Goal: Information Seeking & Learning: Learn about a topic

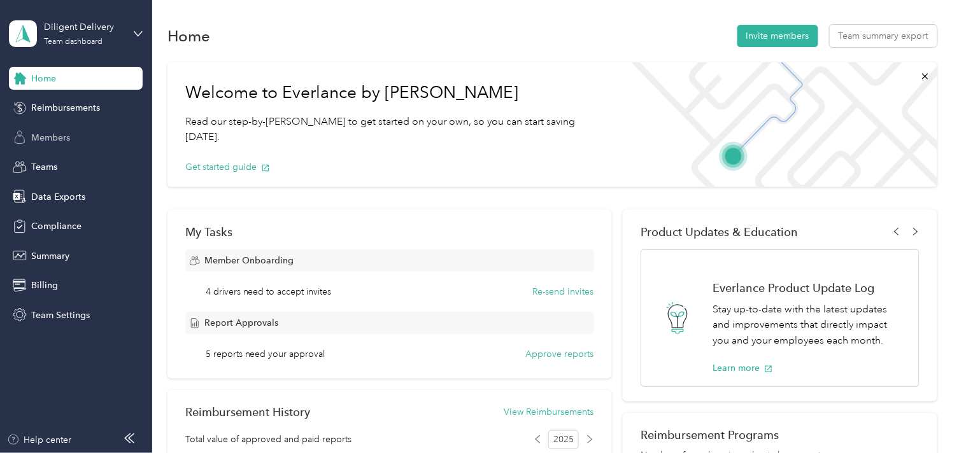
click at [54, 135] on span "Members" at bounding box center [50, 137] width 39 height 13
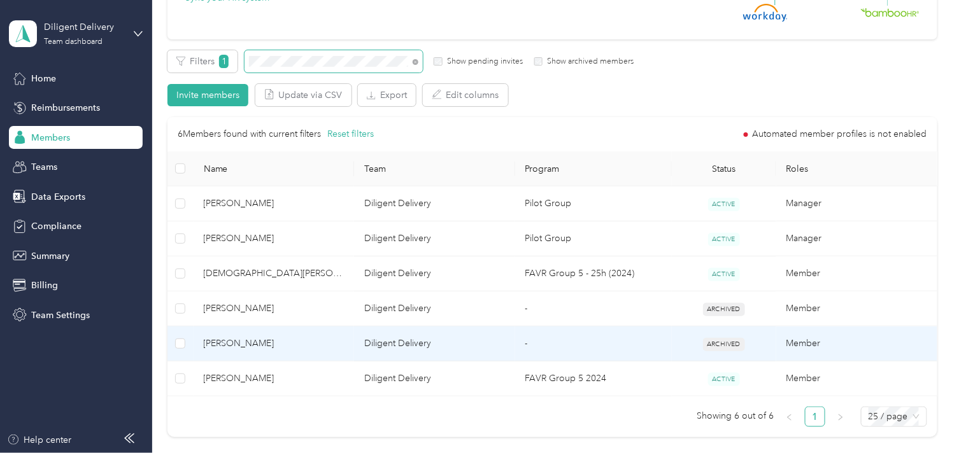
scroll to position [212, 0]
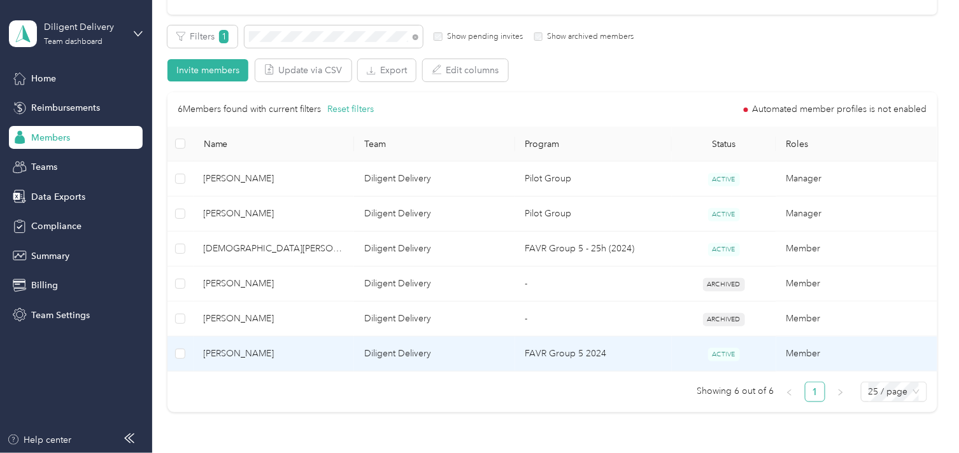
click at [317, 367] on td "[PERSON_NAME]" at bounding box center [274, 354] width 161 height 35
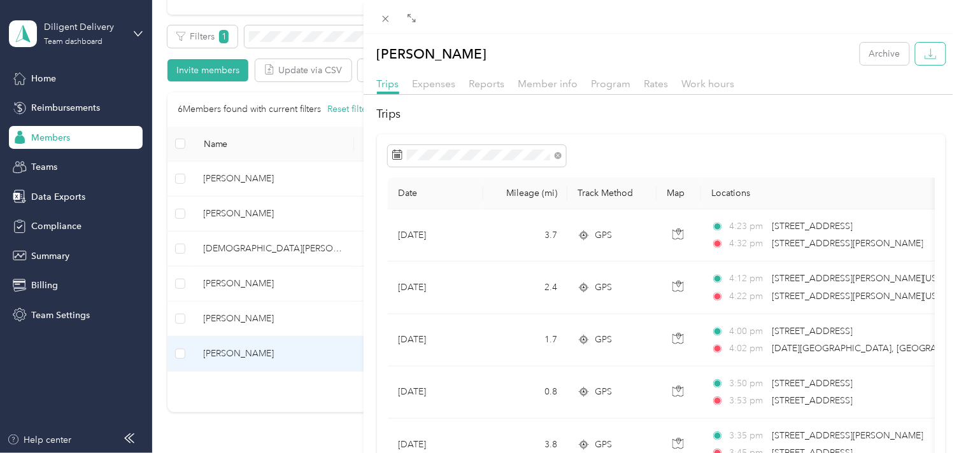
click at [925, 57] on icon "button" at bounding box center [931, 54] width 12 height 12
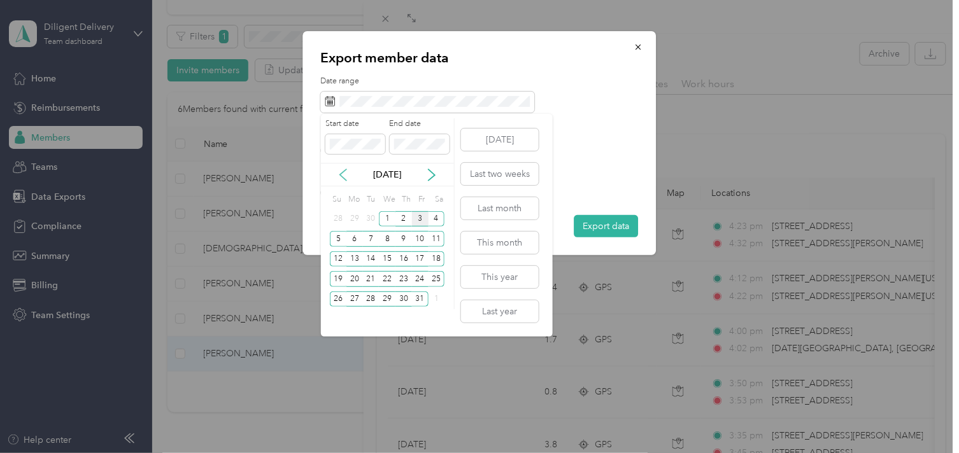
click at [340, 174] on icon at bounding box center [343, 174] width 6 height 11
click at [353, 298] on div "29" at bounding box center [354, 300] width 17 height 16
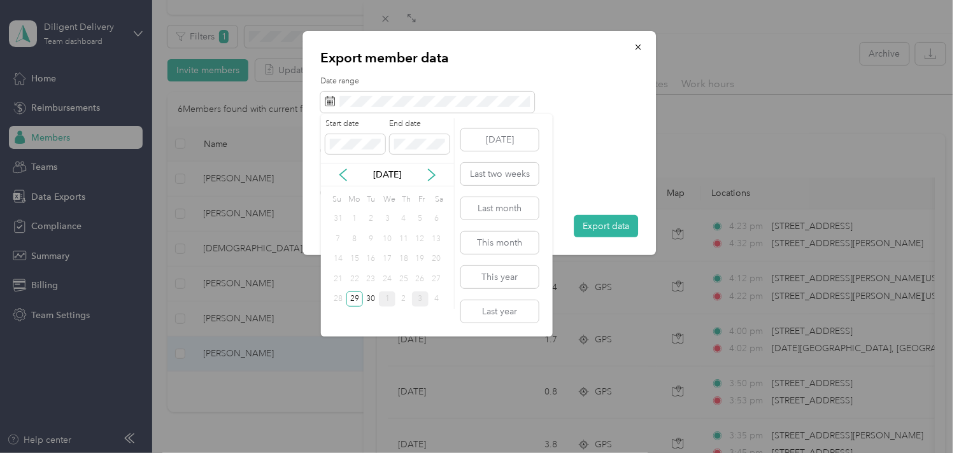
click at [387, 301] on div "1" at bounding box center [387, 300] width 17 height 16
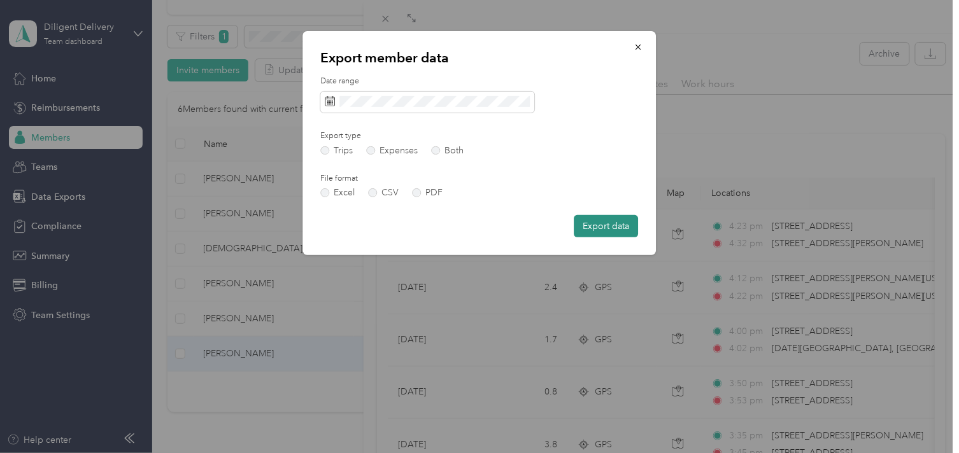
click at [587, 232] on button "Export data" at bounding box center [606, 226] width 64 height 22
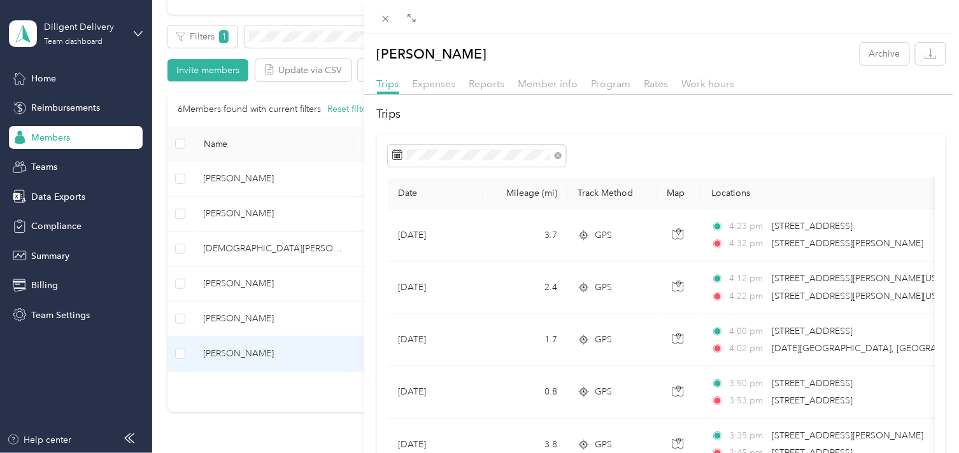
drag, startPoint x: 653, startPoint y: 83, endPoint x: 658, endPoint y: 97, distance: 14.9
click at [653, 83] on span "Rates" at bounding box center [656, 84] width 24 height 12
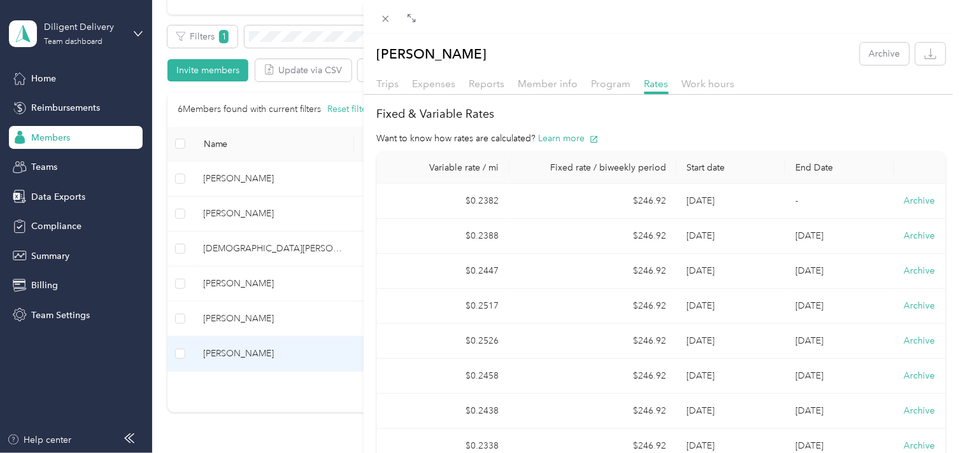
click at [287, 32] on div "[PERSON_NAME] Archive Trips Expenses Reports Member info Program Rates Work hou…" at bounding box center [479, 226] width 959 height 453
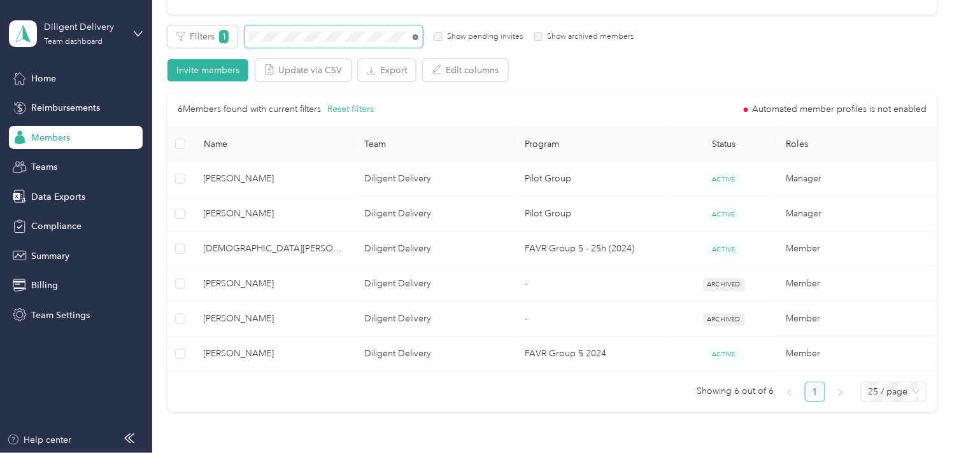
click at [414, 37] on icon at bounding box center [416, 37] width 6 height 6
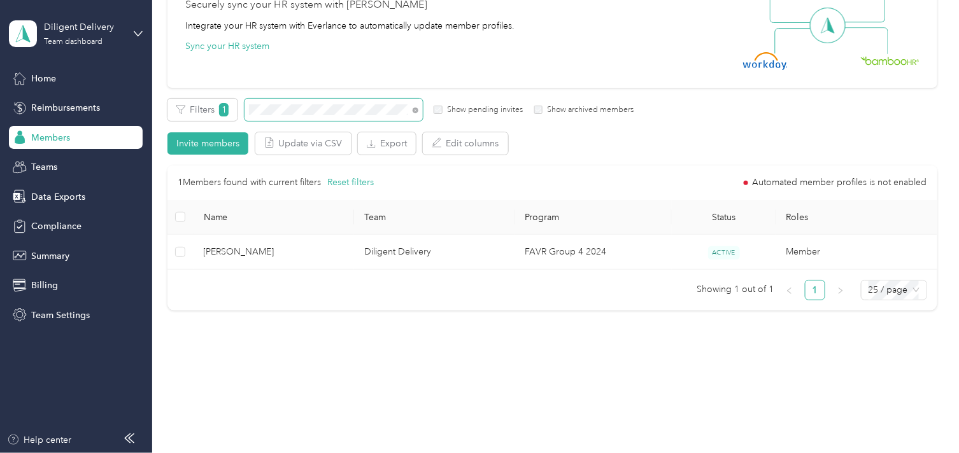
scroll to position [138, 0]
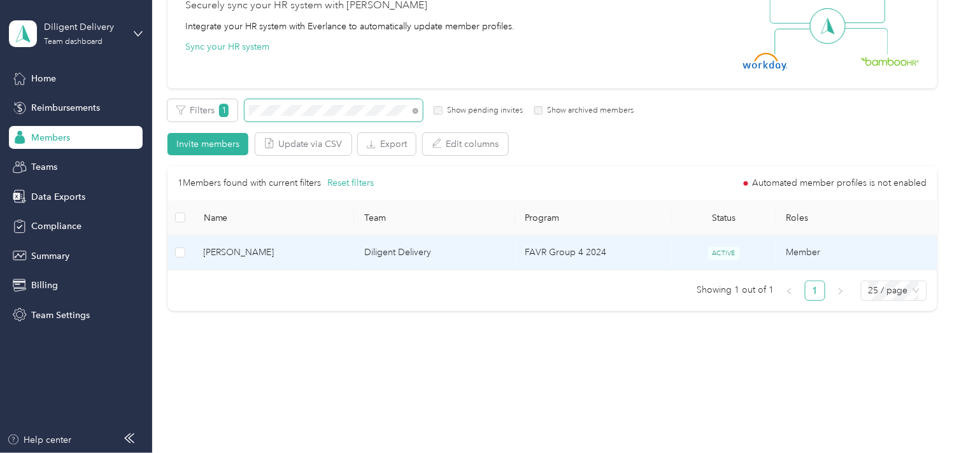
click at [315, 257] on span "[PERSON_NAME]" at bounding box center [274, 253] width 141 height 14
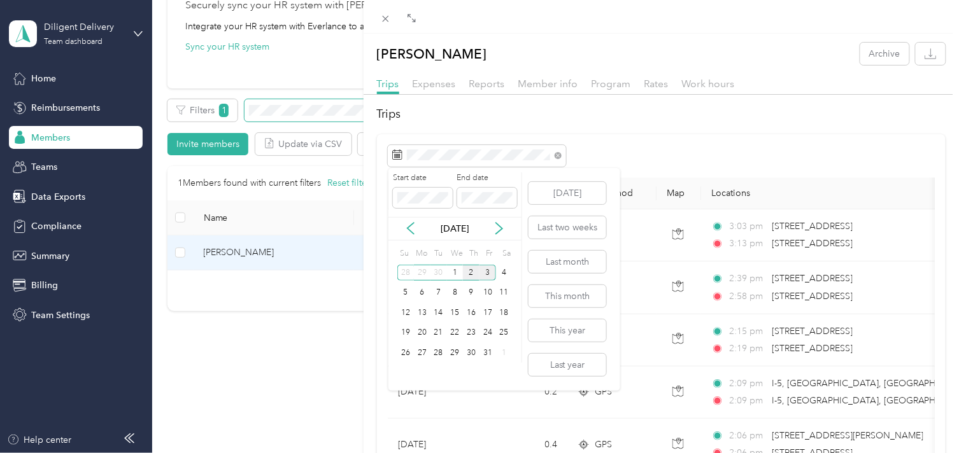
click at [467, 275] on div "2" at bounding box center [471, 273] width 17 height 16
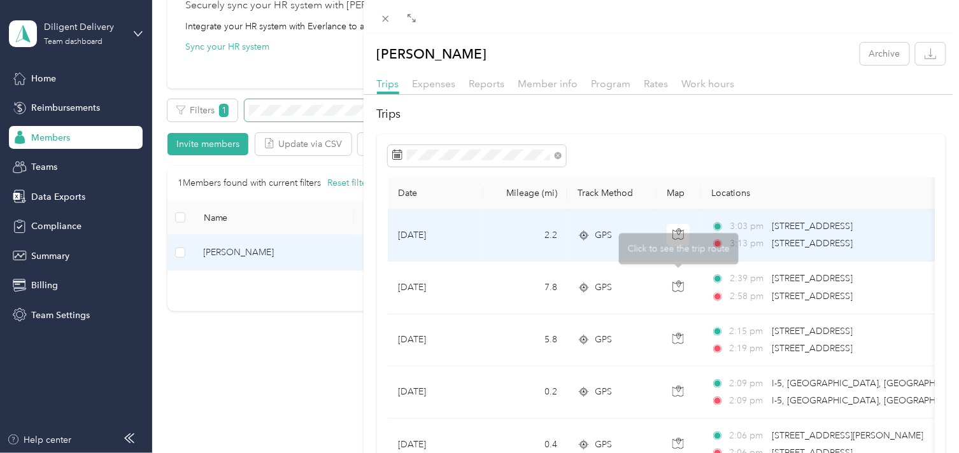
click at [788, 241] on span "[STREET_ADDRESS]" at bounding box center [812, 243] width 81 height 11
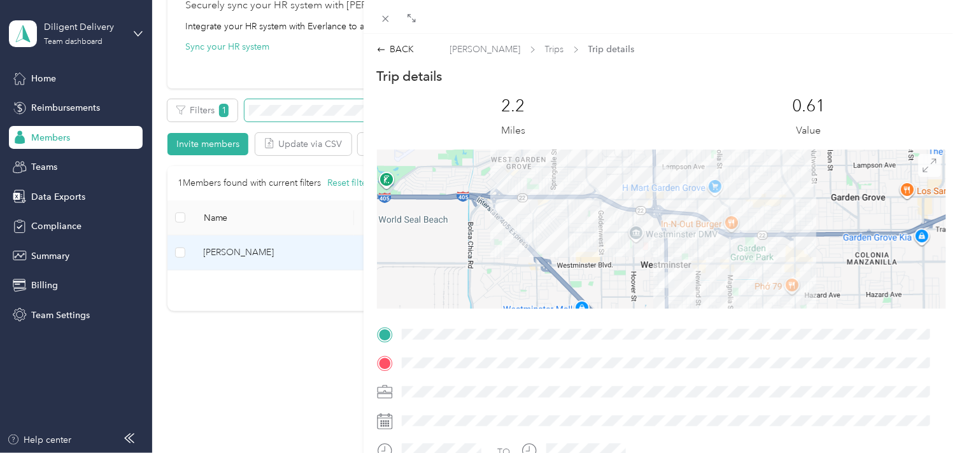
click at [923, 169] on icon at bounding box center [930, 166] width 14 height 14
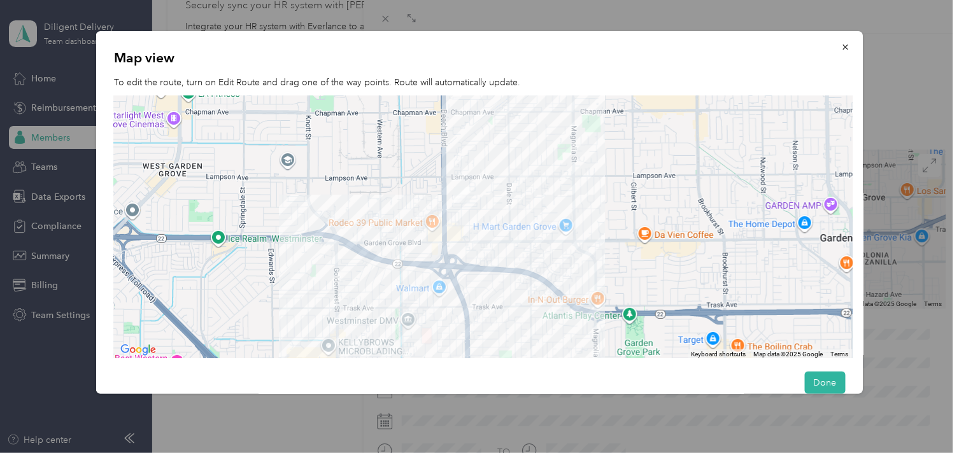
drag, startPoint x: 506, startPoint y: 159, endPoint x: 474, endPoint y: 236, distance: 82.8
click at [478, 236] on div at bounding box center [483, 227] width 739 height 263
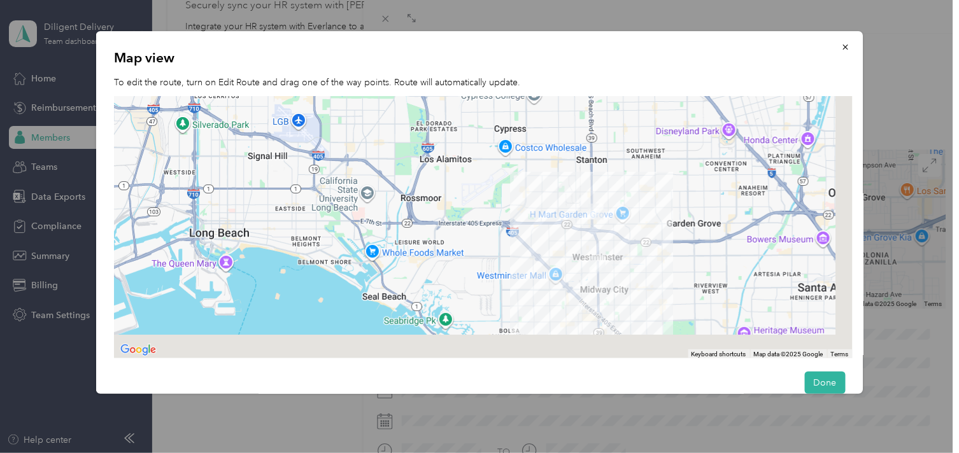
drag, startPoint x: 654, startPoint y: 306, endPoint x: 576, endPoint y: 218, distance: 117.7
click at [581, 214] on div at bounding box center [483, 227] width 739 height 263
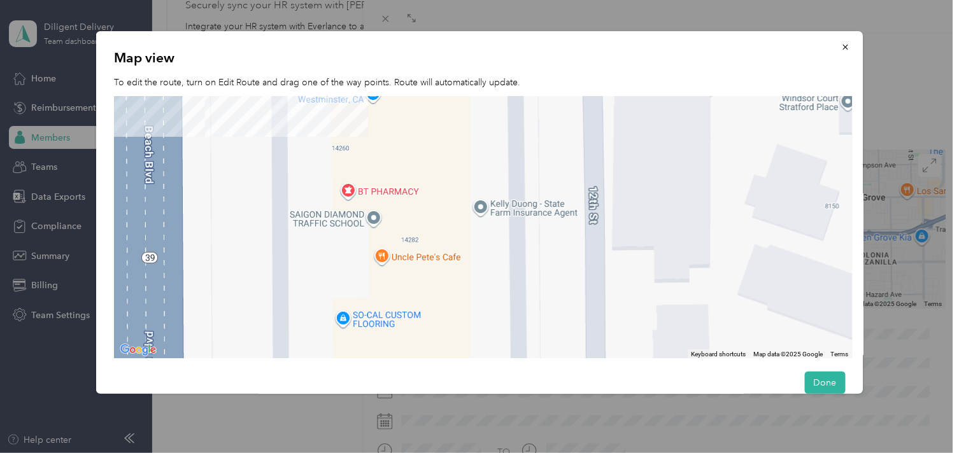
drag, startPoint x: 471, startPoint y: 314, endPoint x: 509, endPoint y: 155, distance: 163.1
click at [504, 155] on div at bounding box center [483, 227] width 739 height 263
click at [841, 45] on icon "button" at bounding box center [845, 47] width 9 height 9
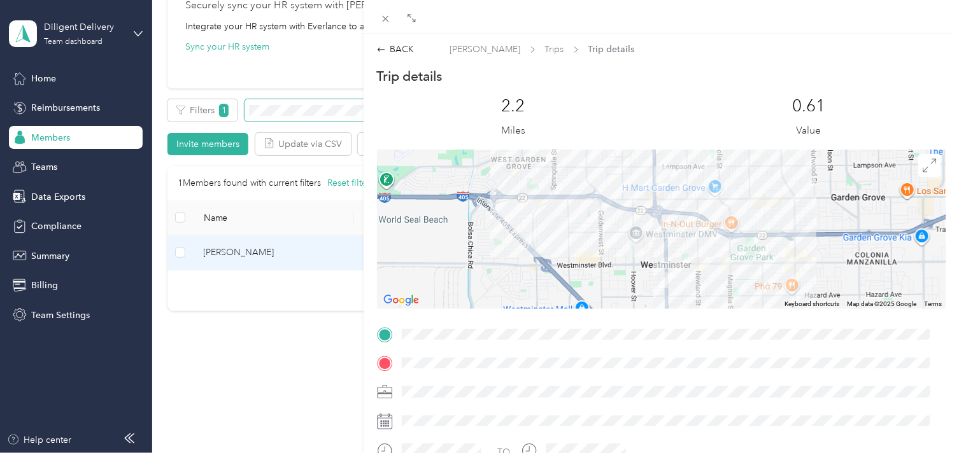
click at [396, 41] on div "BACK [PERSON_NAME] Trips Trip details Trip details This trip cannot be edited b…" at bounding box center [661, 334] width 595 height 600
click at [397, 46] on div "BACK" at bounding box center [396, 49] width 38 height 13
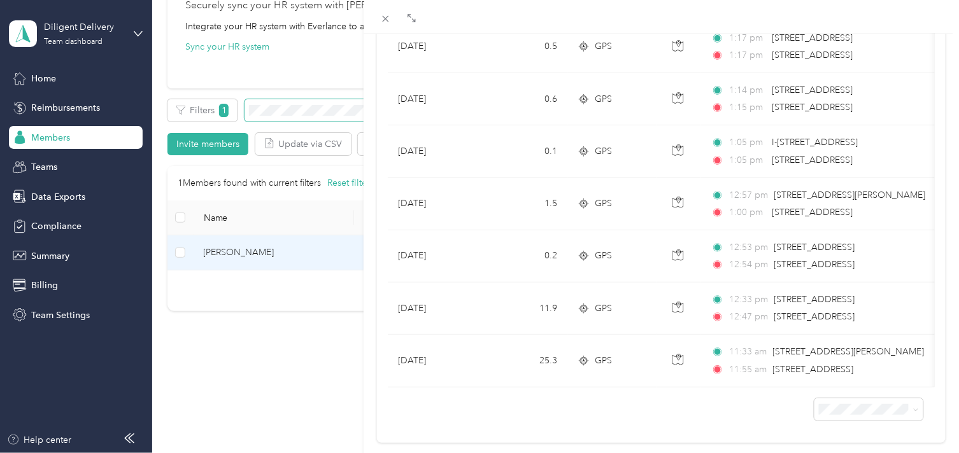
scroll to position [599, 0]
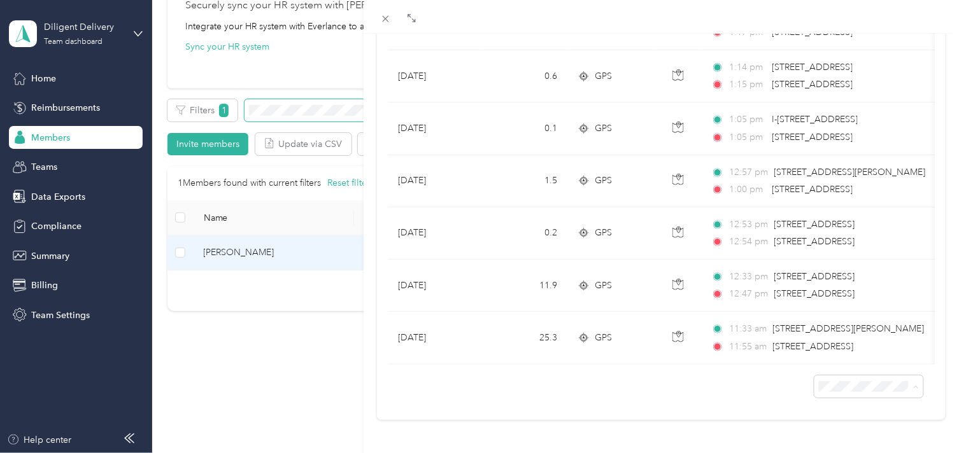
click at [839, 355] on li "100 per load" at bounding box center [858, 353] width 109 height 22
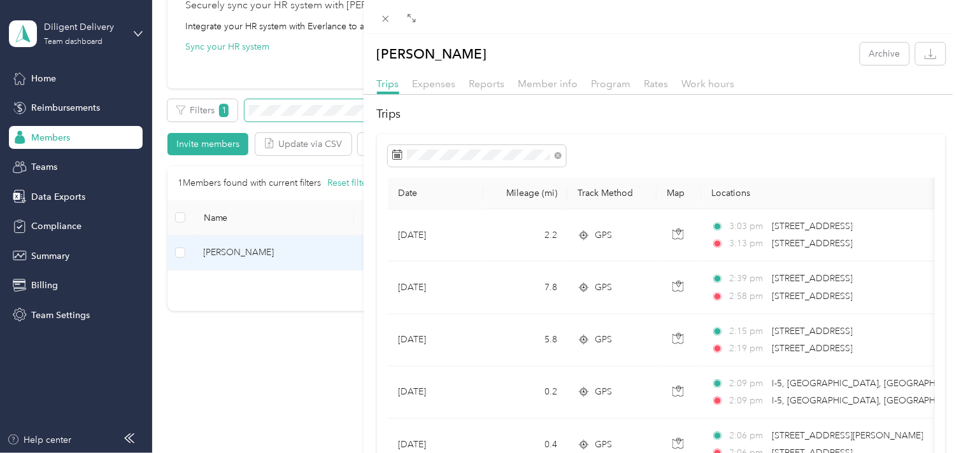
drag, startPoint x: 268, startPoint y: 115, endPoint x: 281, endPoint y: 111, distance: 13.9
click at [269, 115] on div "[PERSON_NAME] Archive Trips Expenses Reports Member info Program Rates Work hou…" at bounding box center [479, 226] width 959 height 453
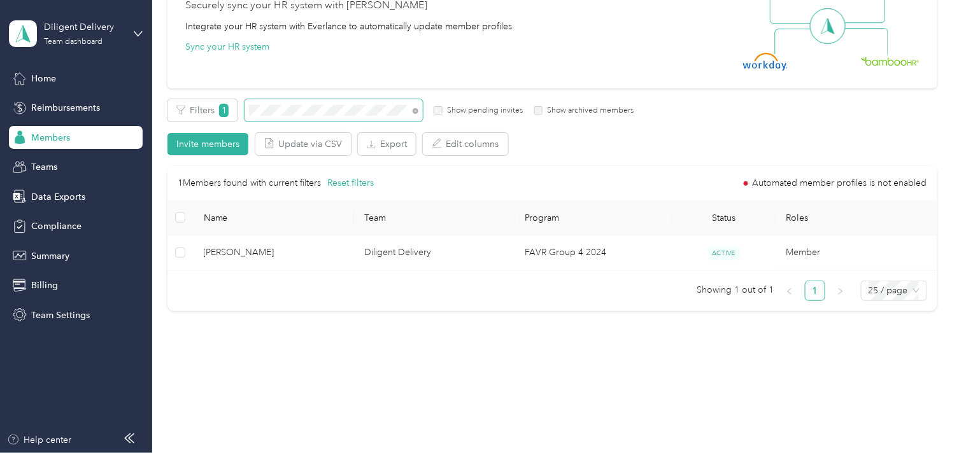
click at [411, 111] on span at bounding box center [413, 110] width 10 height 13
click at [416, 110] on icon at bounding box center [416, 111] width 6 height 6
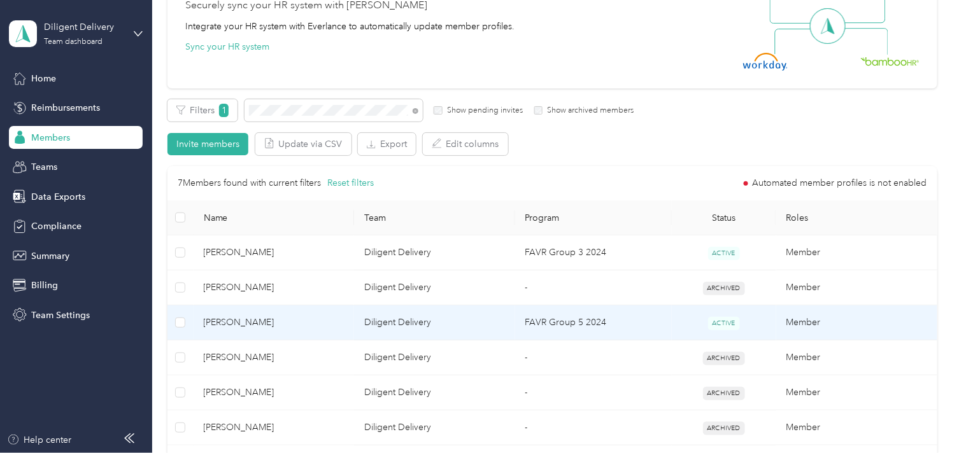
click at [322, 330] on td "[PERSON_NAME]" at bounding box center [274, 323] width 161 height 35
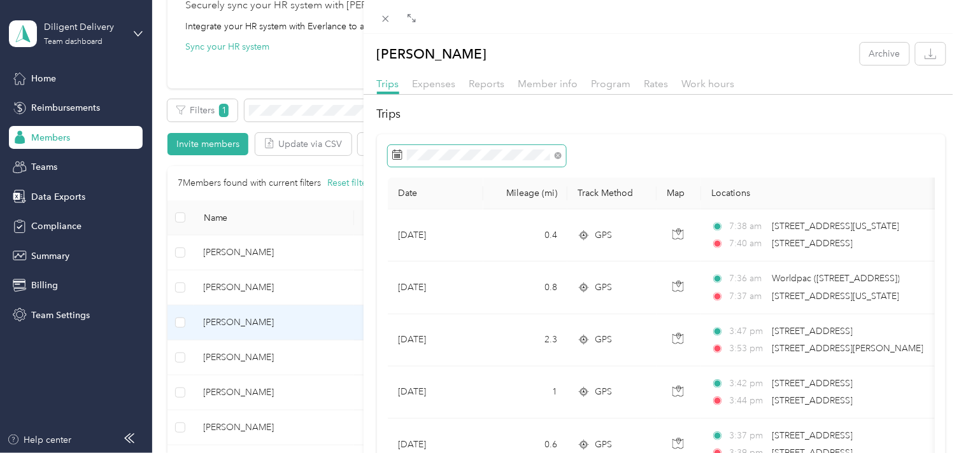
click at [475, 161] on span at bounding box center [477, 156] width 178 height 22
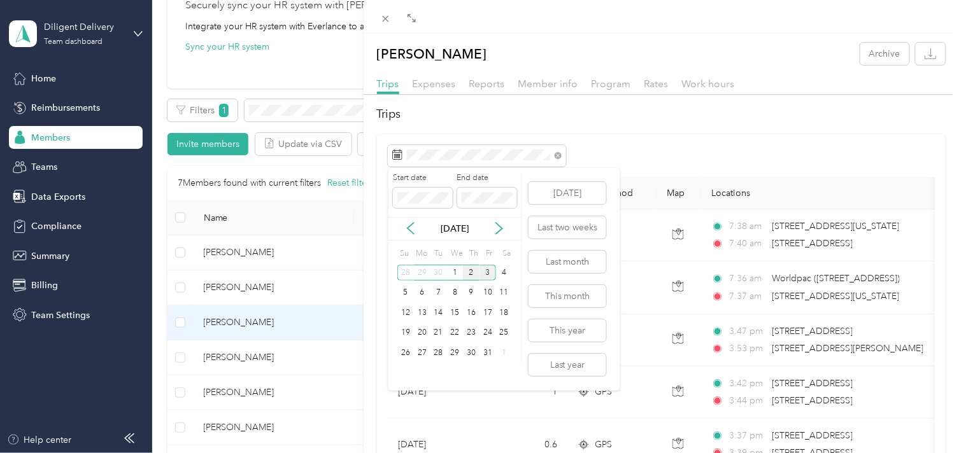
click at [468, 276] on div "2" at bounding box center [471, 273] width 17 height 16
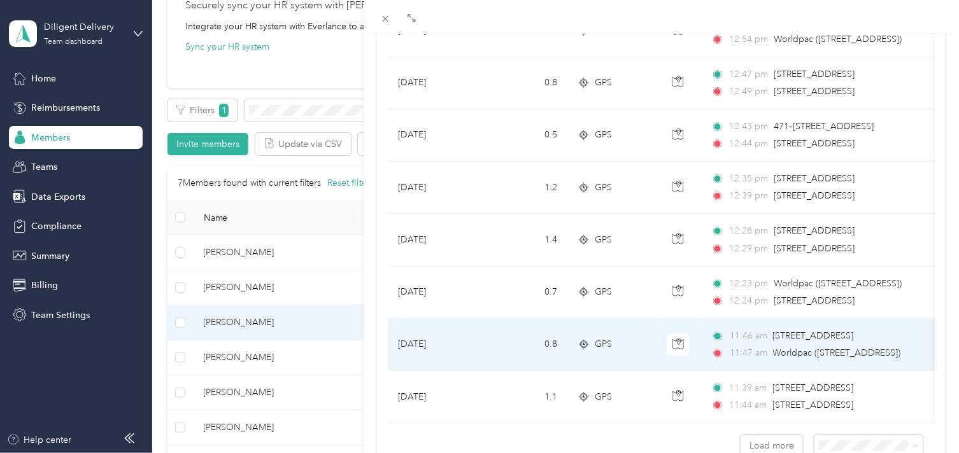
scroll to position [1175, 0]
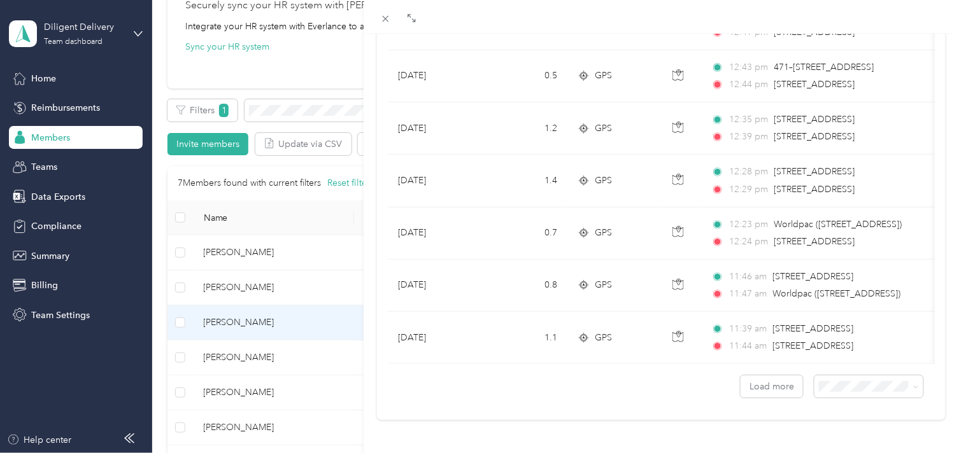
click at [856, 348] on span "100 per load" at bounding box center [839, 348] width 52 height 11
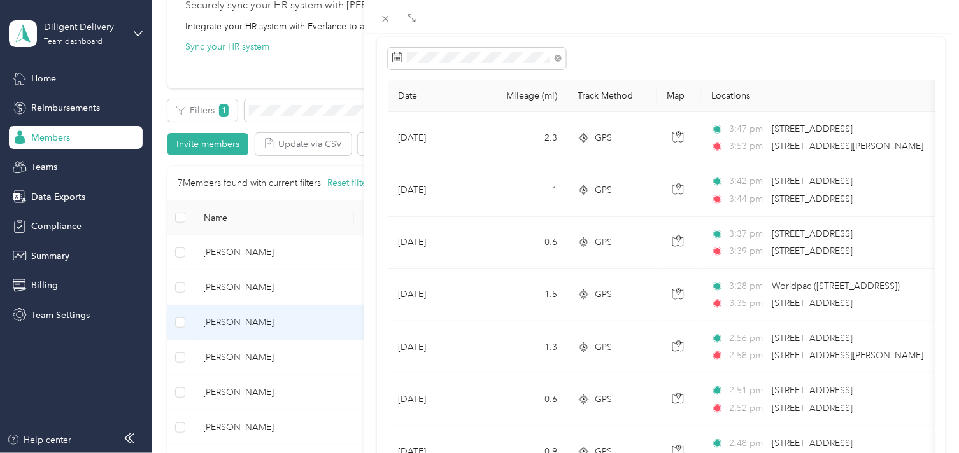
scroll to position [64, 0]
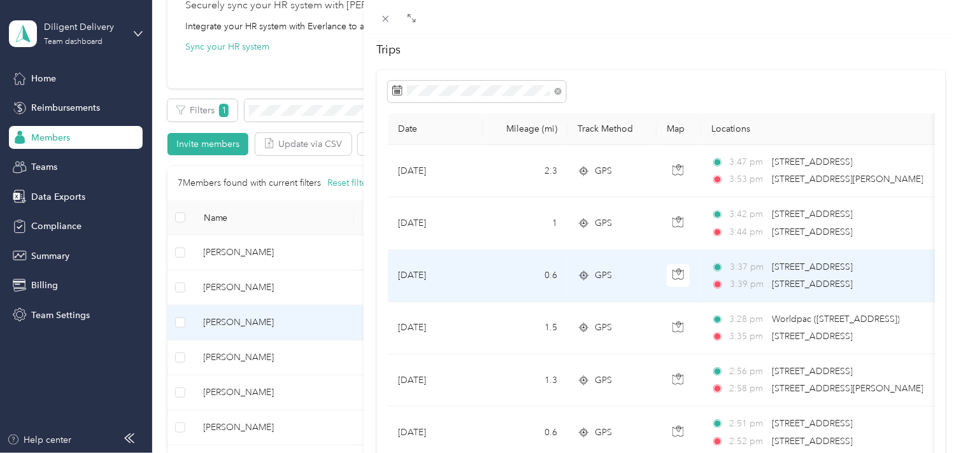
click at [800, 283] on span "[STREET_ADDRESS]" at bounding box center [812, 284] width 81 height 11
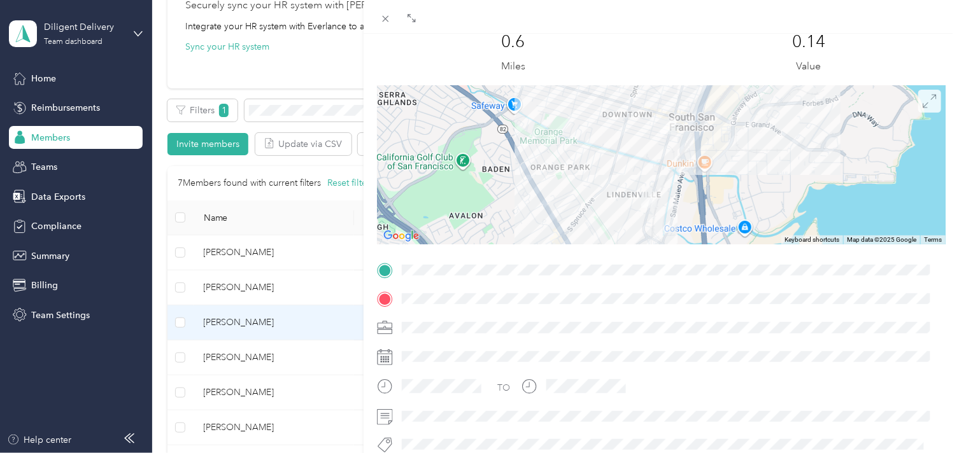
click at [923, 106] on icon at bounding box center [930, 101] width 14 height 14
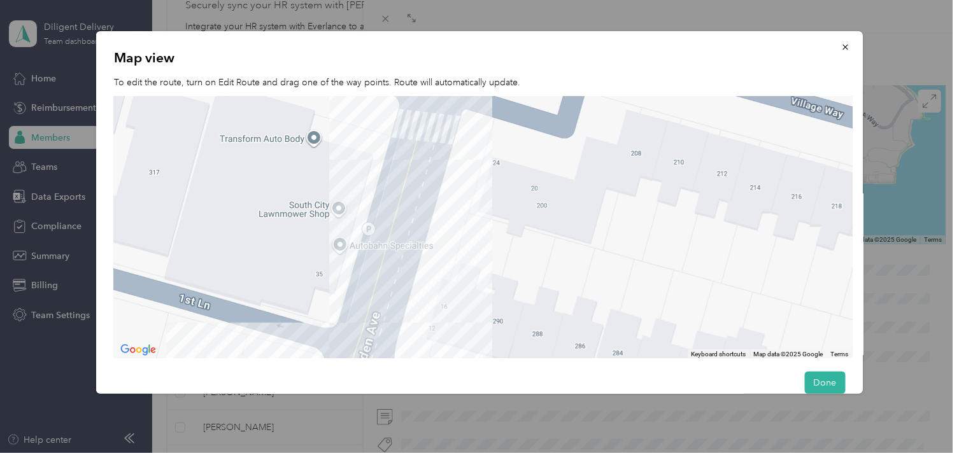
drag, startPoint x: 500, startPoint y: 312, endPoint x: 548, endPoint y: 77, distance: 239.6
click at [548, 77] on div "Map view To edit the route, turn on Edit Route and drag one of the way points. …" at bounding box center [479, 212] width 767 height 363
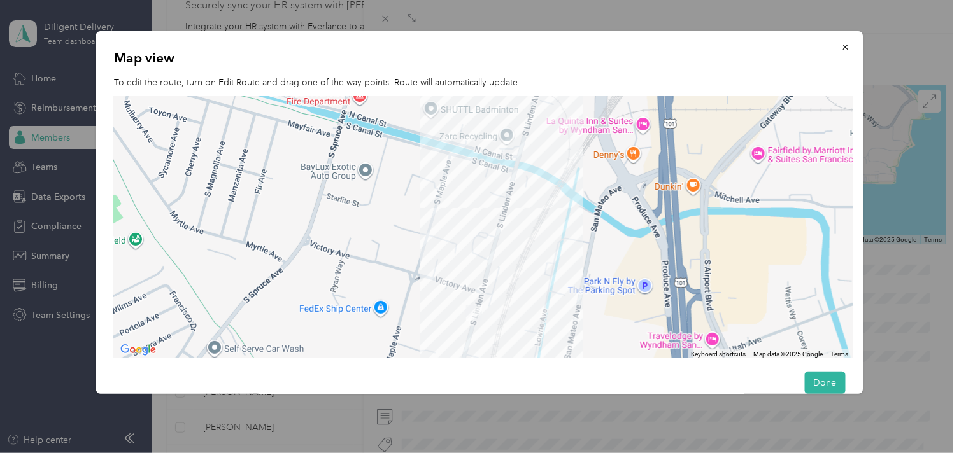
drag, startPoint x: 525, startPoint y: 336, endPoint x: 577, endPoint y: 117, distance: 225.0
click at [581, 94] on div "Map view To edit the route, turn on Edit Route and drag one of the way points. …" at bounding box center [479, 212] width 767 height 363
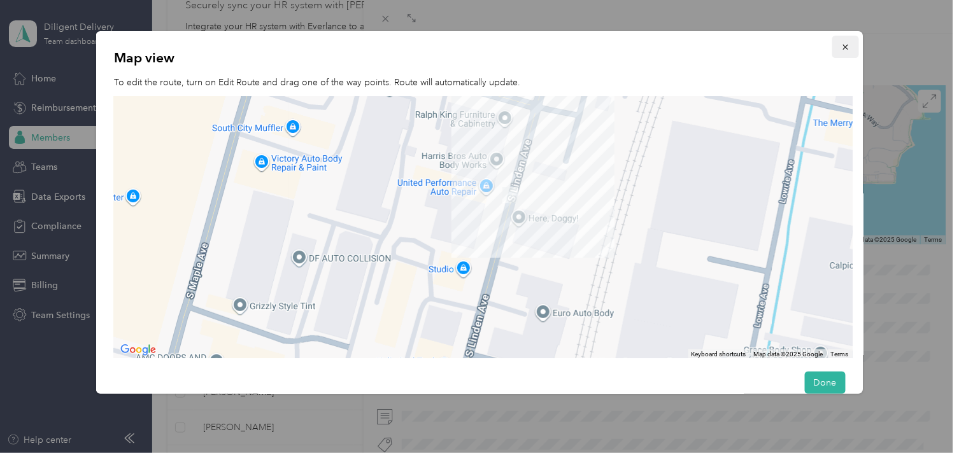
click at [842, 46] on button "button" at bounding box center [845, 47] width 27 height 22
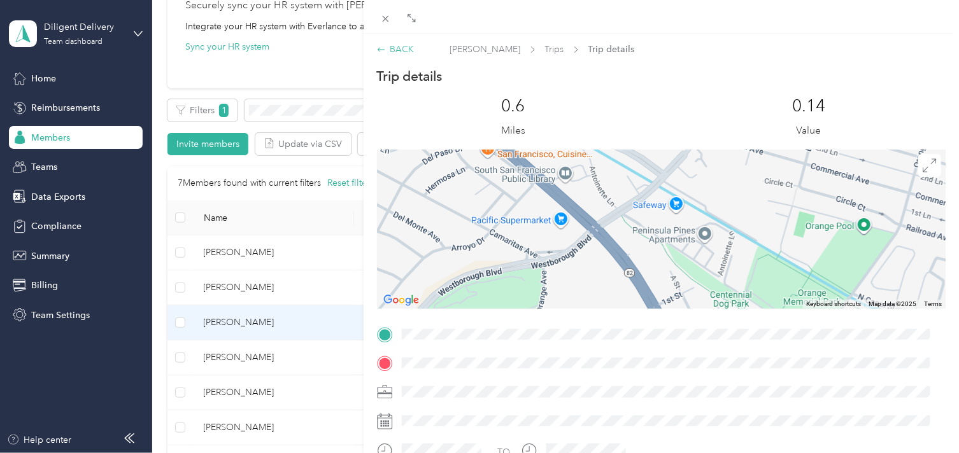
click at [392, 46] on div "BACK" at bounding box center [396, 49] width 38 height 13
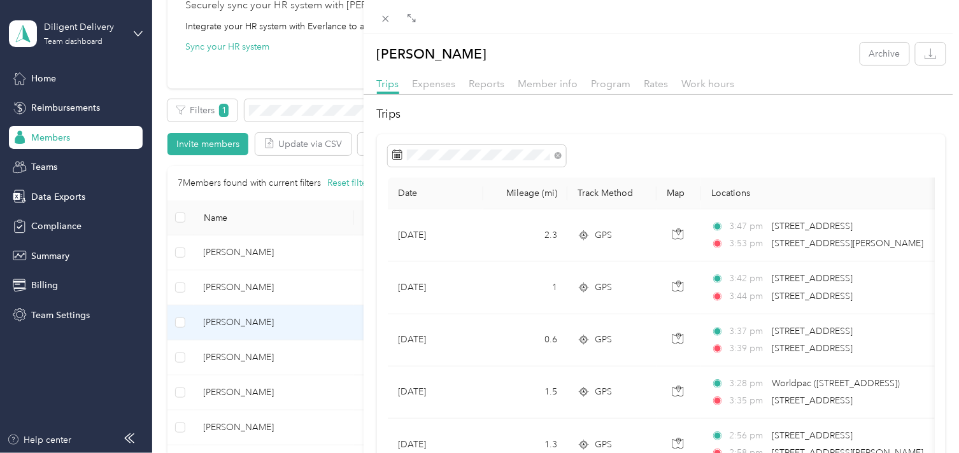
click at [296, 115] on div "[PERSON_NAME] Archive Trips Expenses Reports Member info Program Rates Work hou…" at bounding box center [479, 226] width 959 height 453
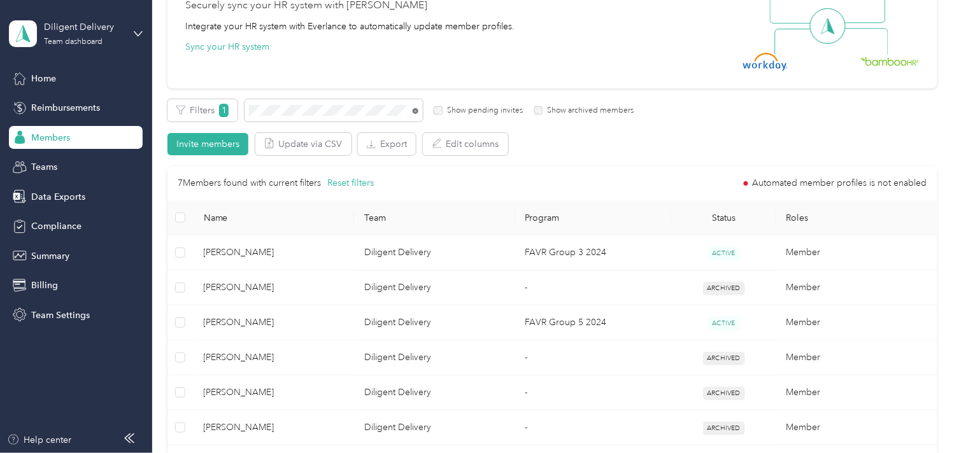
click at [415, 110] on icon at bounding box center [416, 111] width 6 height 6
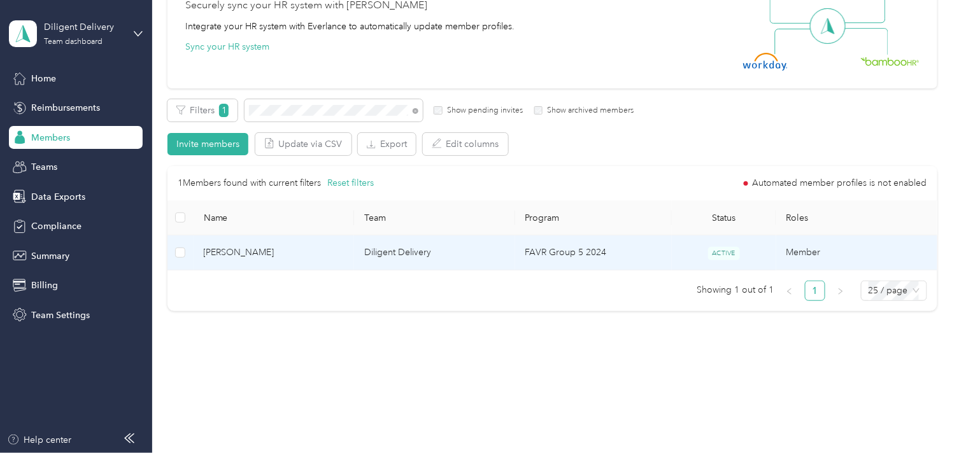
click at [301, 251] on span "[PERSON_NAME]" at bounding box center [274, 253] width 141 height 14
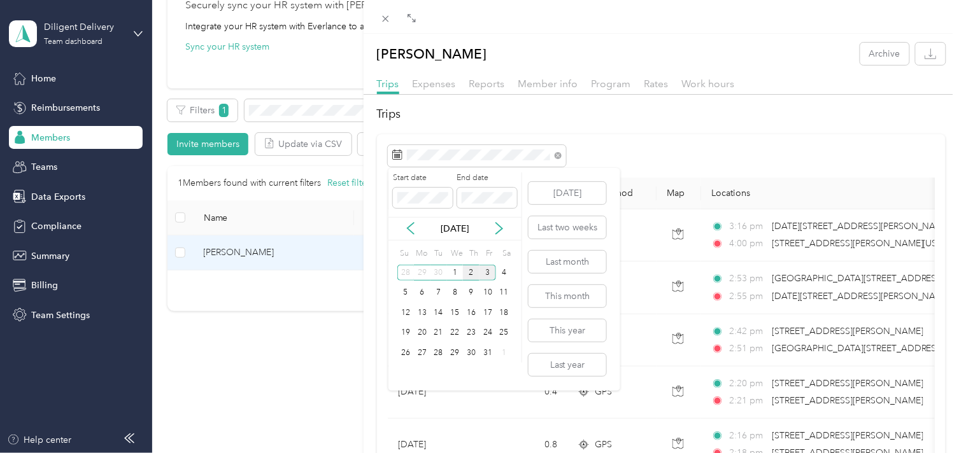
click at [468, 277] on div "2" at bounding box center [471, 273] width 17 height 16
click at [468, 276] on div "2" at bounding box center [471, 273] width 17 height 16
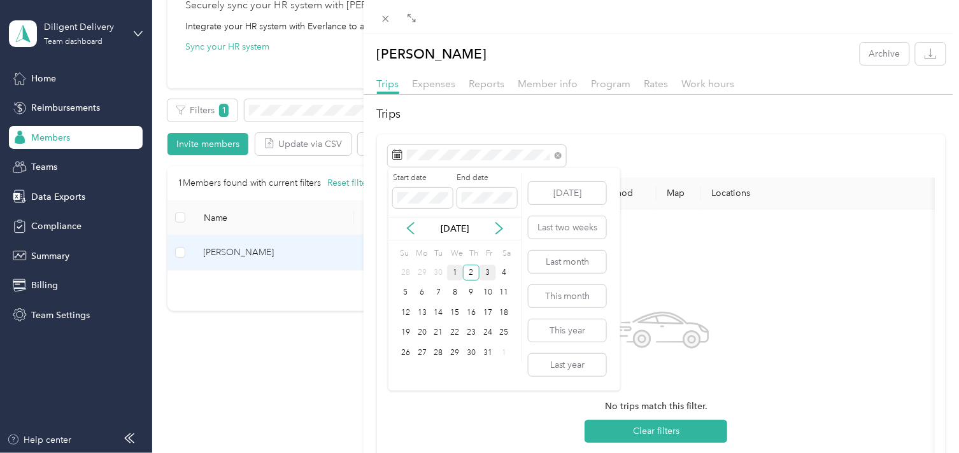
click at [451, 275] on div "1" at bounding box center [455, 273] width 17 height 16
click at [451, 274] on div "1" at bounding box center [455, 273] width 17 height 16
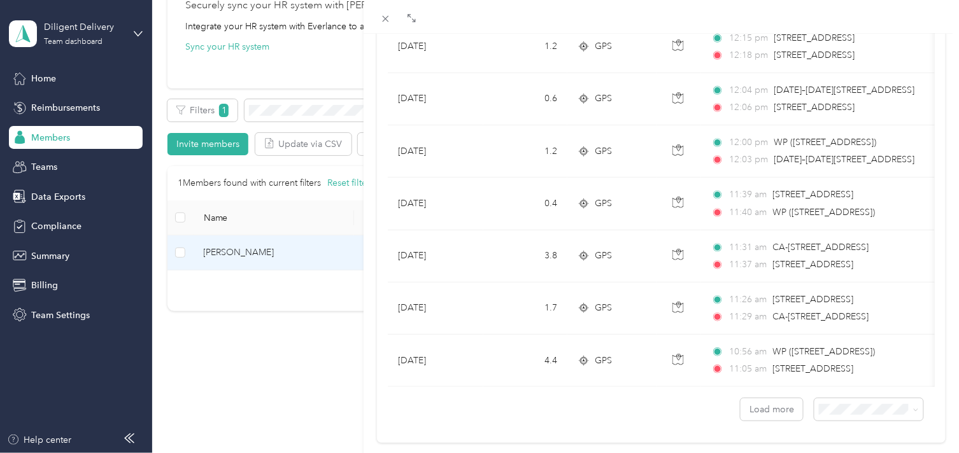
scroll to position [1175, 0]
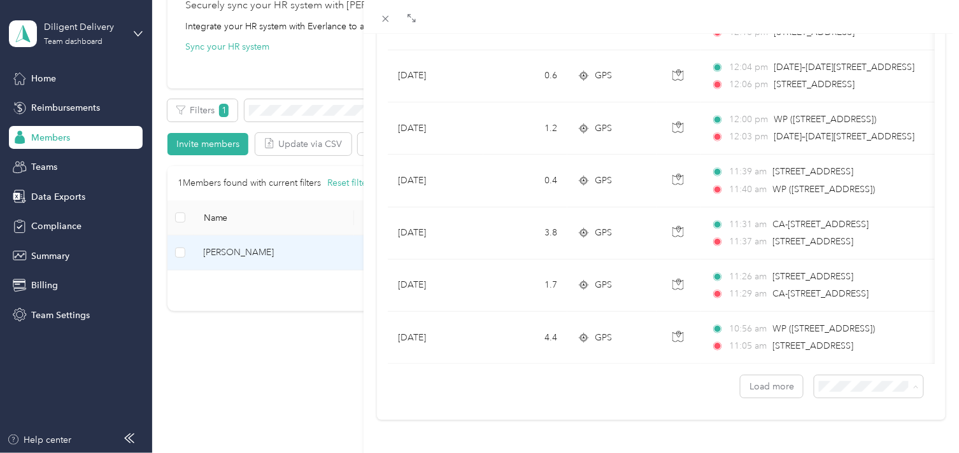
click at [867, 353] on div "100 per load" at bounding box center [858, 352] width 91 height 13
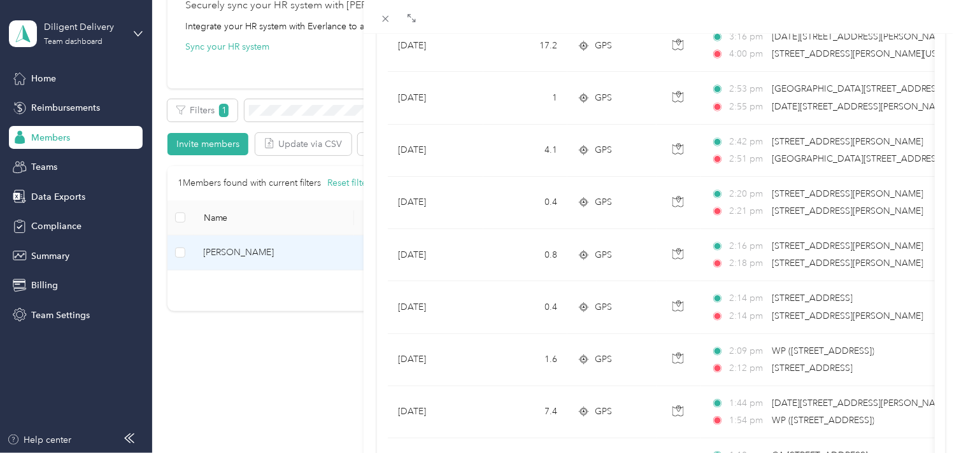
scroll to position [1175, 0]
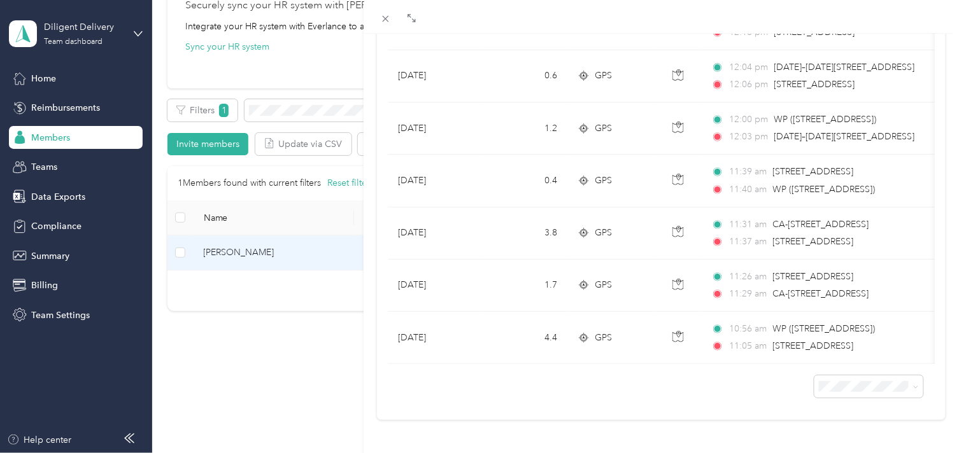
click at [336, 110] on div "[PERSON_NAME] Archive Trips Expenses Reports Member info Program Rates Work hou…" at bounding box center [479, 226] width 959 height 453
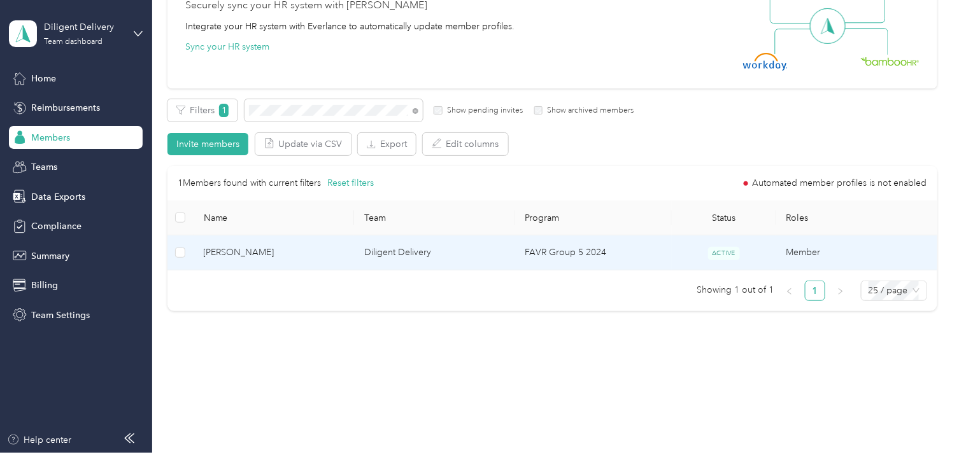
scroll to position [190, 0]
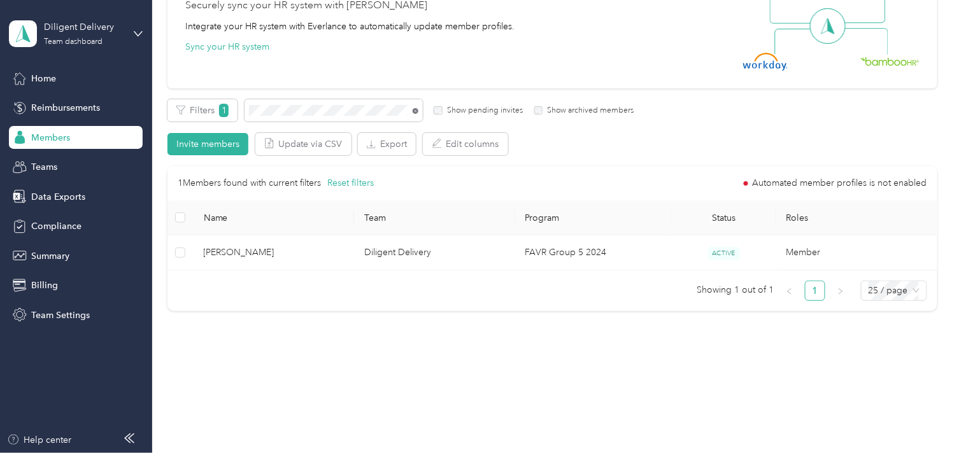
click at [413, 110] on icon at bounding box center [416, 111] width 6 height 6
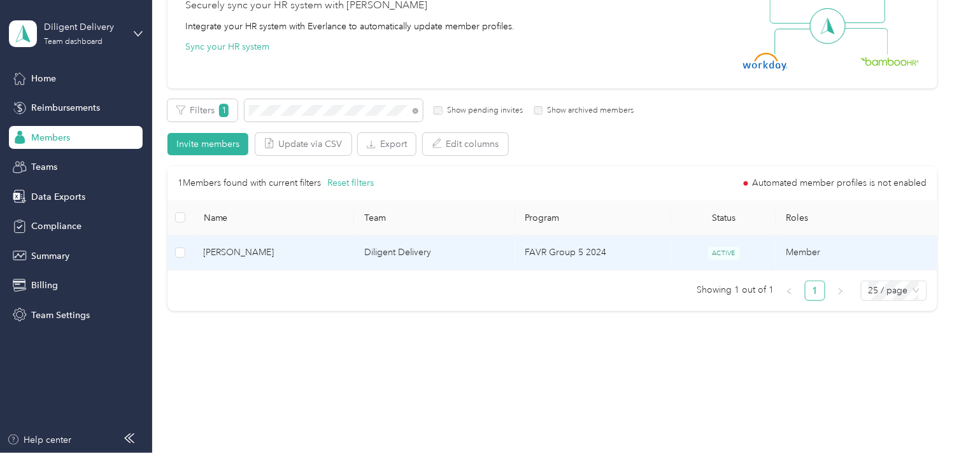
click at [304, 251] on span "[PERSON_NAME]" at bounding box center [274, 253] width 141 height 14
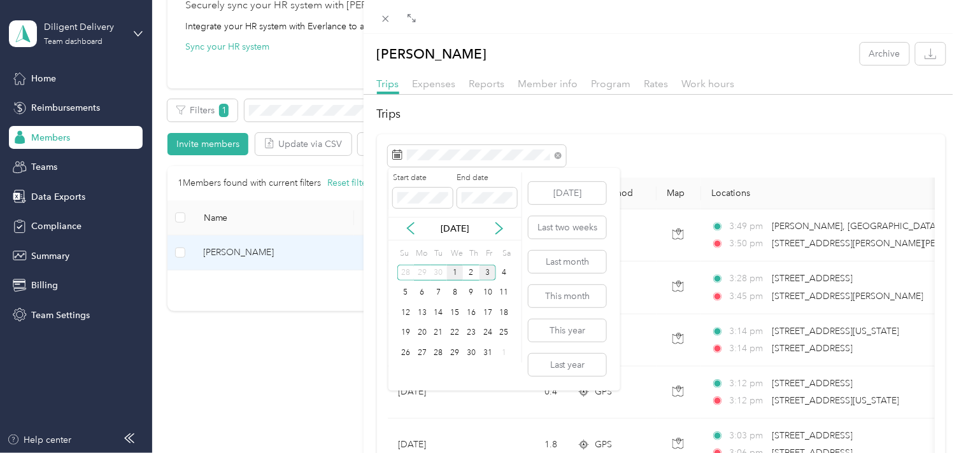
click at [452, 274] on div "1" at bounding box center [455, 273] width 17 height 16
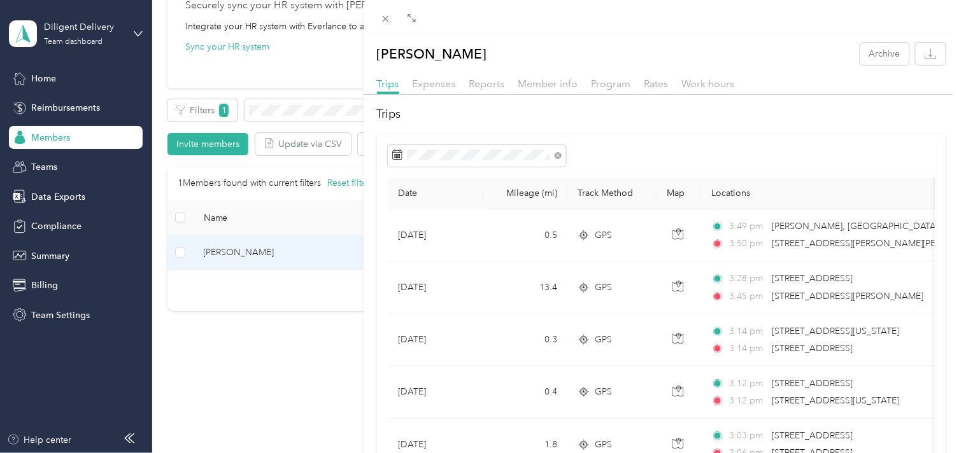
click at [323, 113] on div "[PERSON_NAME] Archive Trips Expenses Reports Member info Program Rates Work hou…" at bounding box center [479, 226] width 959 height 453
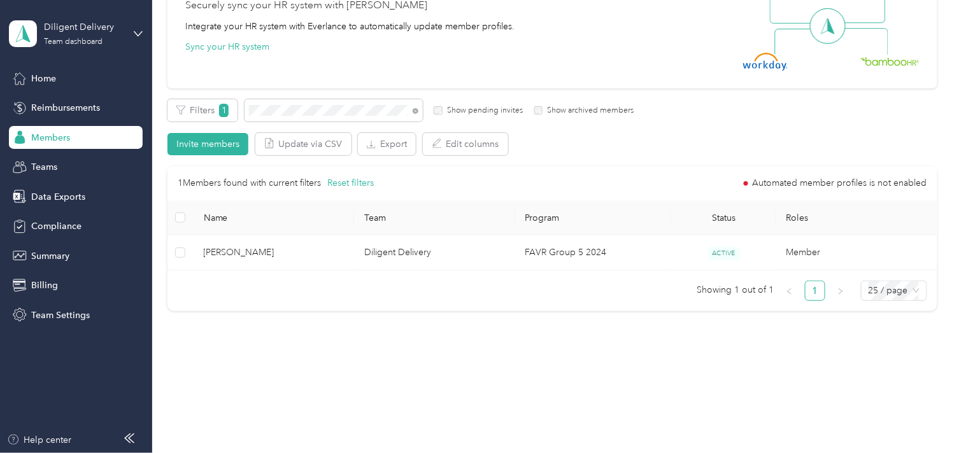
drag, startPoint x: 415, startPoint y: 111, endPoint x: 390, endPoint y: 116, distance: 25.4
click at [413, 110] on icon at bounding box center [416, 111] width 6 height 6
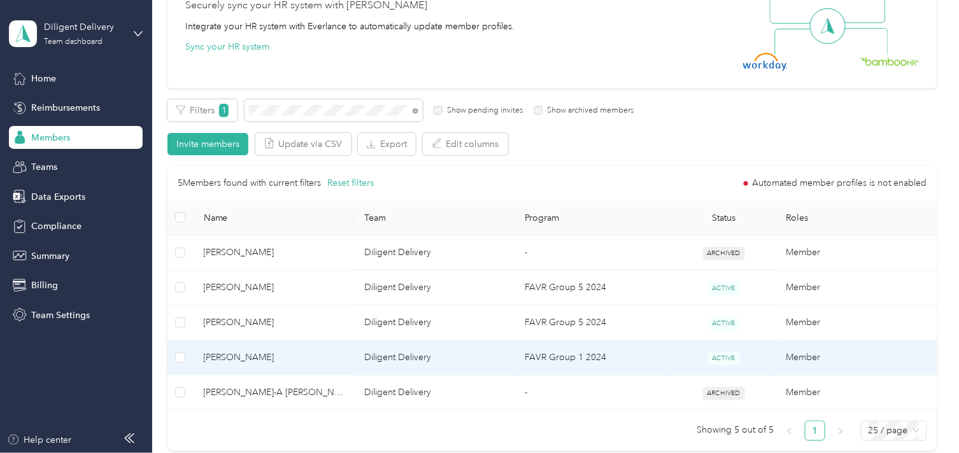
click at [319, 363] on span "[PERSON_NAME]" at bounding box center [274, 358] width 141 height 14
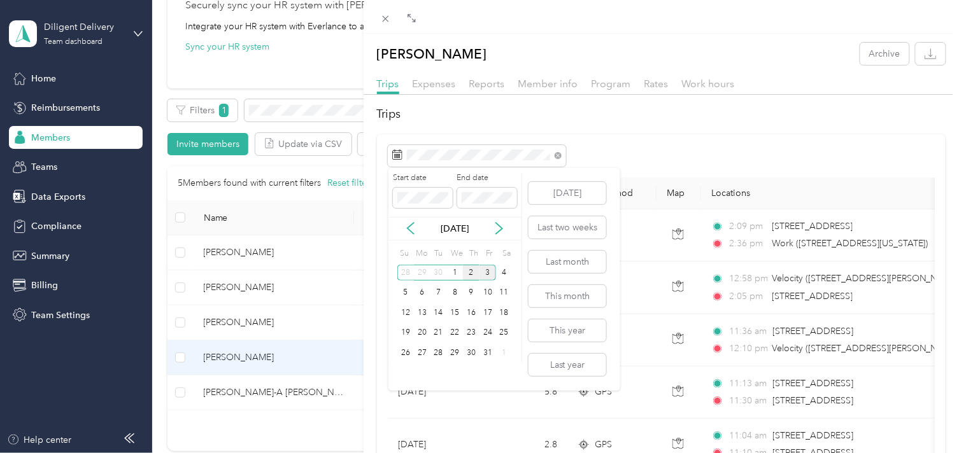
click at [471, 271] on div "2" at bounding box center [471, 273] width 17 height 16
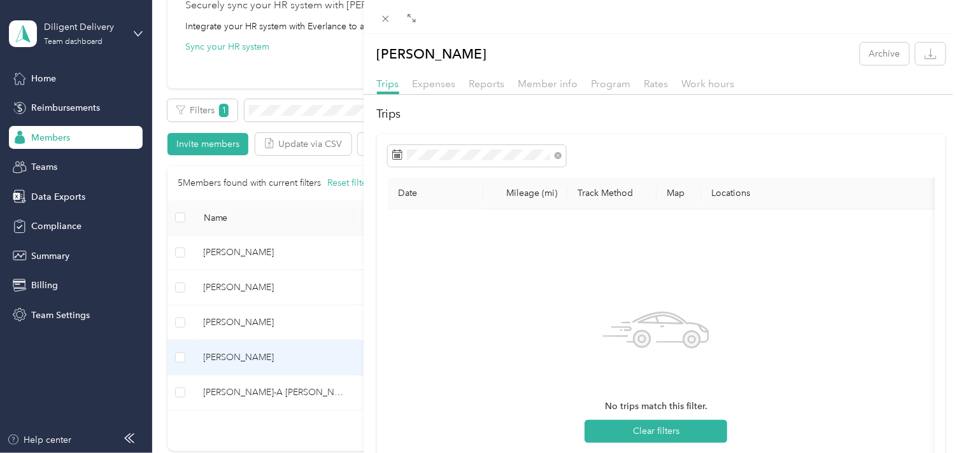
click at [306, 117] on div "[PERSON_NAME] Archive Trips Expenses Reports Member info Program Rates Work hou…" at bounding box center [479, 226] width 959 height 453
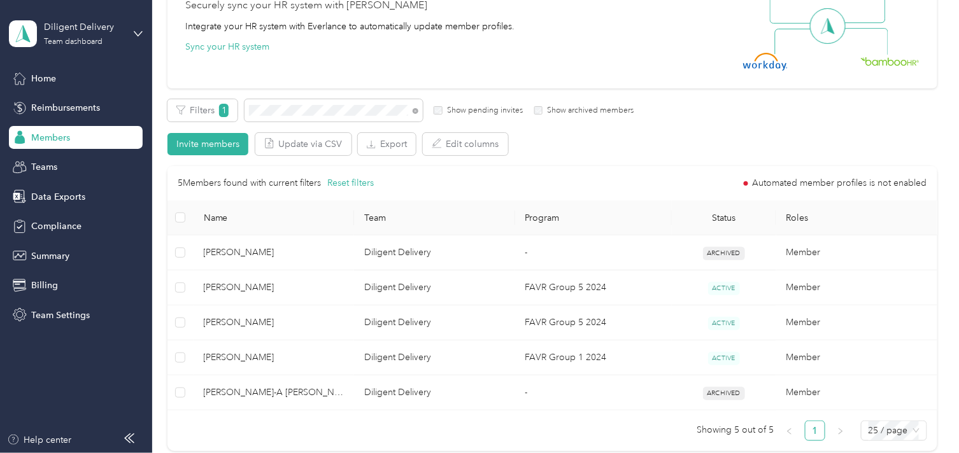
click at [307, 113] on div at bounding box center [479, 226] width 959 height 453
click at [416, 106] on span at bounding box center [416, 110] width 6 height 11
click at [416, 110] on icon at bounding box center [415, 111] width 3 height 3
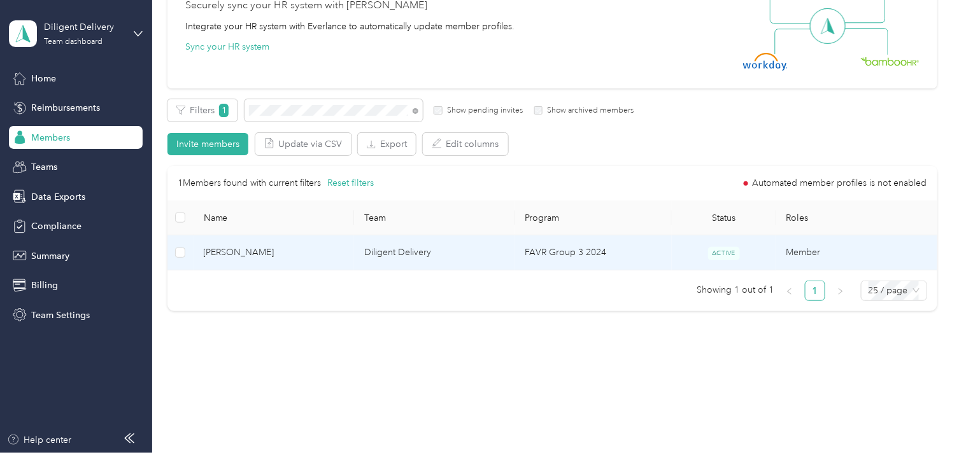
click at [365, 257] on td "Diligent Delivery" at bounding box center [434, 253] width 161 height 35
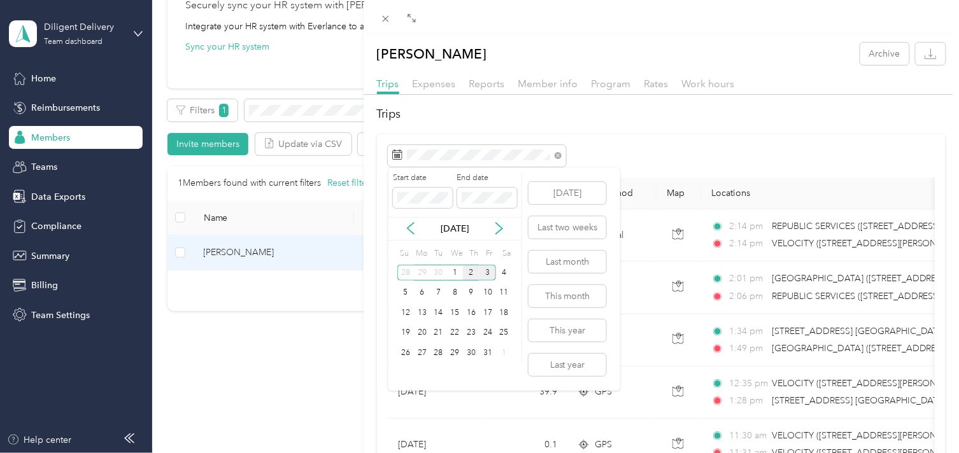
click at [467, 274] on div "2" at bounding box center [471, 273] width 17 height 16
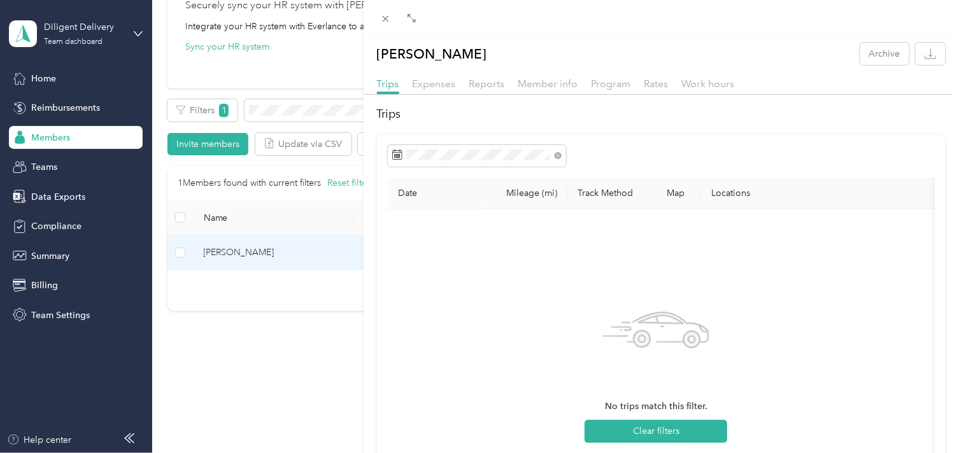
click at [304, 113] on div "[PERSON_NAME] Archive Trips Expenses Reports Member info Program Rates Work hou…" at bounding box center [479, 226] width 959 height 453
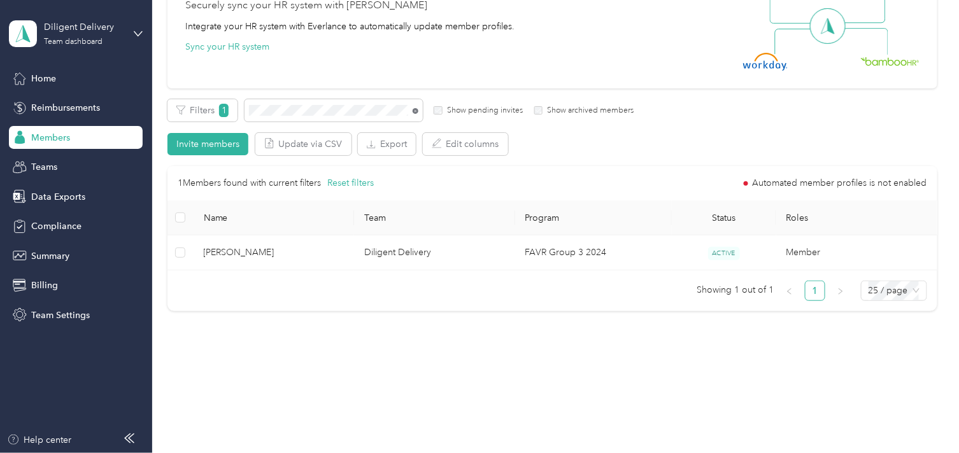
click at [415, 111] on icon at bounding box center [416, 111] width 6 height 6
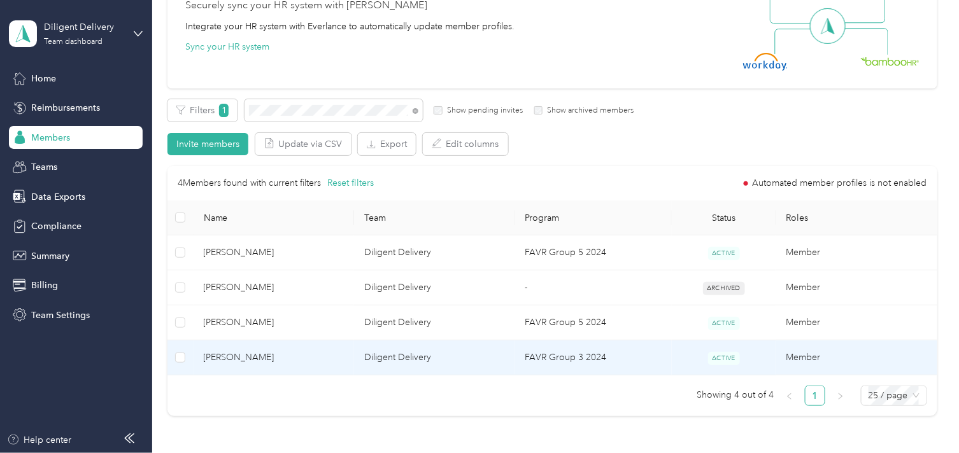
click at [308, 360] on span "[PERSON_NAME]" at bounding box center [274, 358] width 141 height 14
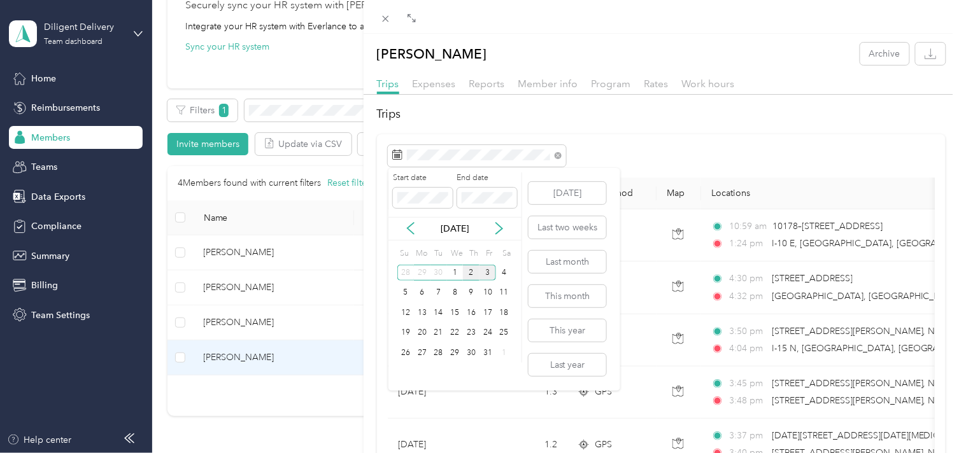
click at [465, 272] on div "2" at bounding box center [471, 273] width 17 height 16
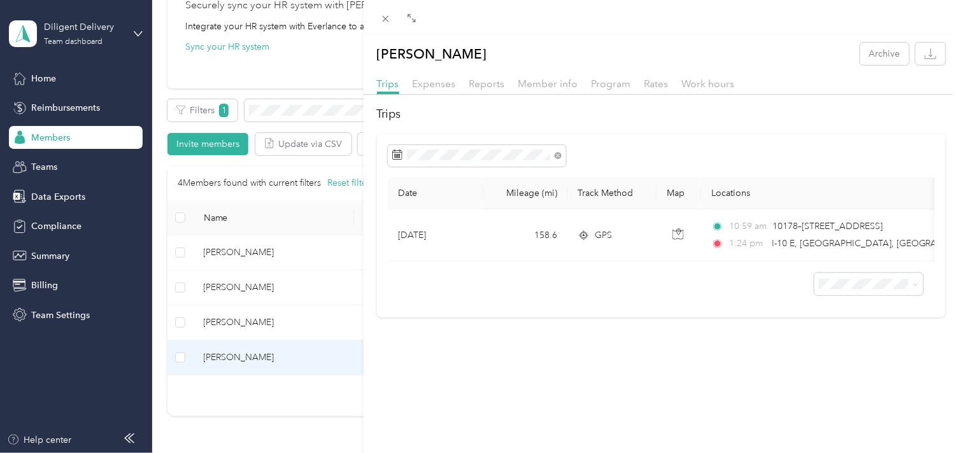
drag, startPoint x: 288, startPoint y: 110, endPoint x: 290, endPoint y: 140, distance: 30.6
click at [288, 109] on div "[PERSON_NAME] Archive Trips Expenses Reports Member info Program Rates Work hou…" at bounding box center [479, 226] width 959 height 453
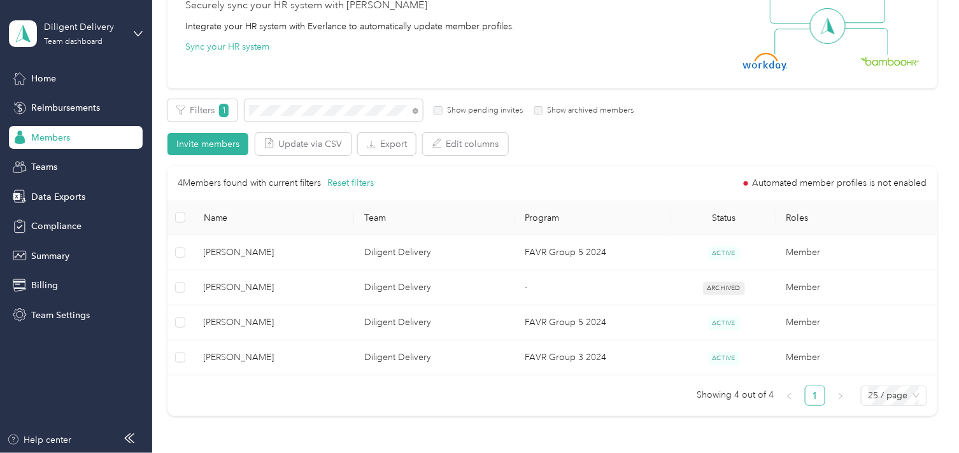
drag, startPoint x: 416, startPoint y: 110, endPoint x: 404, endPoint y: 110, distance: 12.8
click at [416, 109] on icon at bounding box center [416, 111] width 6 height 6
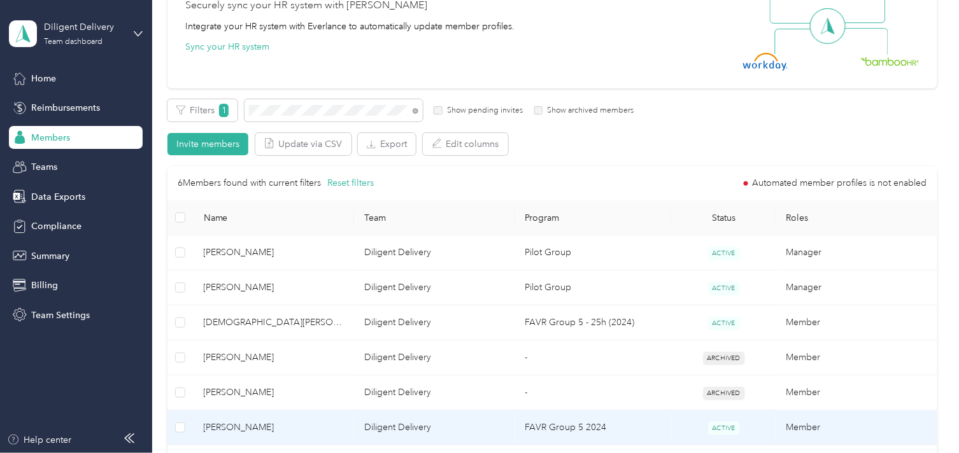
click at [307, 418] on td "[PERSON_NAME]" at bounding box center [274, 428] width 161 height 35
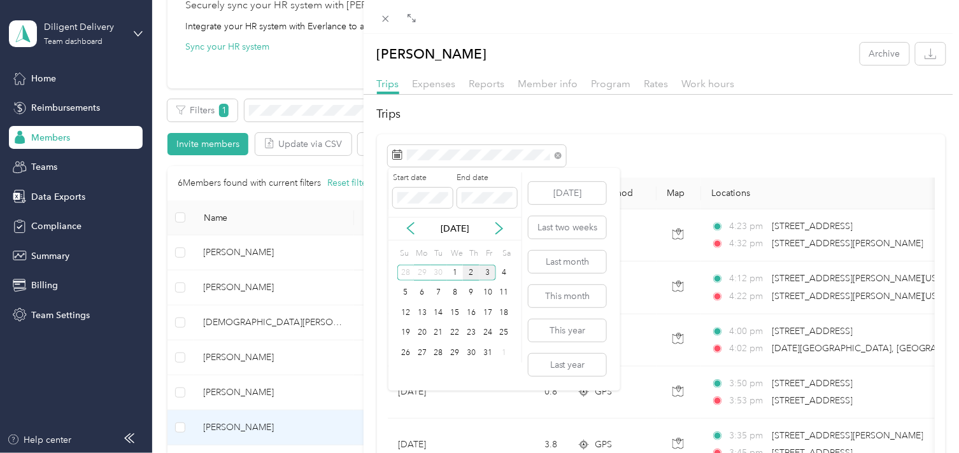
click at [471, 273] on div "2" at bounding box center [471, 273] width 17 height 16
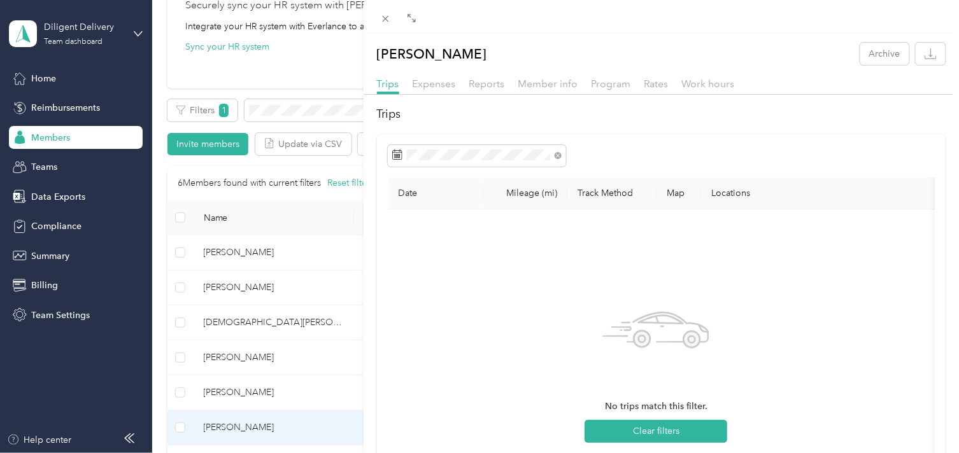
drag, startPoint x: 271, startPoint y: 106, endPoint x: 278, endPoint y: 111, distance: 8.7
click at [271, 104] on div "[PERSON_NAME] Archive Trips Expenses Reports Member info Program Rates Work hou…" at bounding box center [479, 226] width 959 height 453
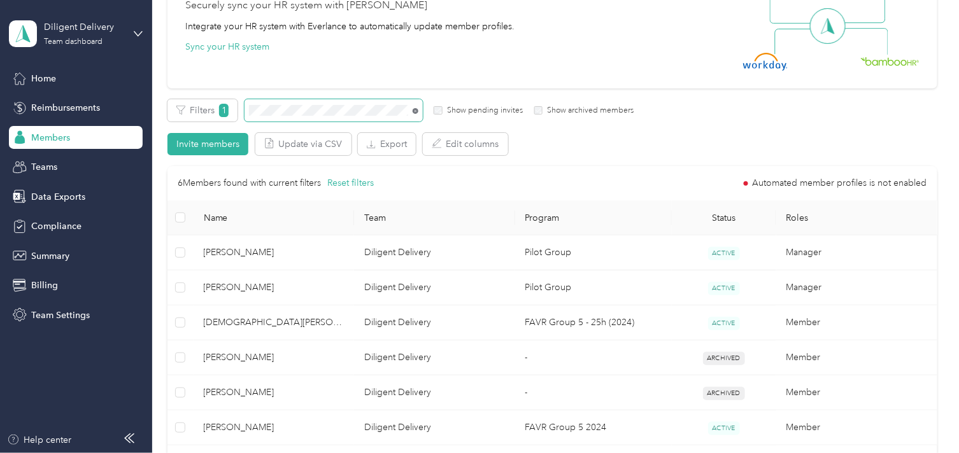
click at [413, 108] on icon at bounding box center [416, 111] width 6 height 6
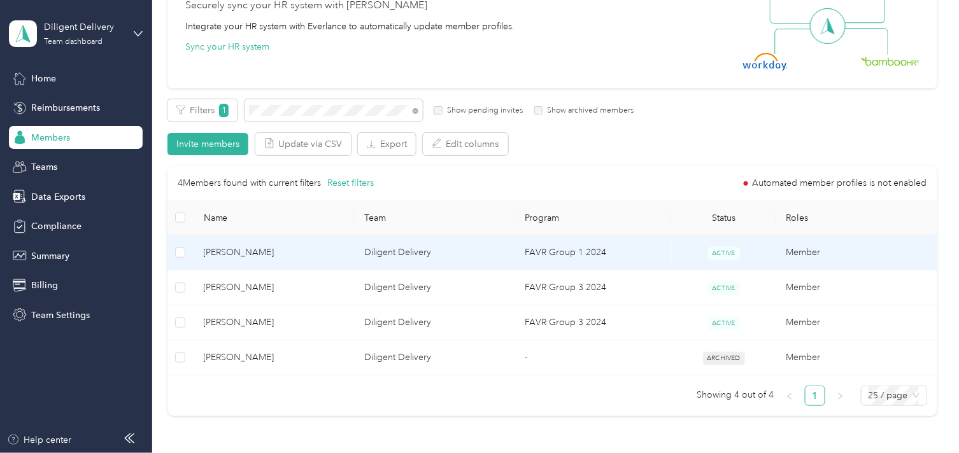
click at [323, 246] on span "[PERSON_NAME]" at bounding box center [274, 253] width 141 height 14
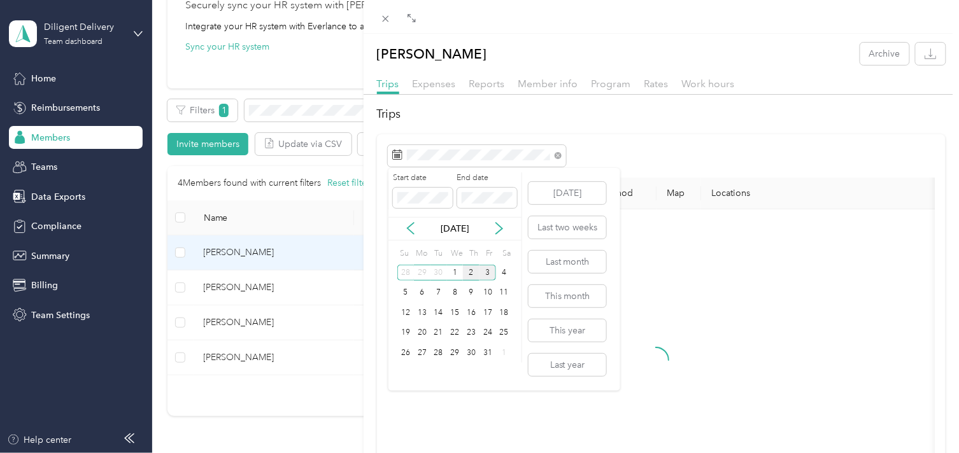
click at [465, 273] on div "2" at bounding box center [471, 273] width 17 height 16
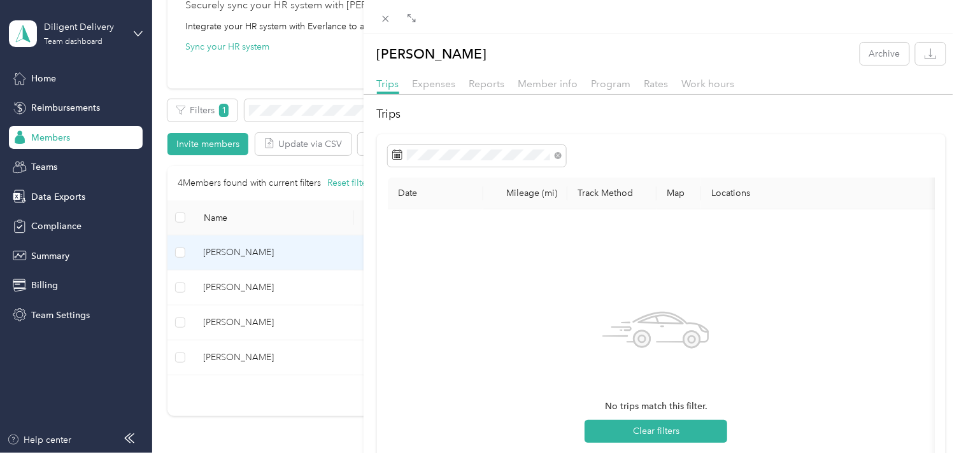
click at [281, 107] on div "[PERSON_NAME] Archive Trips Expenses Reports Member info Program Rates Work hou…" at bounding box center [479, 226] width 959 height 453
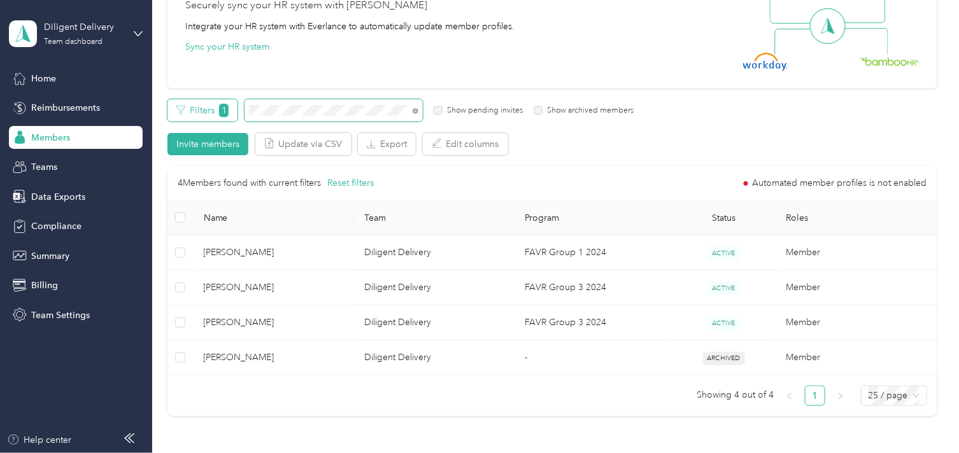
click at [237, 109] on div "Filters 1 Show pending invites Show archived members" at bounding box center [400, 110] width 466 height 22
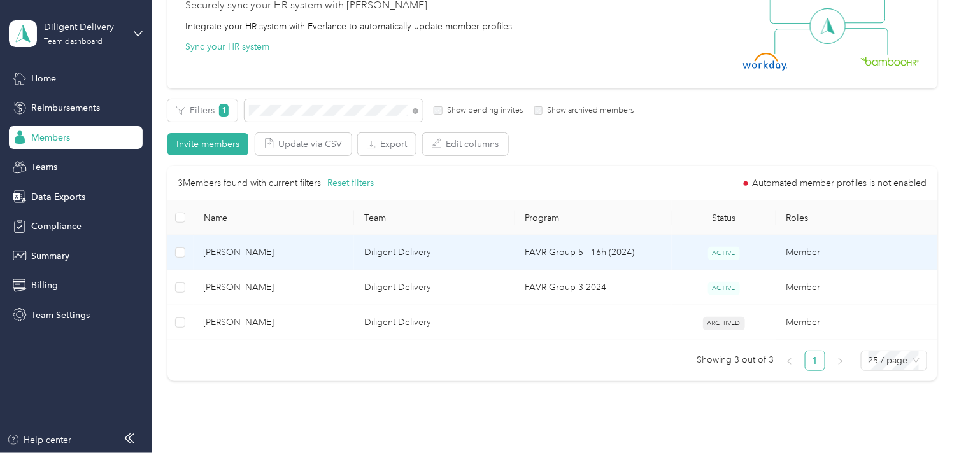
click at [329, 257] on span "[PERSON_NAME]" at bounding box center [274, 253] width 141 height 14
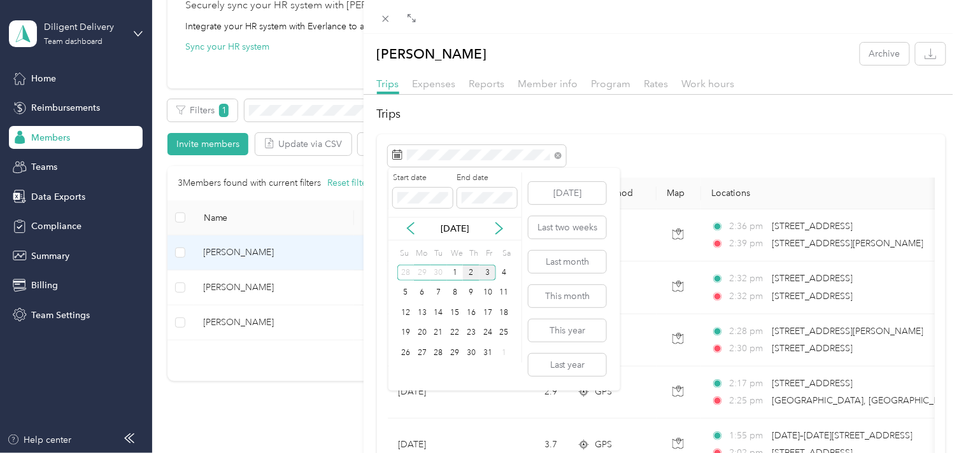
click at [468, 271] on div "2" at bounding box center [471, 273] width 17 height 16
click at [467, 271] on div "2" at bounding box center [471, 273] width 17 height 16
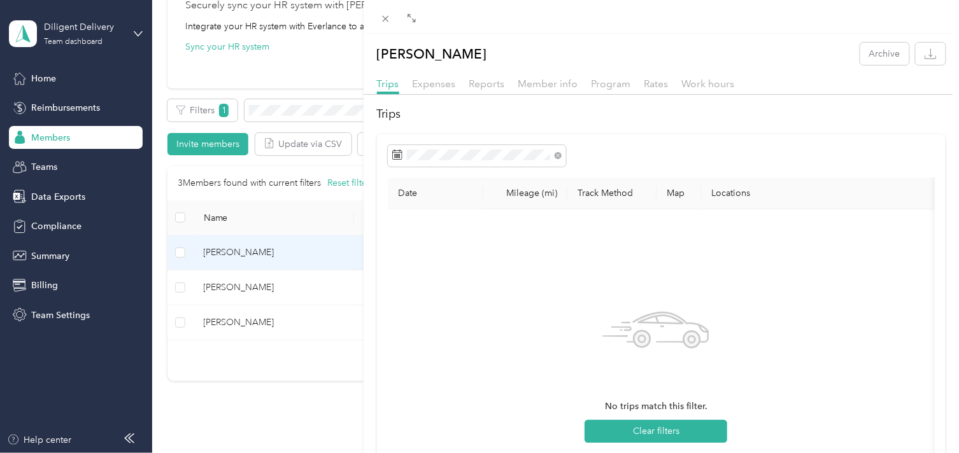
drag, startPoint x: 280, startPoint y: 115, endPoint x: 330, endPoint y: 120, distance: 49.9
click at [278, 113] on div "[PERSON_NAME] Archive Trips Expenses Reports Member info Program Rates Work hou…" at bounding box center [479, 226] width 959 height 453
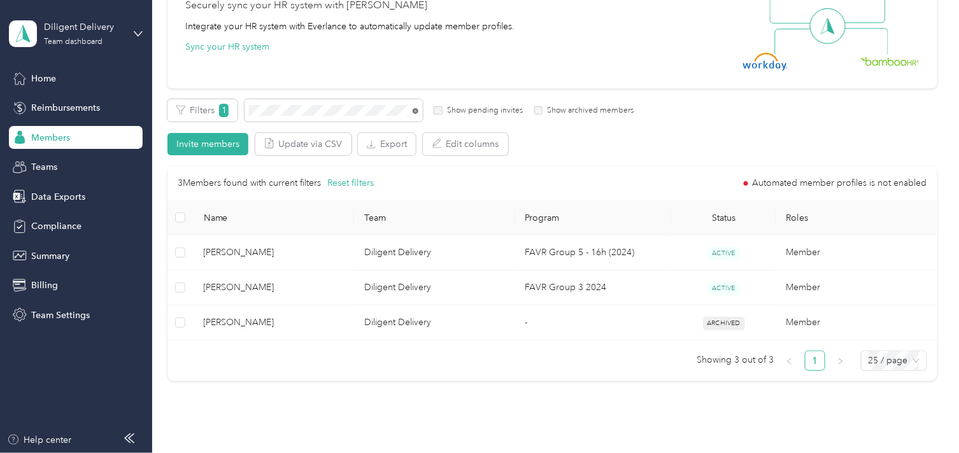
click at [415, 111] on icon at bounding box center [416, 111] width 6 height 6
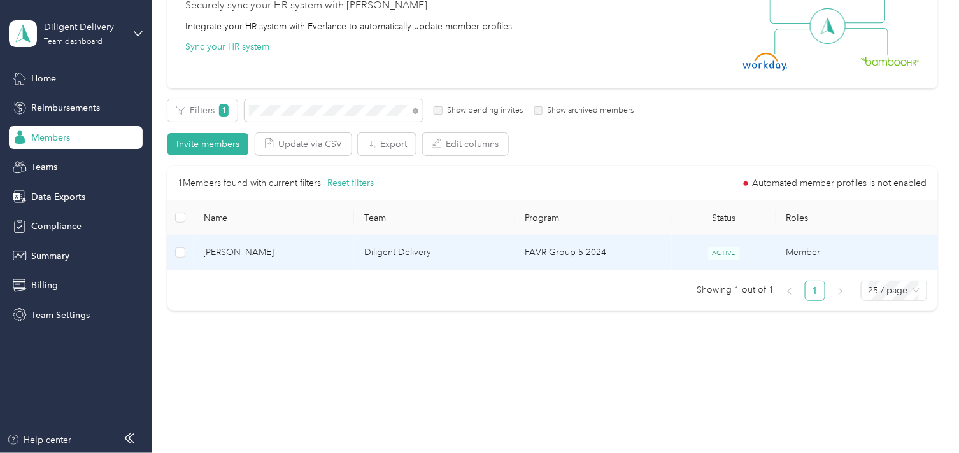
click at [309, 261] on td "[PERSON_NAME]" at bounding box center [274, 253] width 161 height 35
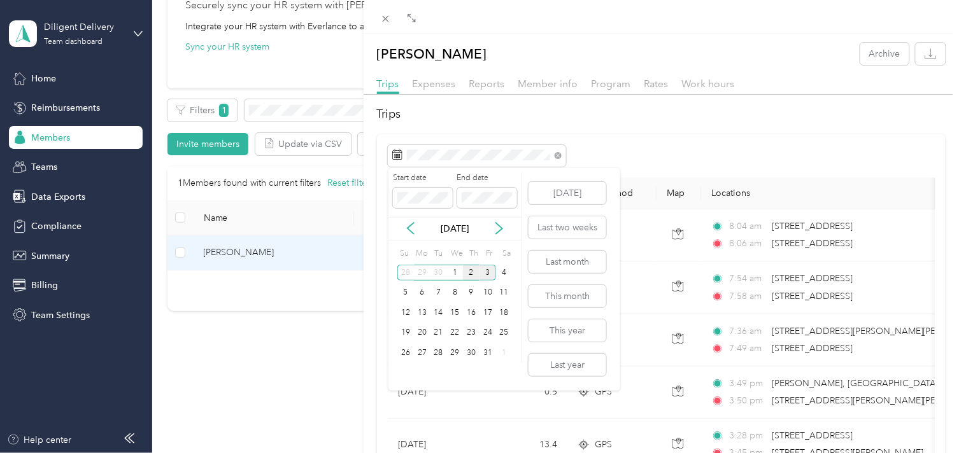
click at [471, 273] on div "2" at bounding box center [471, 273] width 17 height 16
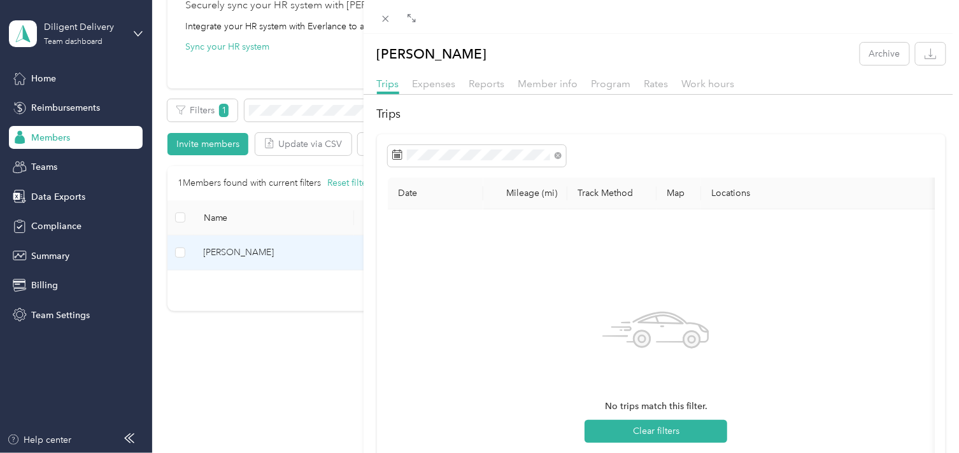
click at [302, 96] on div "[PERSON_NAME] Archive Trips Expenses Reports Member info Program Rates Work hou…" at bounding box center [479, 226] width 959 height 453
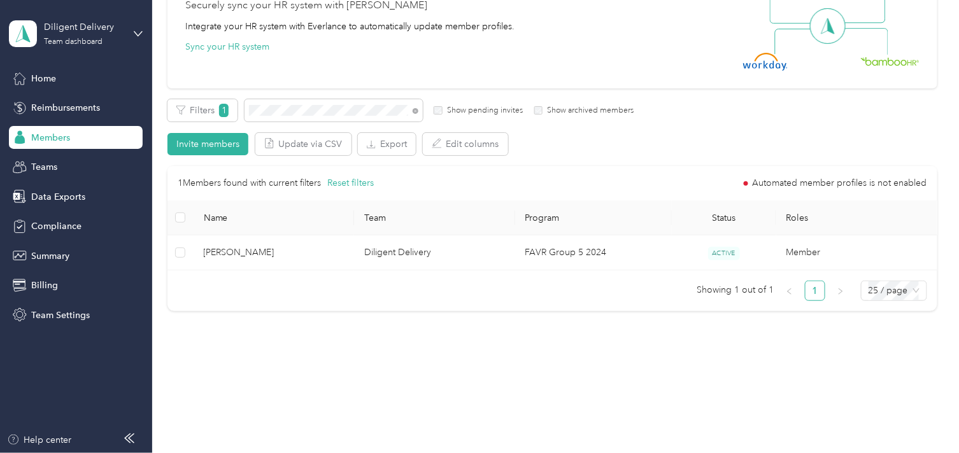
click at [303, 108] on div at bounding box center [479, 226] width 959 height 453
click at [414, 110] on icon at bounding box center [416, 111] width 6 height 6
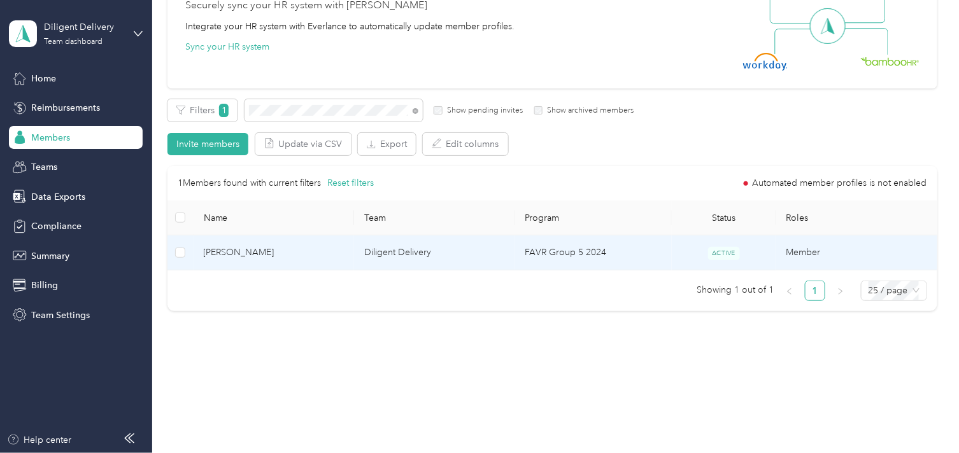
click at [347, 249] on td "[PERSON_NAME]" at bounding box center [274, 253] width 161 height 35
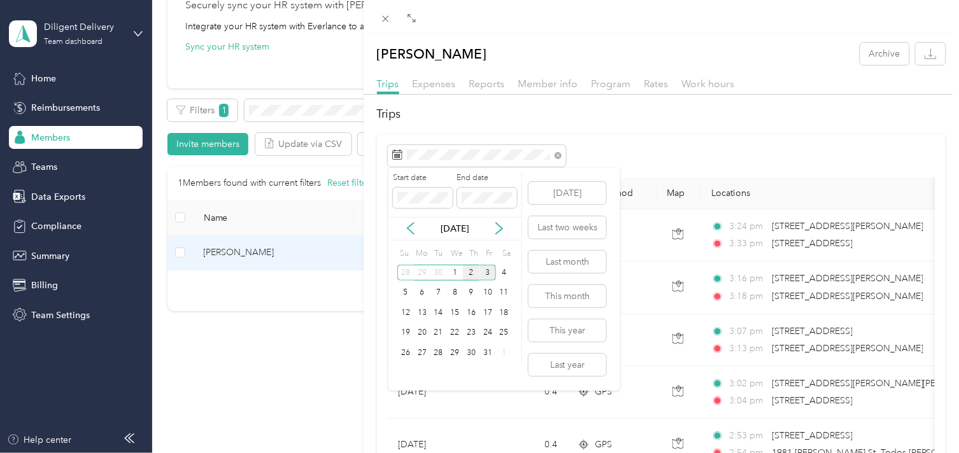
click at [466, 271] on div "2" at bounding box center [471, 273] width 17 height 16
click at [466, 270] on div "2" at bounding box center [471, 273] width 17 height 16
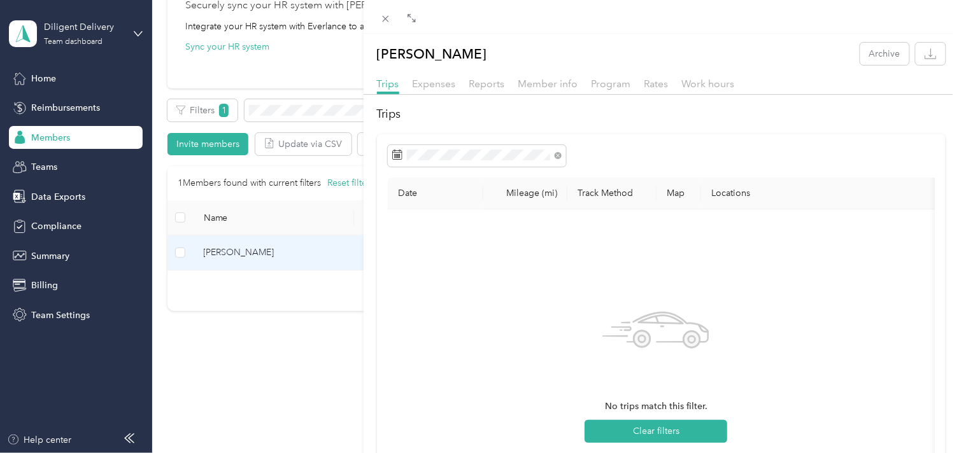
click at [316, 111] on div "[PERSON_NAME] Archive Trips Expenses Reports Member info Program Rates Work hou…" at bounding box center [479, 226] width 959 height 453
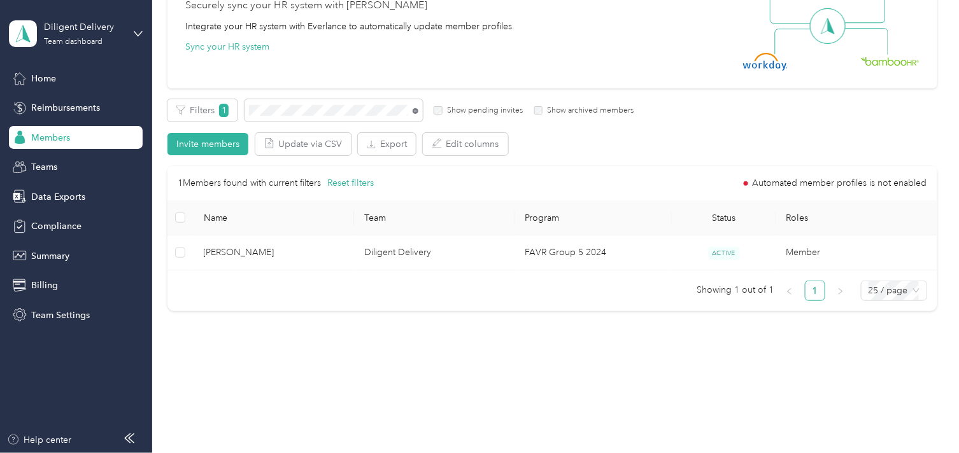
click at [416, 111] on icon at bounding box center [416, 111] width 6 height 6
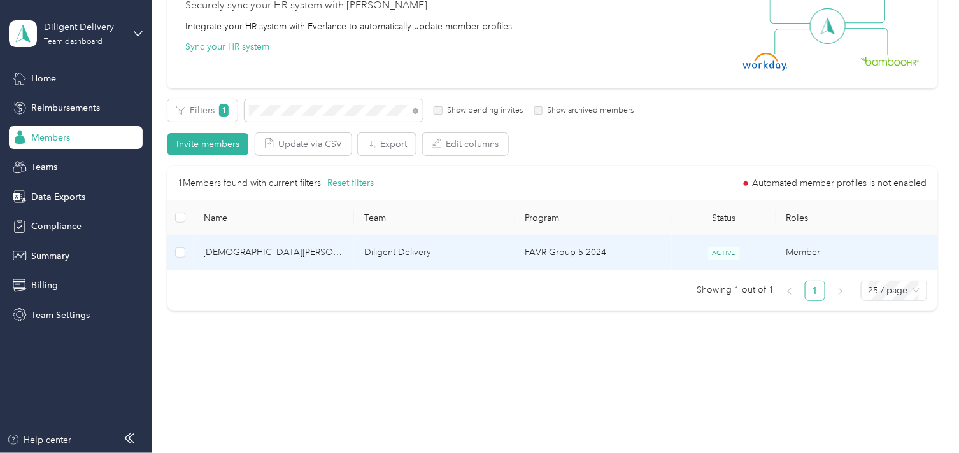
click at [333, 263] on td "[DEMOGRAPHIC_DATA][PERSON_NAME][DATE]" at bounding box center [274, 253] width 161 height 35
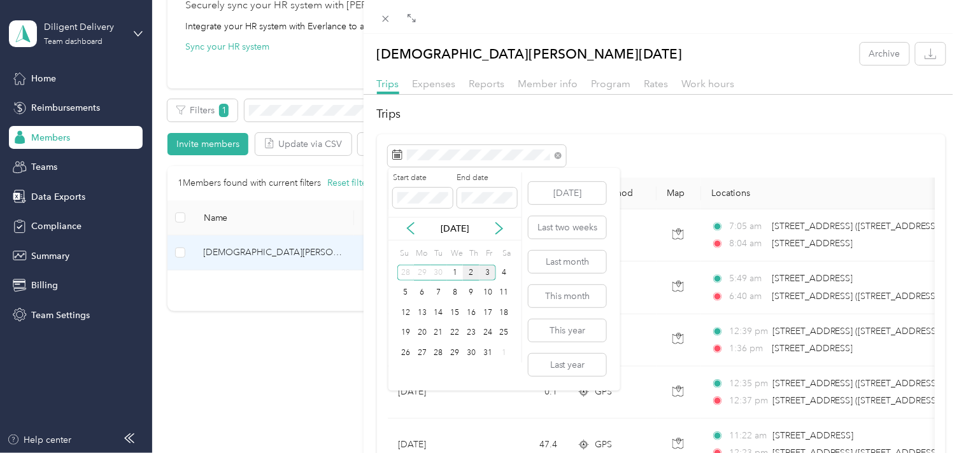
click at [465, 271] on div "2" at bounding box center [471, 273] width 17 height 16
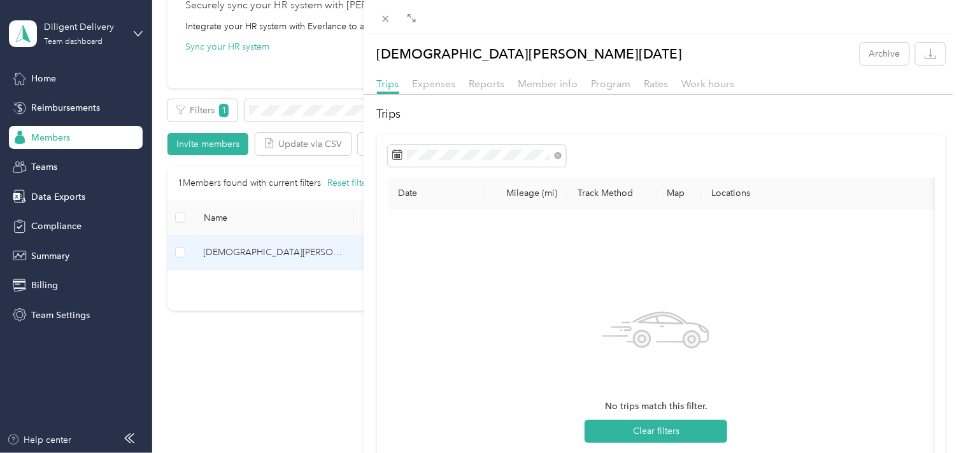
click at [278, 104] on div "[DEMOGRAPHIC_DATA][PERSON_NAME][DATE] Archive Trips Expenses Reports Member inf…" at bounding box center [479, 226] width 959 height 453
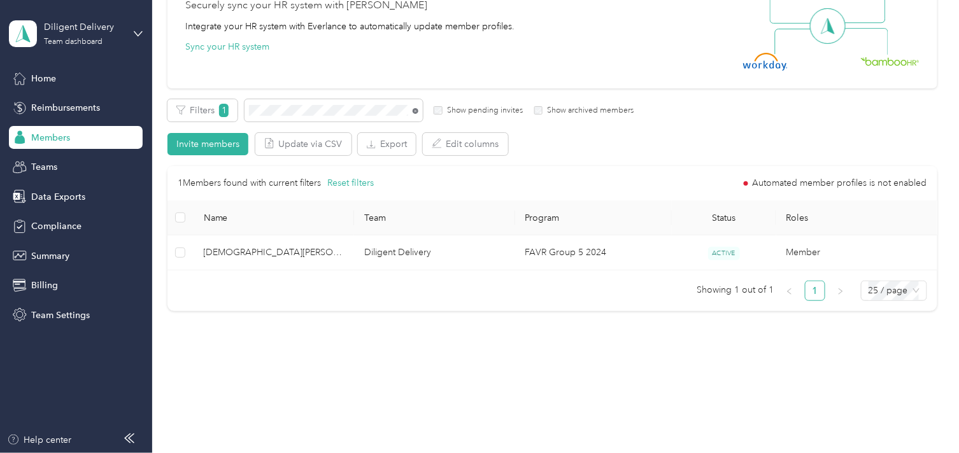
click at [416, 111] on icon at bounding box center [416, 111] width 6 height 6
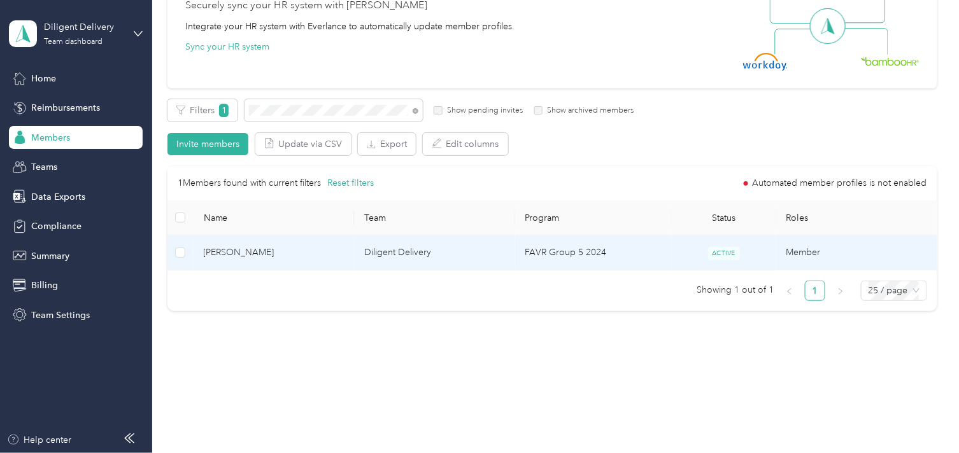
click at [372, 246] on td "Diligent Delivery" at bounding box center [434, 253] width 161 height 35
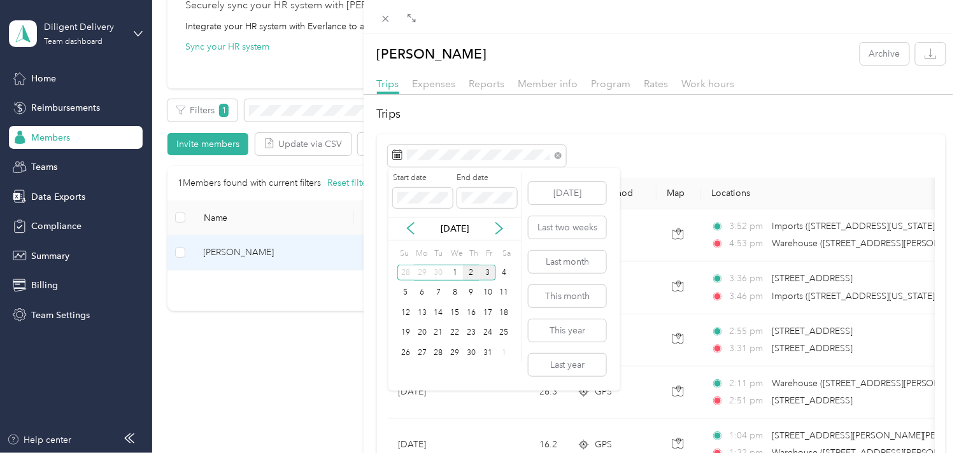
click at [472, 272] on div "2" at bounding box center [471, 273] width 17 height 16
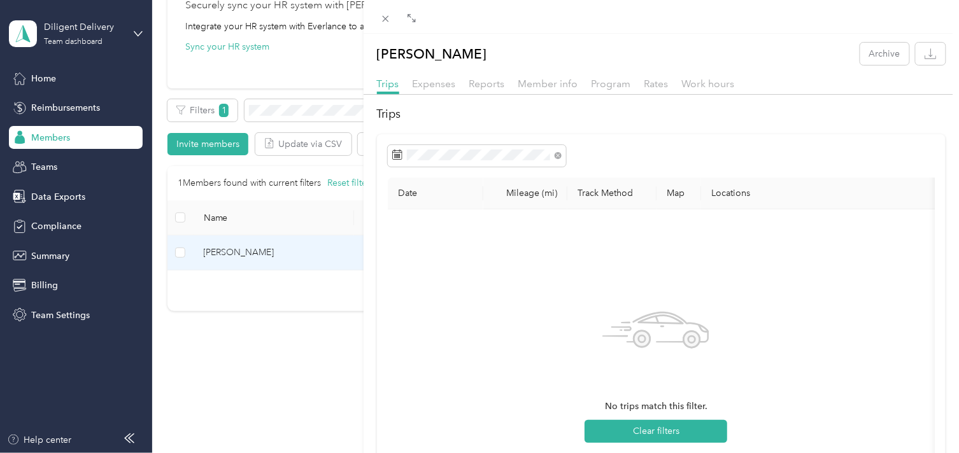
drag, startPoint x: 287, startPoint y: 111, endPoint x: 321, endPoint y: 113, distance: 33.8
click at [287, 111] on div "[PERSON_NAME] Archive Trips Expenses Reports Member info Program Rates Work hou…" at bounding box center [479, 226] width 959 height 453
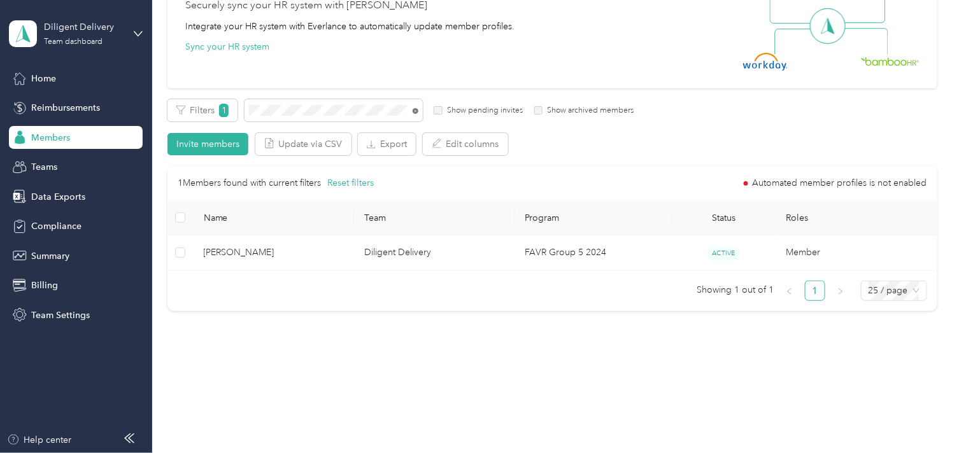
click at [416, 108] on icon at bounding box center [416, 111] width 6 height 6
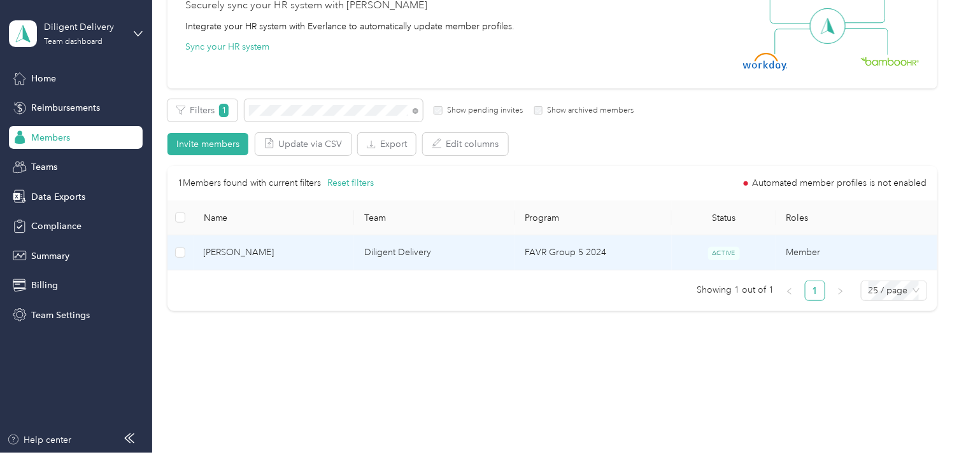
click at [365, 274] on div "1 Members found with current filters Reset filters Automated member profiles is…" at bounding box center [551, 233] width 769 height 135
click at [358, 260] on td "Diligent Delivery" at bounding box center [434, 253] width 161 height 35
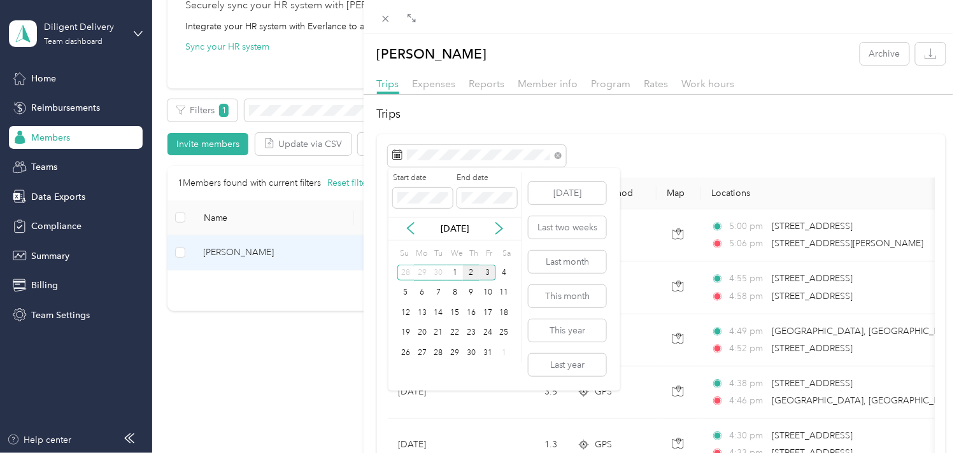
click at [466, 273] on div "2" at bounding box center [471, 273] width 17 height 16
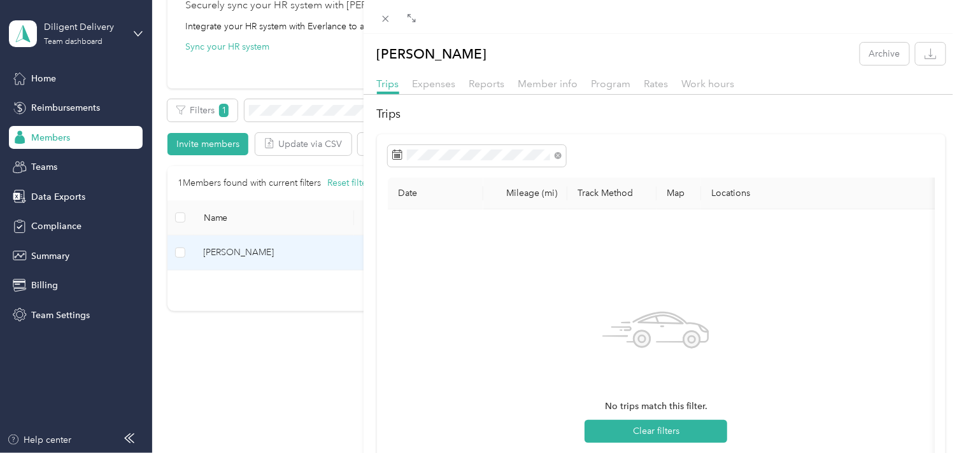
click at [313, 111] on div "[PERSON_NAME] Archive Trips Expenses Reports Member info Program Rates Work hou…" at bounding box center [479, 226] width 959 height 453
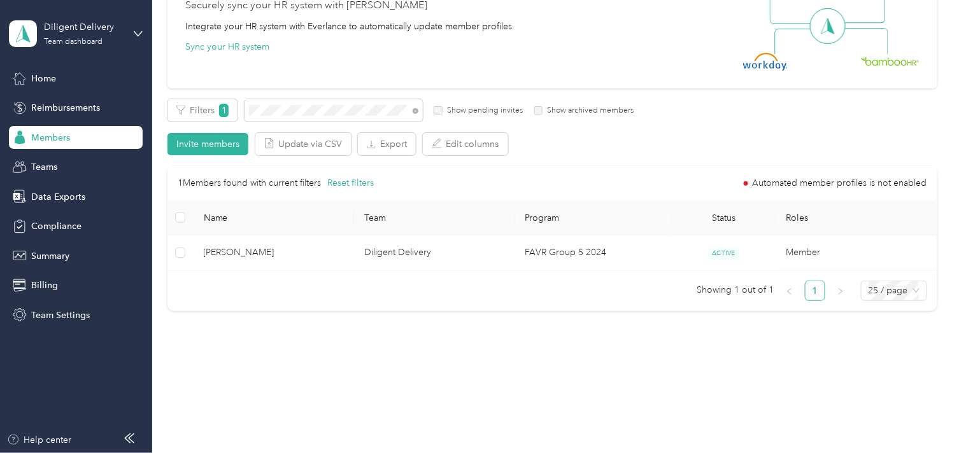
drag, startPoint x: 416, startPoint y: 111, endPoint x: 406, endPoint y: 111, distance: 10.2
click at [415, 111] on icon at bounding box center [416, 111] width 6 height 6
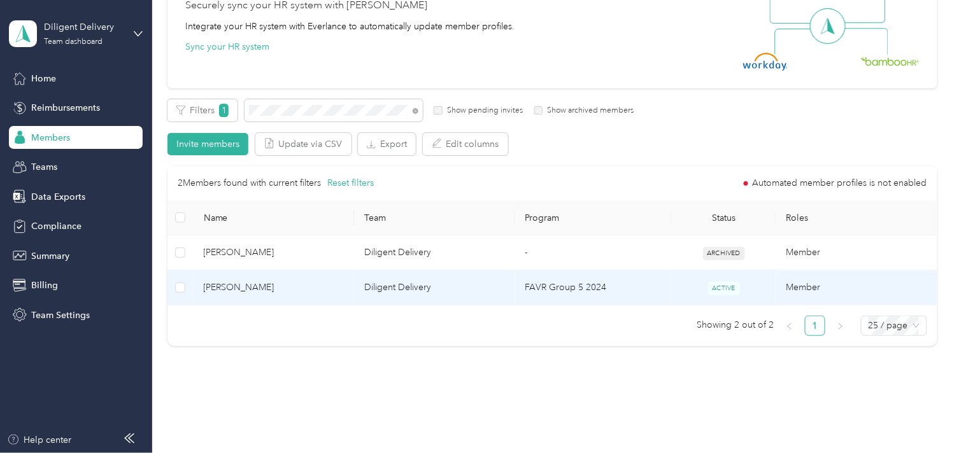
click at [362, 291] on td "Diligent Delivery" at bounding box center [434, 288] width 161 height 35
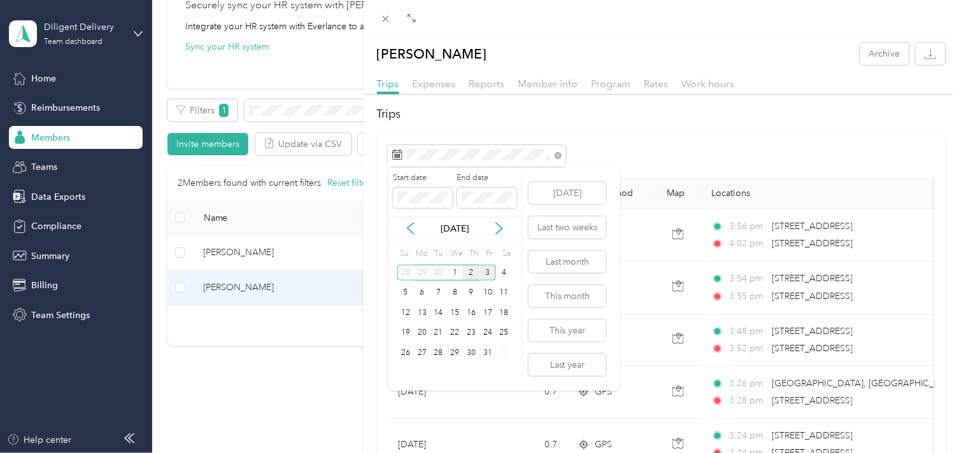
click at [475, 274] on div "2" at bounding box center [471, 273] width 17 height 16
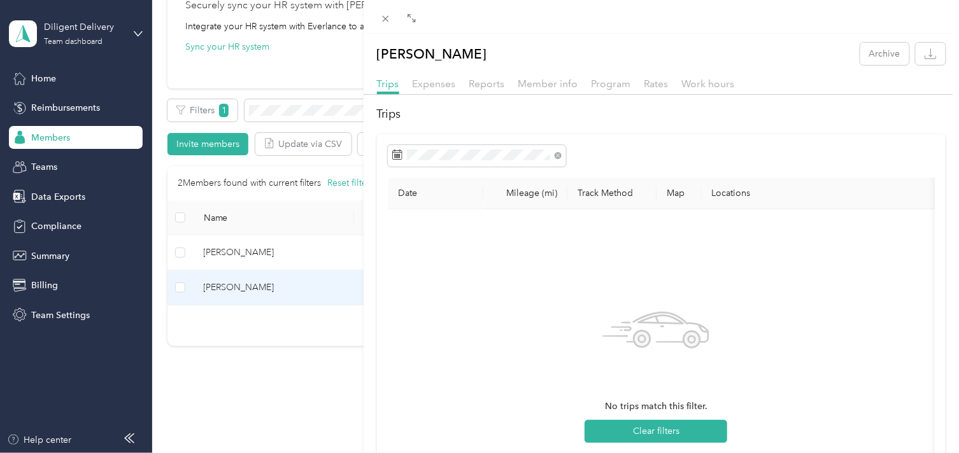
drag, startPoint x: 294, startPoint y: 110, endPoint x: 337, endPoint y: 117, distance: 44.4
click at [297, 110] on div "[PERSON_NAME] Archive Trips Expenses Reports Member info Program Rates Work hou…" at bounding box center [479, 226] width 959 height 453
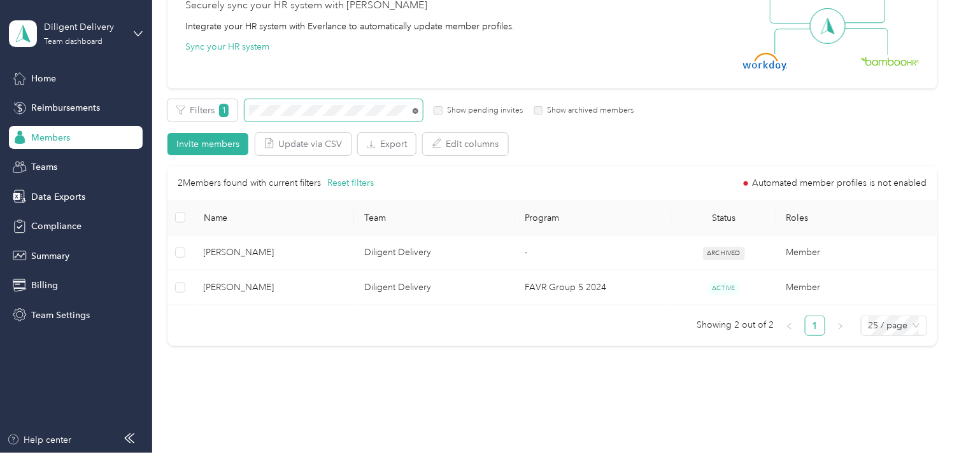
click at [415, 108] on icon at bounding box center [416, 111] width 6 height 6
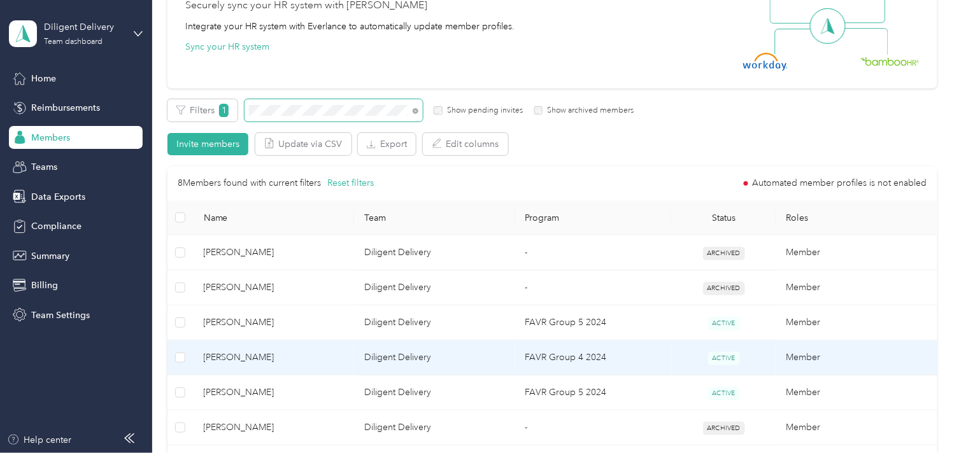
click at [300, 358] on span "[PERSON_NAME]" at bounding box center [274, 358] width 141 height 14
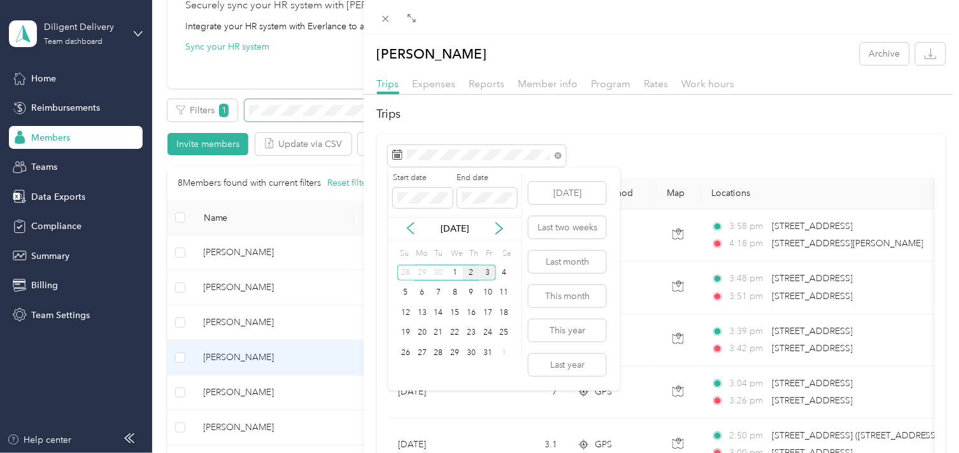
click at [468, 271] on div "2" at bounding box center [471, 273] width 17 height 16
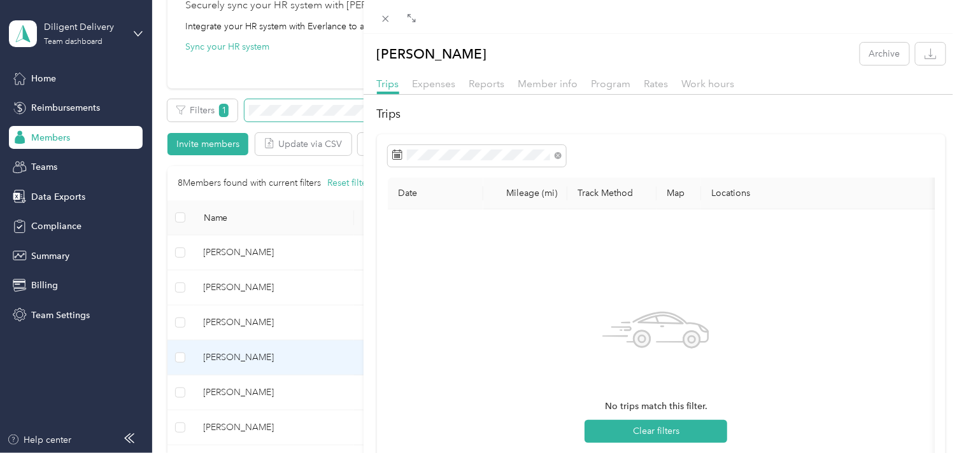
click at [312, 110] on div "[PERSON_NAME] Archive Trips Expenses Reports Member info Program Rates Work hou…" at bounding box center [479, 226] width 959 height 453
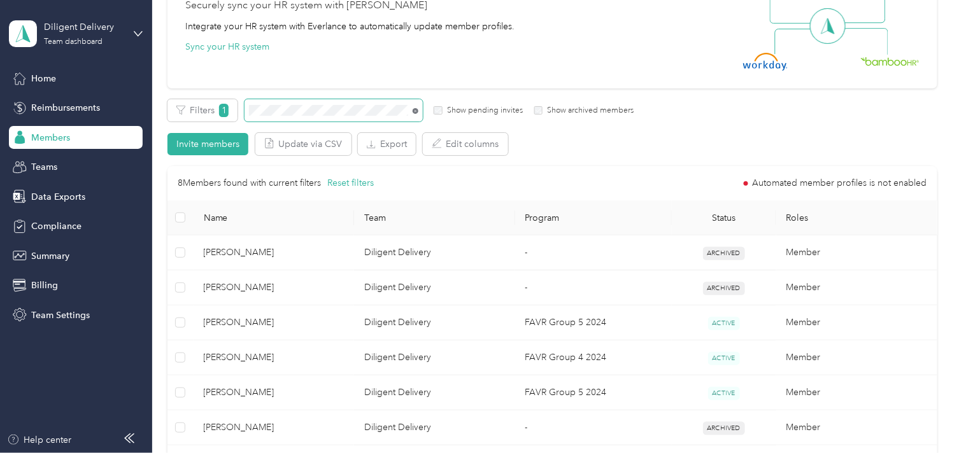
click at [414, 110] on icon at bounding box center [416, 111] width 6 height 6
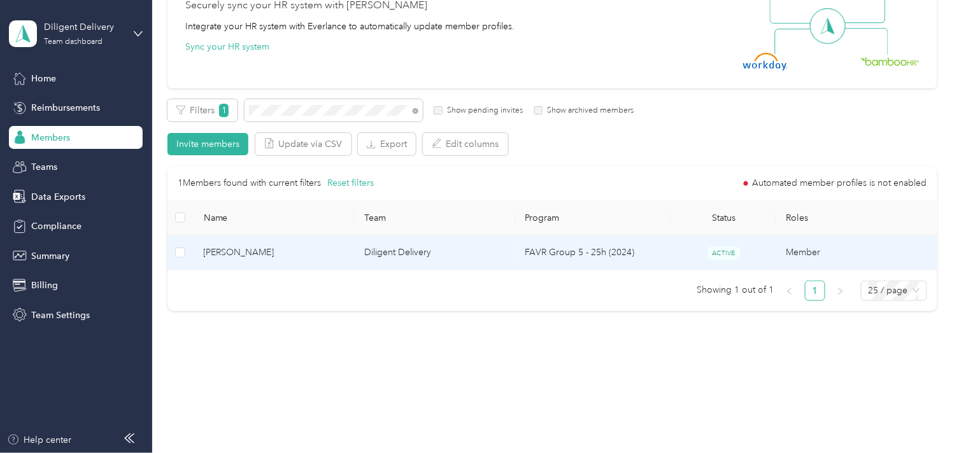
click at [341, 266] on td "[PERSON_NAME]" at bounding box center [274, 253] width 161 height 35
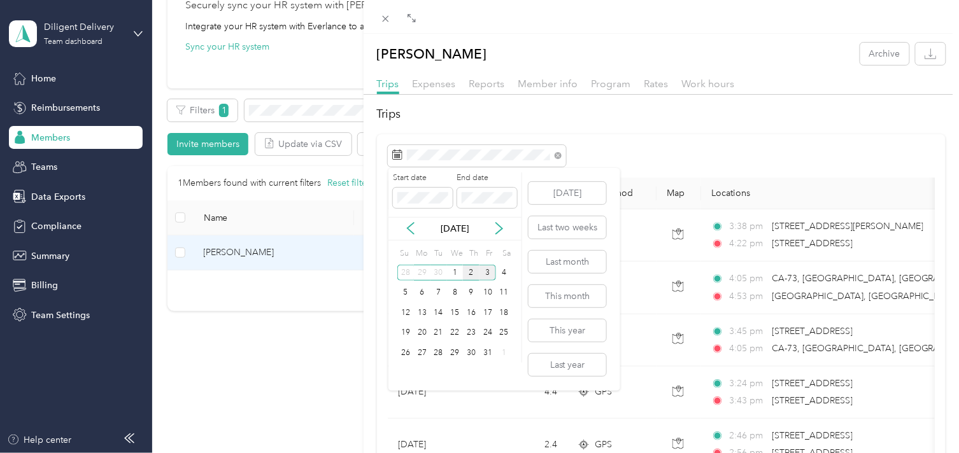
click at [469, 269] on div "2" at bounding box center [471, 273] width 17 height 16
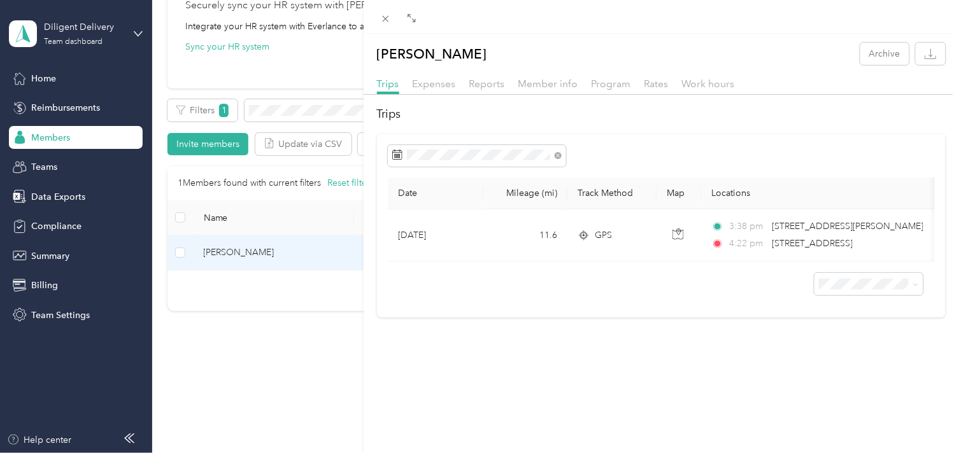
drag, startPoint x: 308, startPoint y: 115, endPoint x: 332, endPoint y: 117, distance: 24.9
click at [308, 115] on div "[PERSON_NAME] Archive Trips Expenses Reports Member info Program Rates Work hou…" at bounding box center [479, 226] width 959 height 453
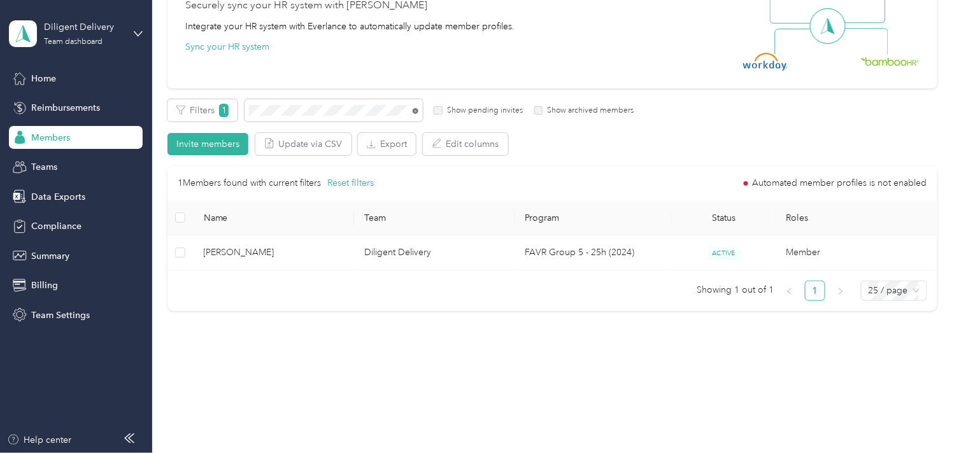
click at [415, 109] on icon at bounding box center [416, 111] width 6 height 6
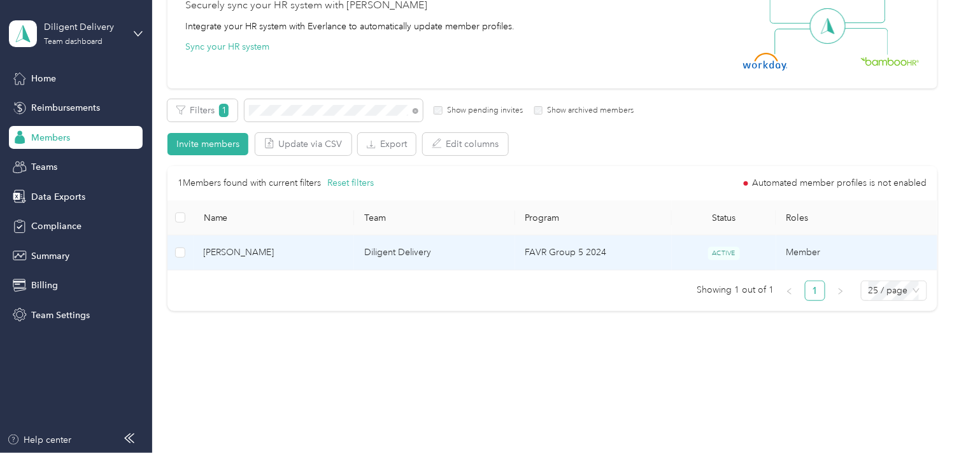
click at [319, 248] on span "[PERSON_NAME]" at bounding box center [274, 253] width 141 height 14
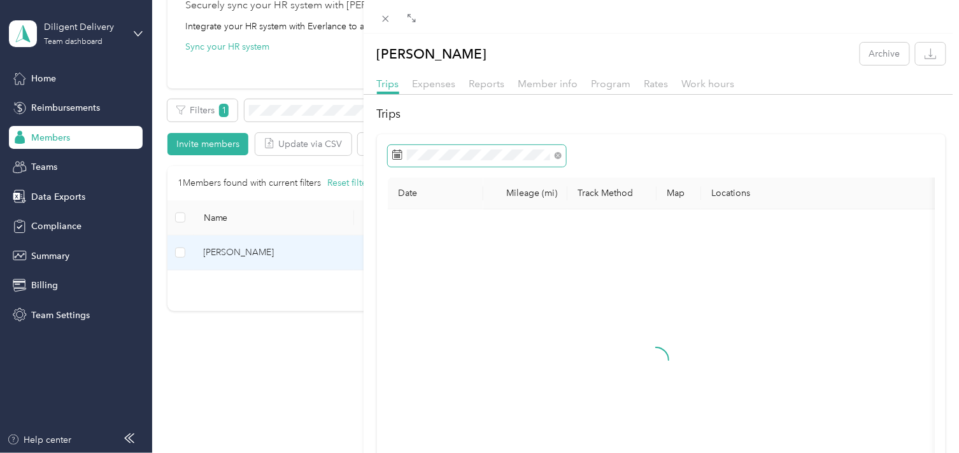
click at [495, 149] on span at bounding box center [477, 156] width 178 height 22
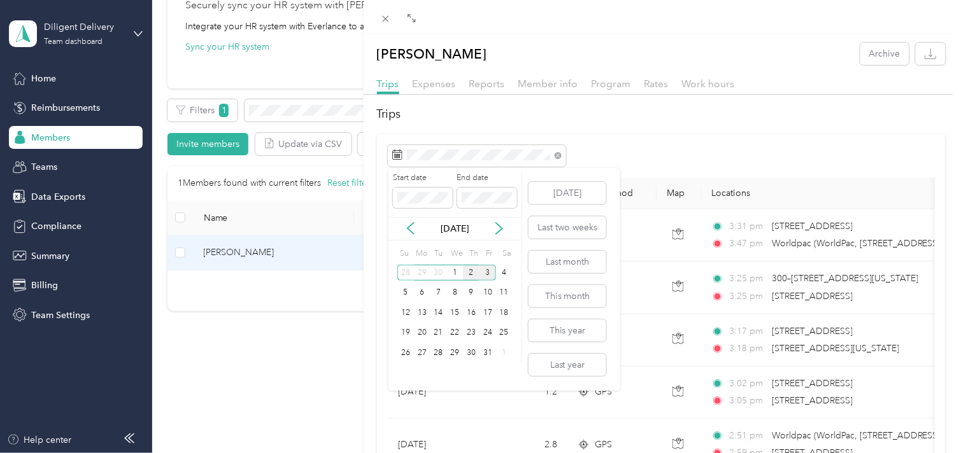
click at [467, 269] on div "2" at bounding box center [471, 273] width 17 height 16
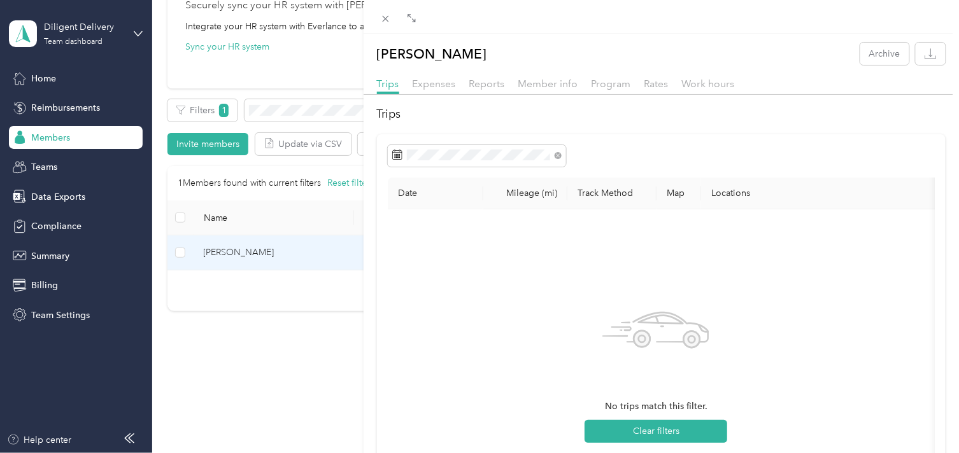
drag, startPoint x: 295, startPoint y: 108, endPoint x: 410, endPoint y: 122, distance: 115.5
click at [297, 108] on div "[PERSON_NAME] Archive Trips Expenses Reports Member info Program Rates Work hou…" at bounding box center [479, 226] width 959 height 453
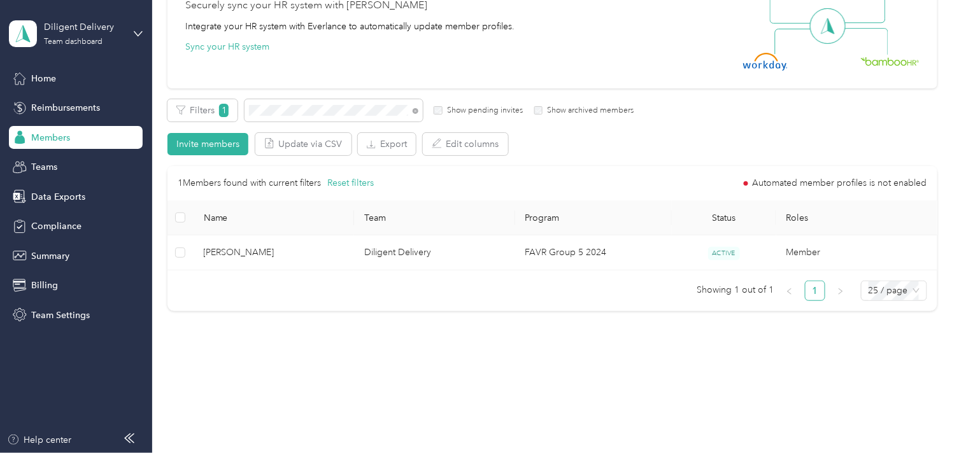
click at [416, 113] on span at bounding box center [416, 110] width 6 height 11
click at [414, 110] on icon at bounding box center [416, 111] width 6 height 6
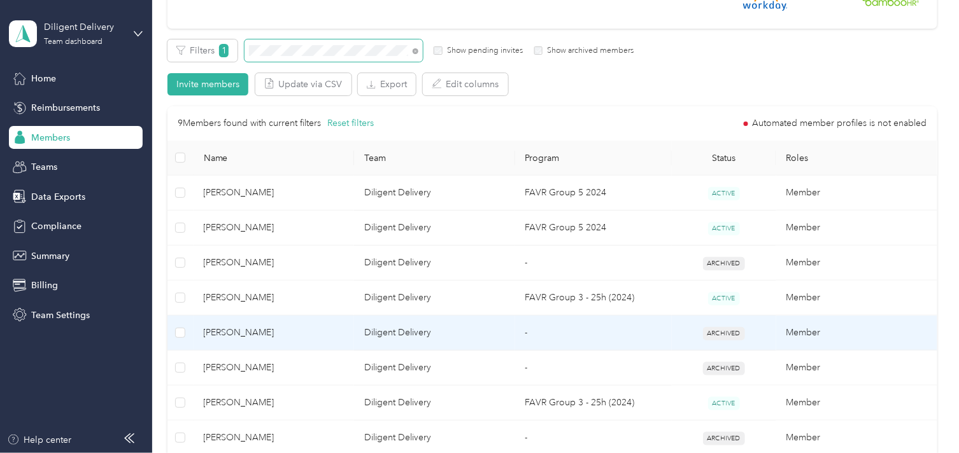
scroll to position [280, 0]
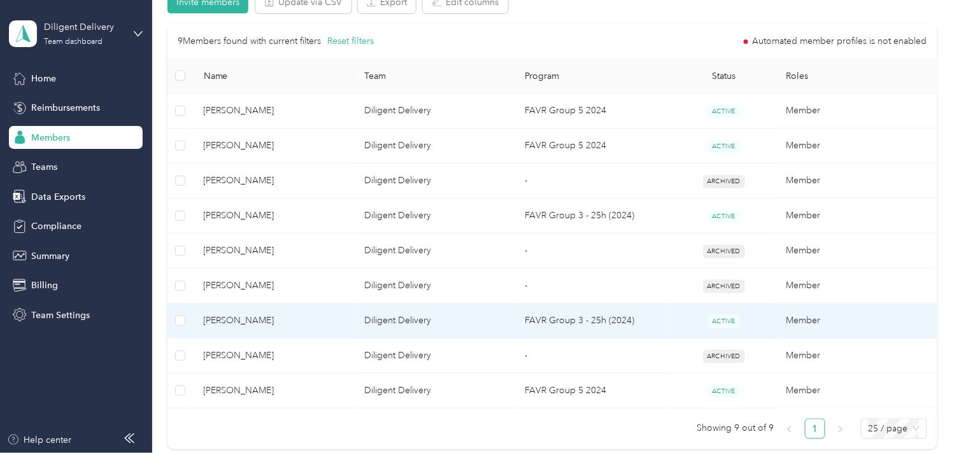
click at [299, 329] on td "[PERSON_NAME]" at bounding box center [274, 321] width 161 height 35
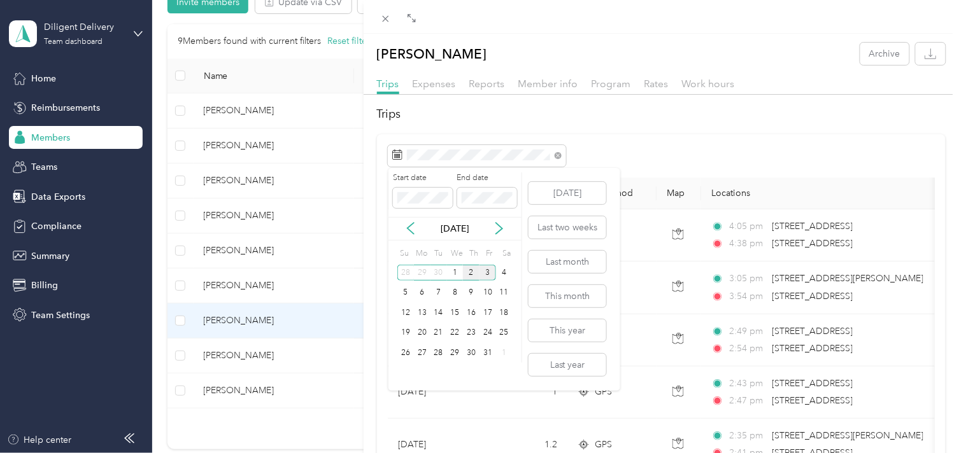
click at [466, 271] on div "2" at bounding box center [471, 273] width 17 height 16
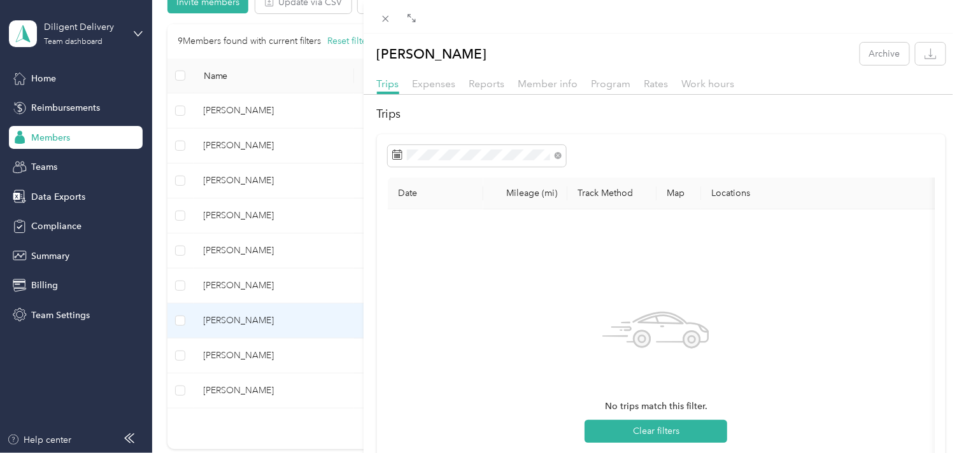
click at [344, 120] on div "[PERSON_NAME] Archive Trips Expenses Reports Member info Program Rates Work hou…" at bounding box center [479, 226] width 959 height 453
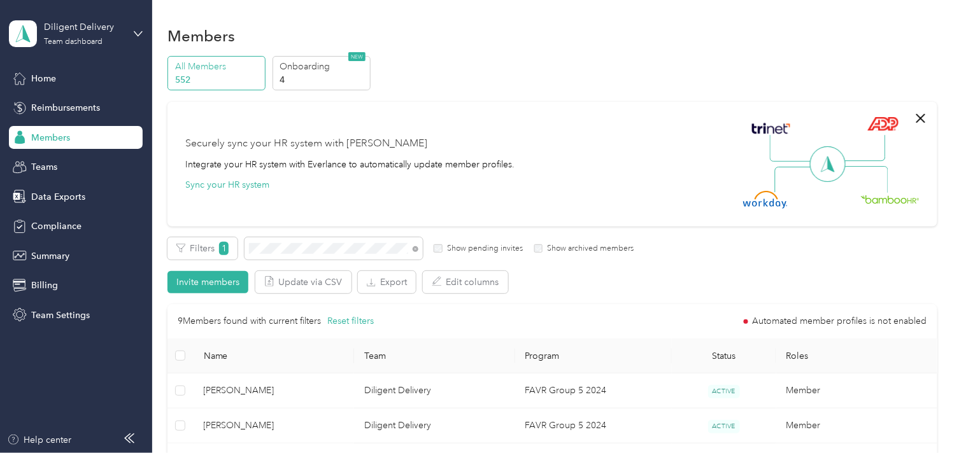
drag, startPoint x: 415, startPoint y: 251, endPoint x: 406, endPoint y: 247, distance: 10.3
click at [414, 250] on icon at bounding box center [416, 249] width 6 height 6
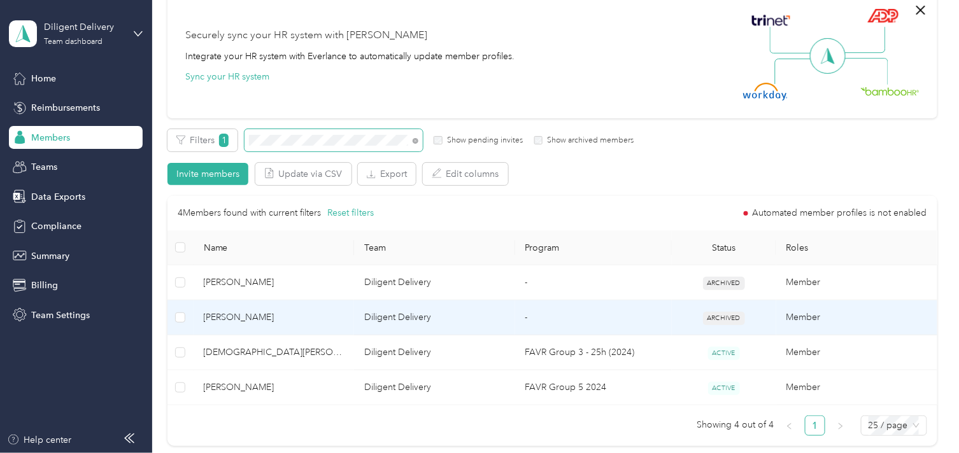
scroll to position [141, 0]
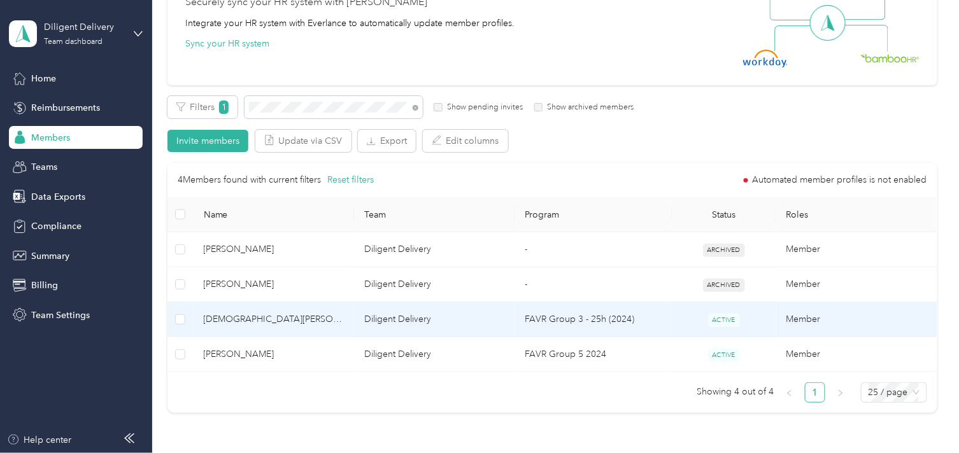
click at [341, 320] on span "[DEMOGRAPHIC_DATA][PERSON_NAME]" at bounding box center [274, 320] width 141 height 14
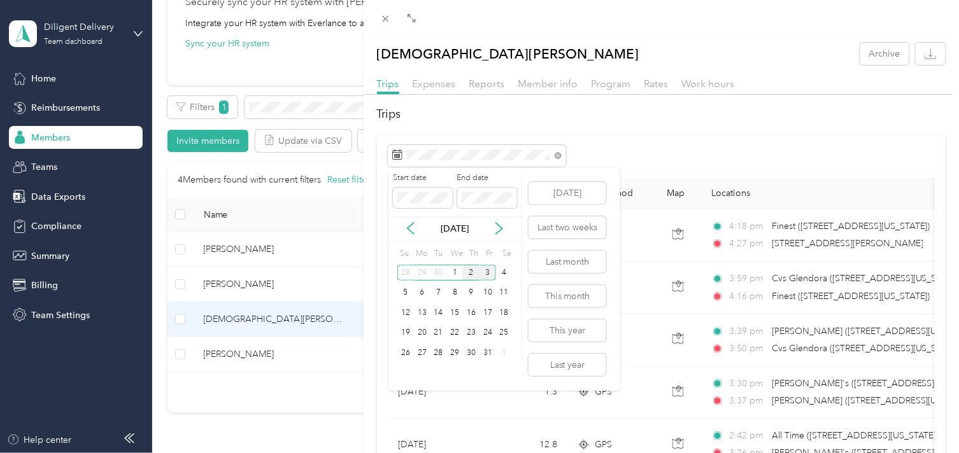
click at [469, 275] on div "2" at bounding box center [471, 273] width 17 height 16
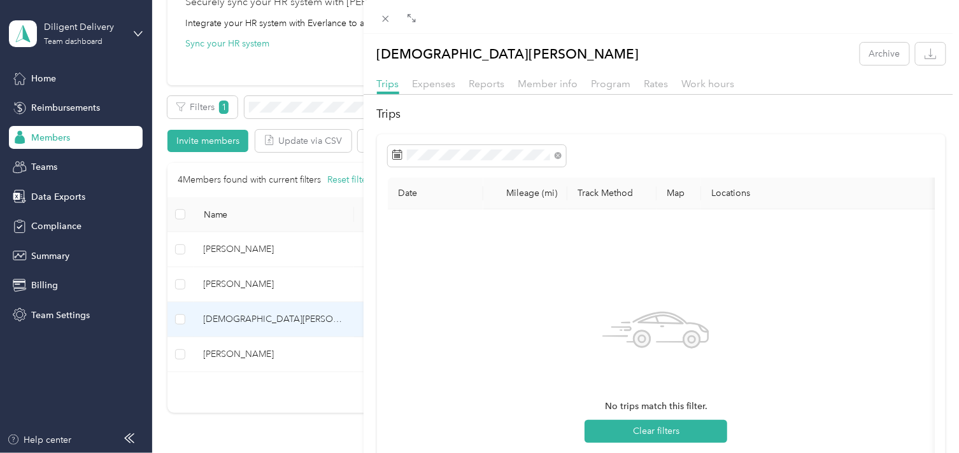
click at [306, 103] on div "[DEMOGRAPHIC_DATA][PERSON_NAME] Archive Trips Expenses Reports Member info Prog…" at bounding box center [479, 226] width 959 height 453
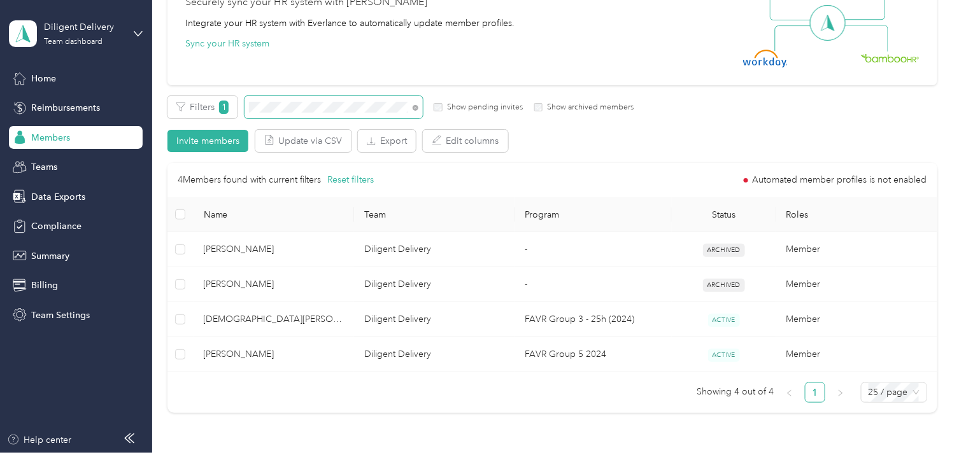
click at [411, 106] on span at bounding box center [413, 107] width 10 height 13
drag, startPoint x: 416, startPoint y: 106, endPoint x: 406, endPoint y: 104, distance: 10.4
click at [415, 106] on icon at bounding box center [416, 108] width 6 height 6
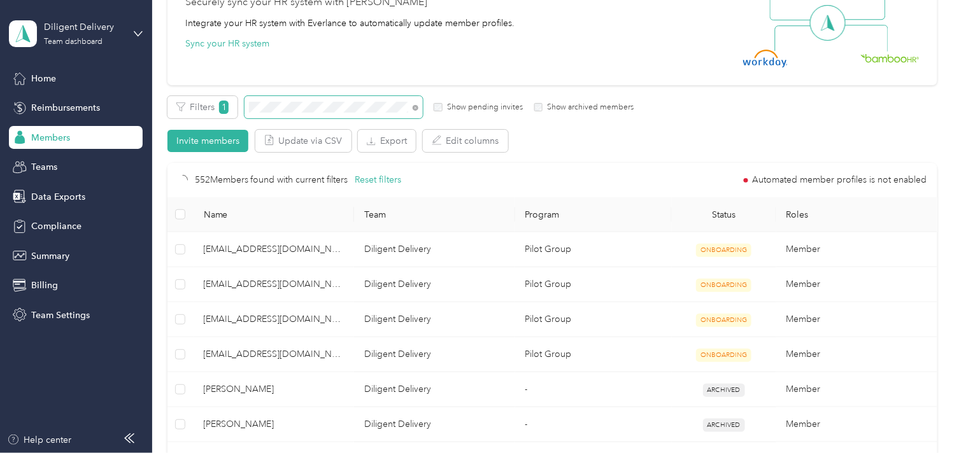
scroll to position [138, 0]
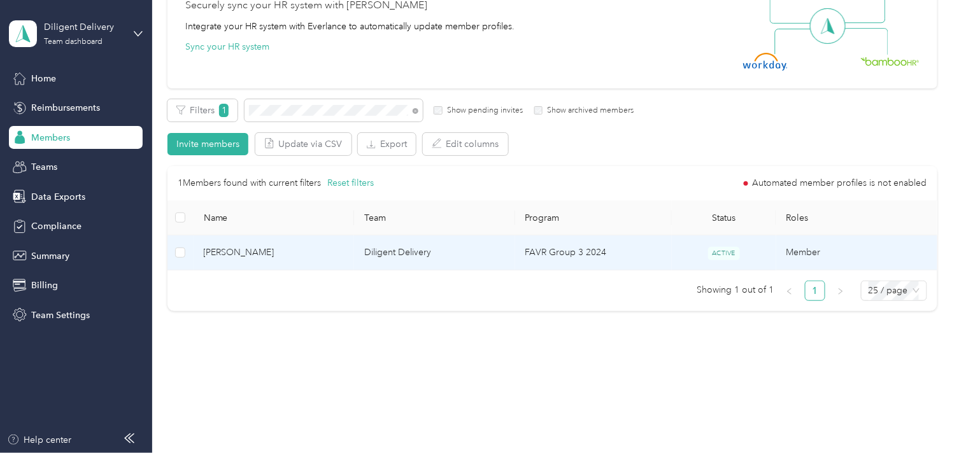
click at [335, 253] on span "[PERSON_NAME]" at bounding box center [274, 253] width 141 height 14
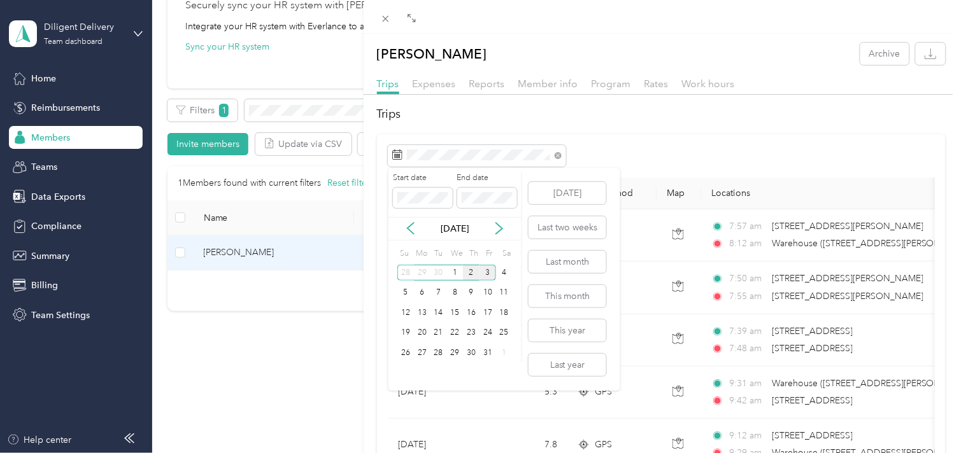
click at [474, 270] on div "2" at bounding box center [471, 273] width 17 height 16
click at [468, 269] on div "2" at bounding box center [471, 273] width 17 height 16
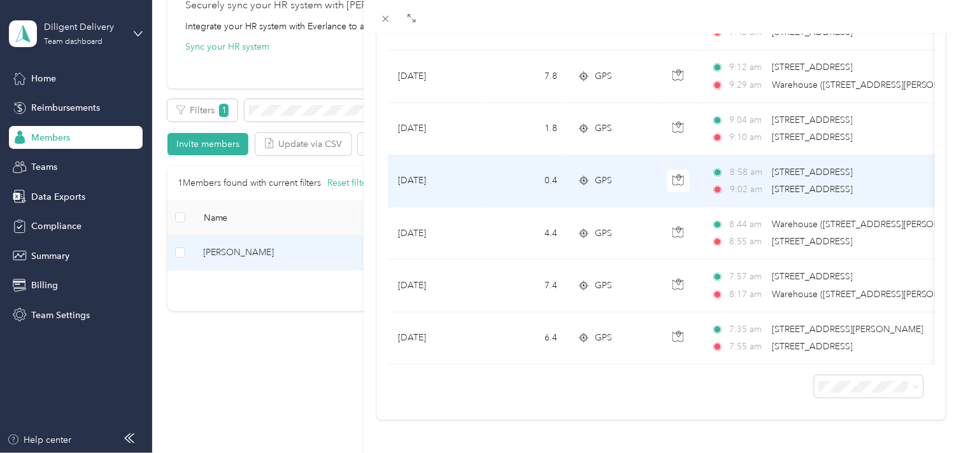
scroll to position [232, 0]
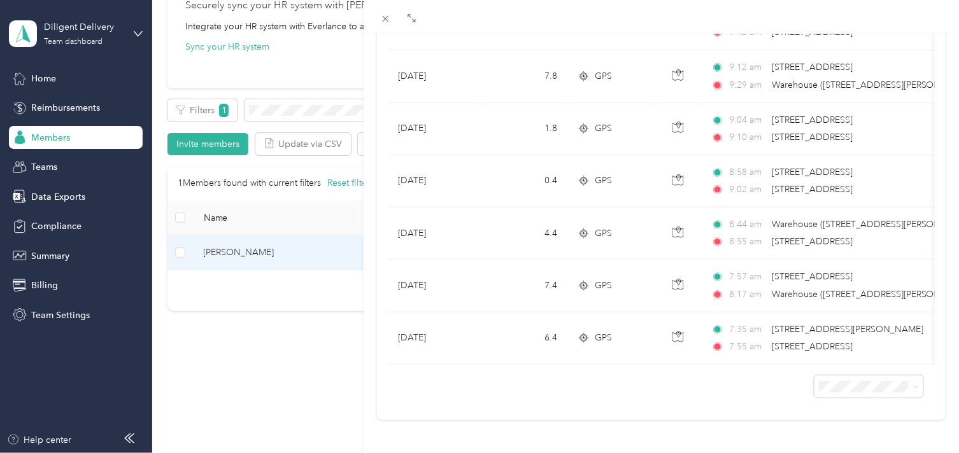
click at [848, 357] on li "100 per load" at bounding box center [858, 352] width 109 height 22
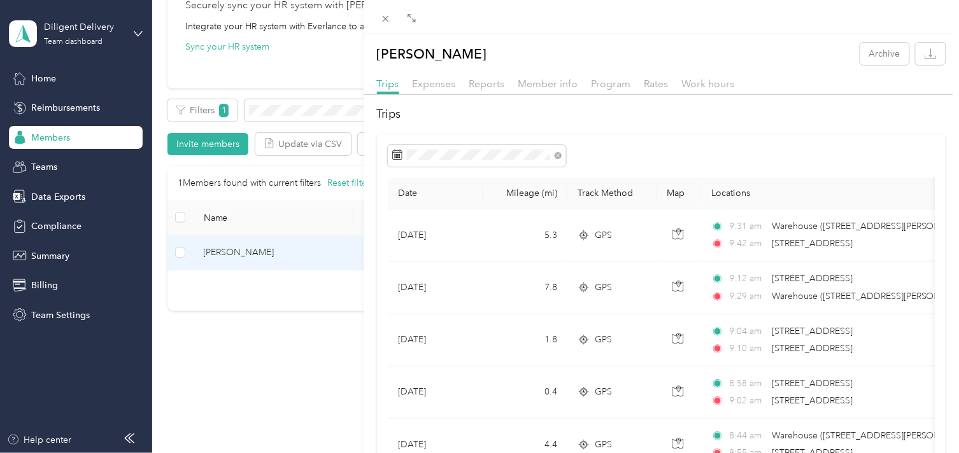
click at [296, 107] on div "[PERSON_NAME] Archive Trips Expenses Reports Member info Program Rates Work hou…" at bounding box center [479, 226] width 959 height 453
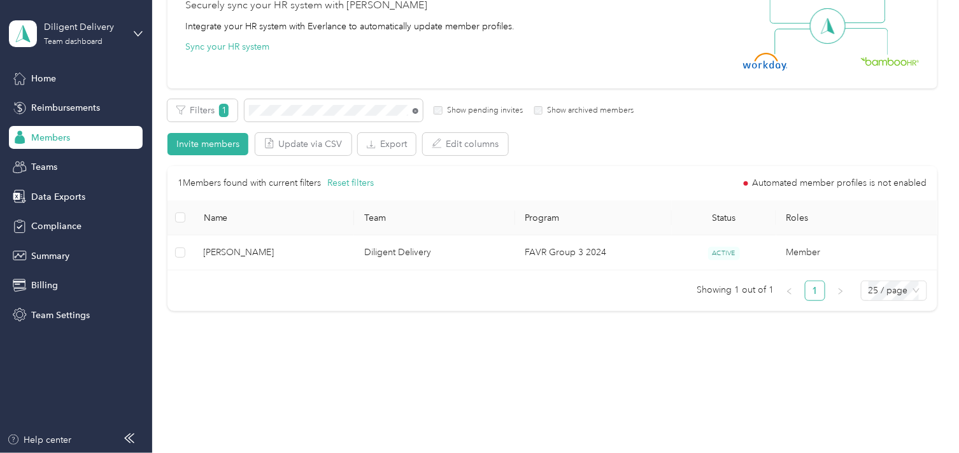
click at [416, 110] on icon at bounding box center [416, 111] width 6 height 6
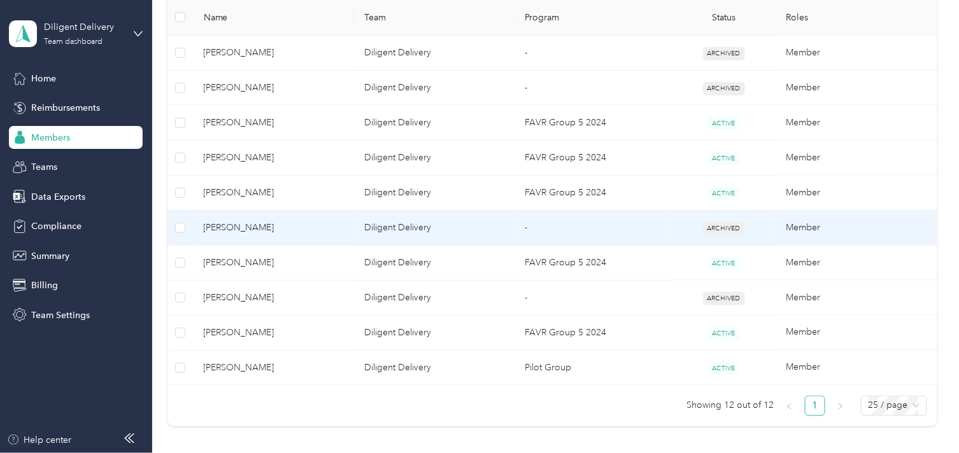
scroll to position [422, 0]
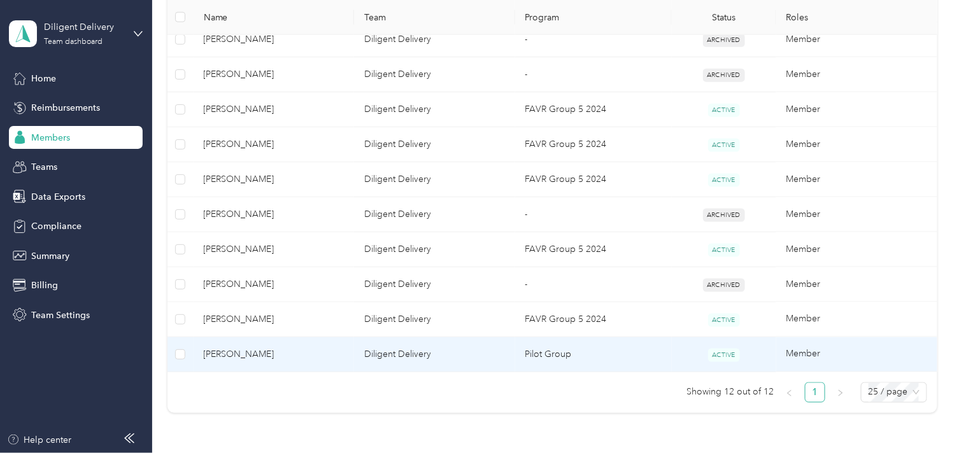
click at [326, 358] on span "[PERSON_NAME]" at bounding box center [274, 355] width 141 height 14
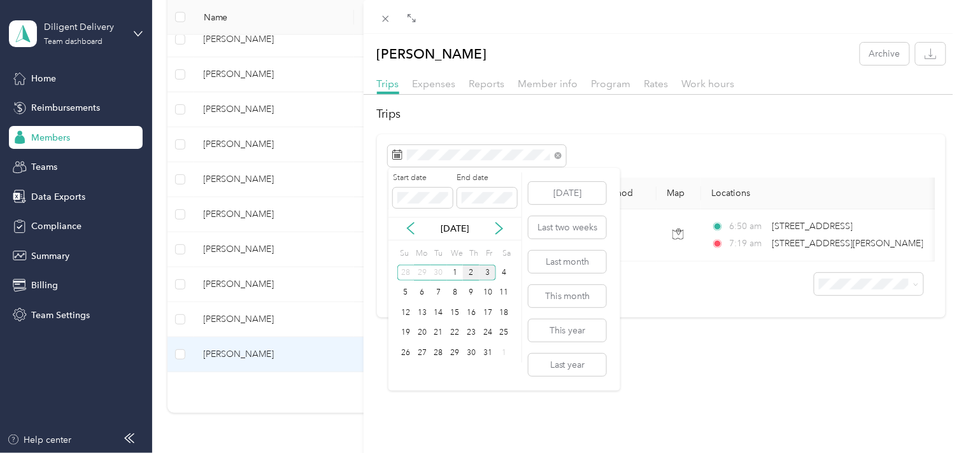
click at [468, 268] on div "2" at bounding box center [471, 273] width 17 height 16
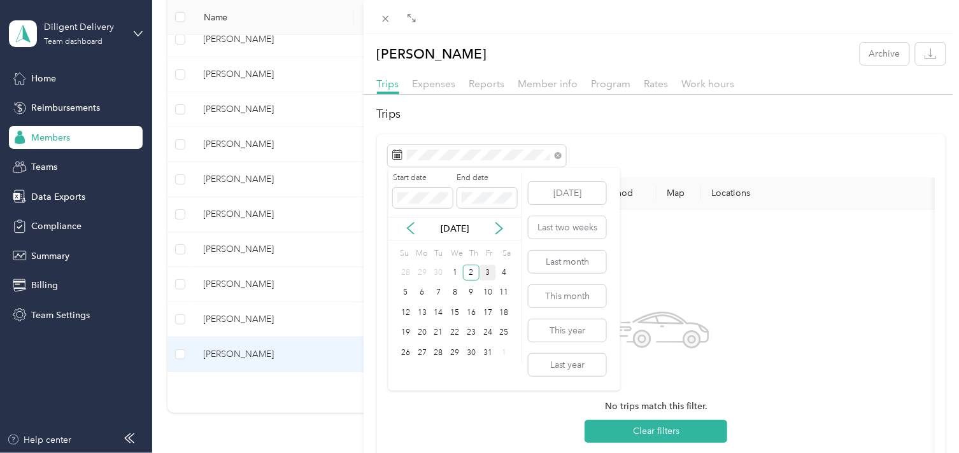
click at [485, 269] on div "3" at bounding box center [487, 273] width 17 height 16
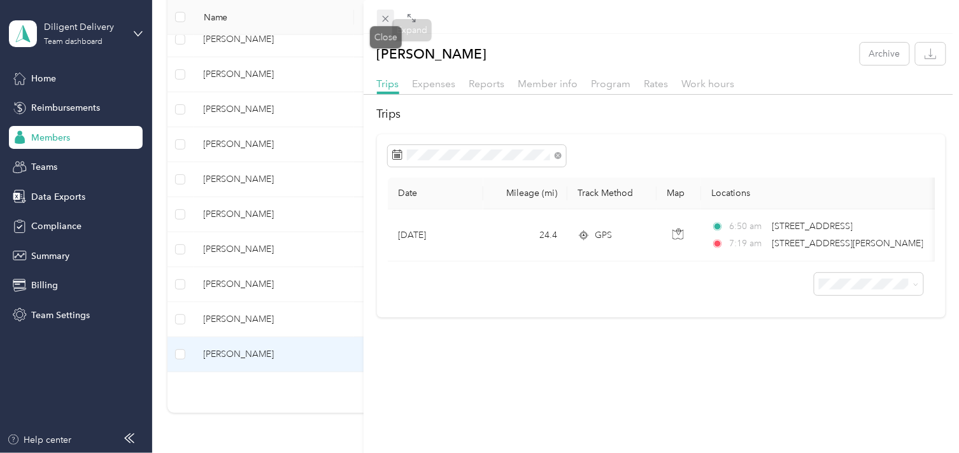
click at [385, 18] on icon at bounding box center [386, 19] width 6 height 6
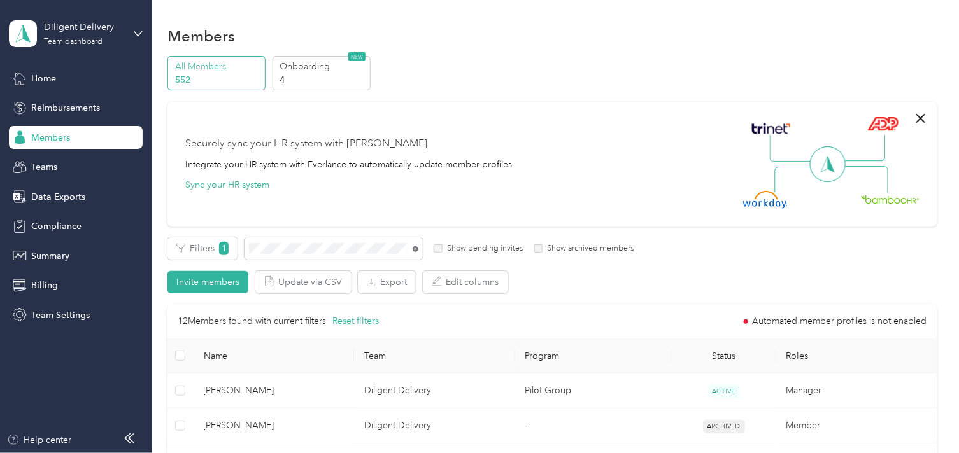
click at [416, 250] on icon at bounding box center [416, 249] width 6 height 6
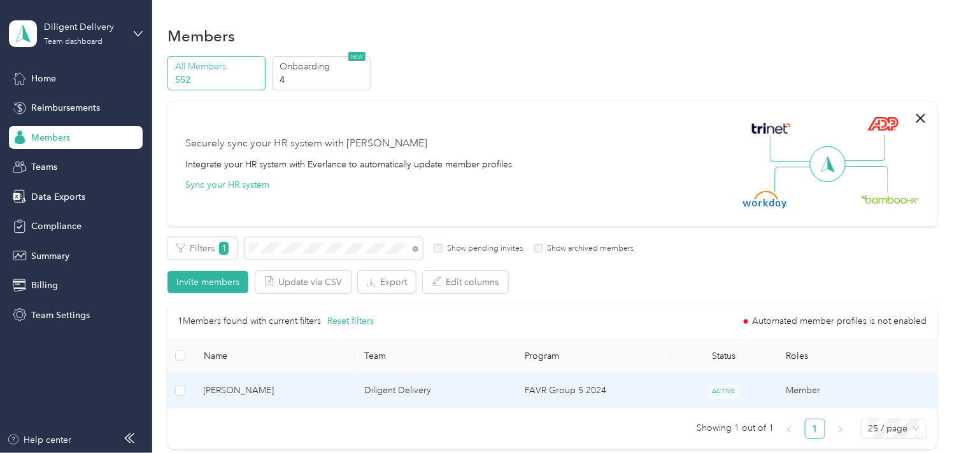
click at [334, 396] on span "[PERSON_NAME]" at bounding box center [274, 391] width 141 height 14
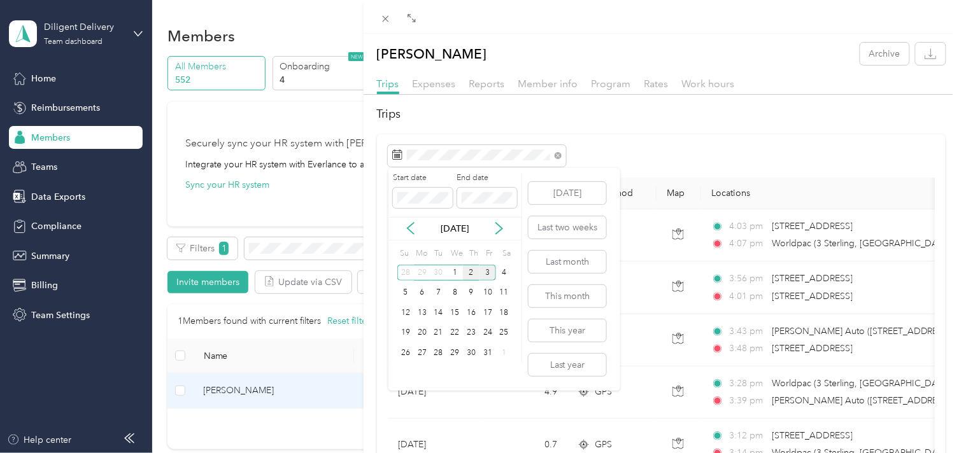
click at [468, 272] on div "2" at bounding box center [471, 273] width 17 height 16
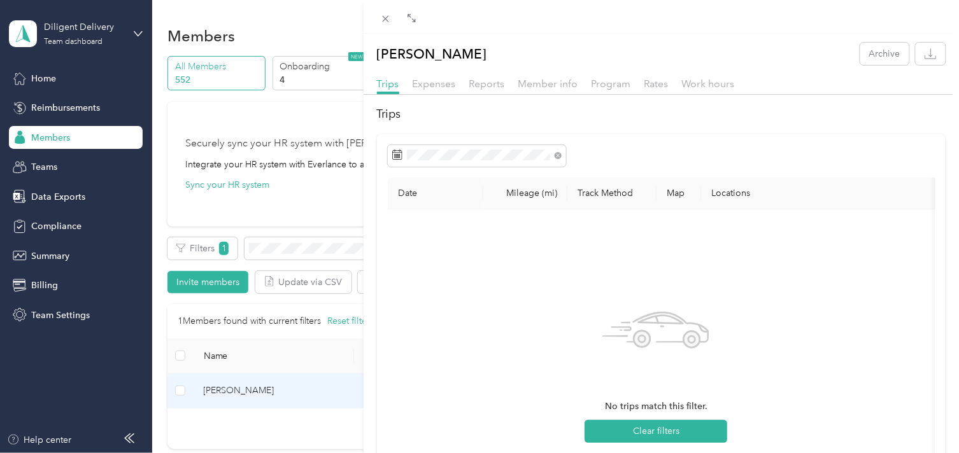
click at [273, 250] on div "[PERSON_NAME] Archive Trips Expenses Reports Member info Program Rates Work hou…" at bounding box center [479, 226] width 959 height 453
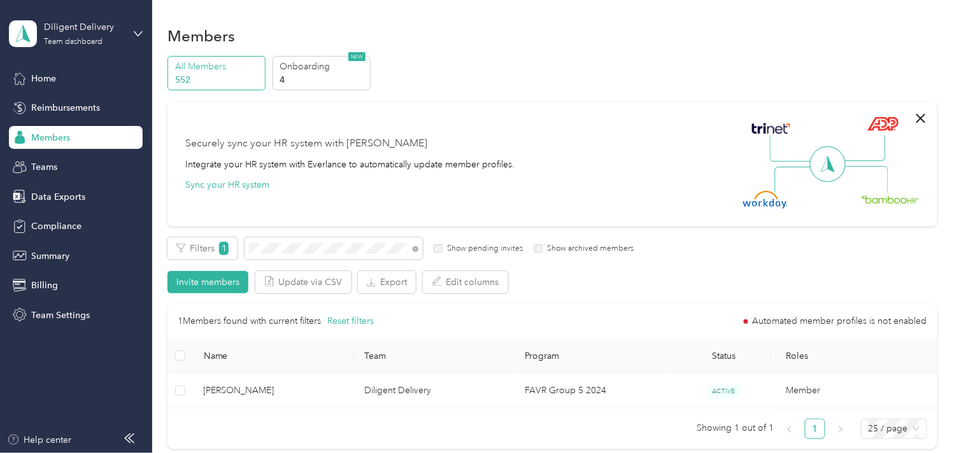
drag, startPoint x: 415, startPoint y: 248, endPoint x: 376, endPoint y: 255, distance: 39.4
click at [413, 248] on icon at bounding box center [416, 249] width 6 height 6
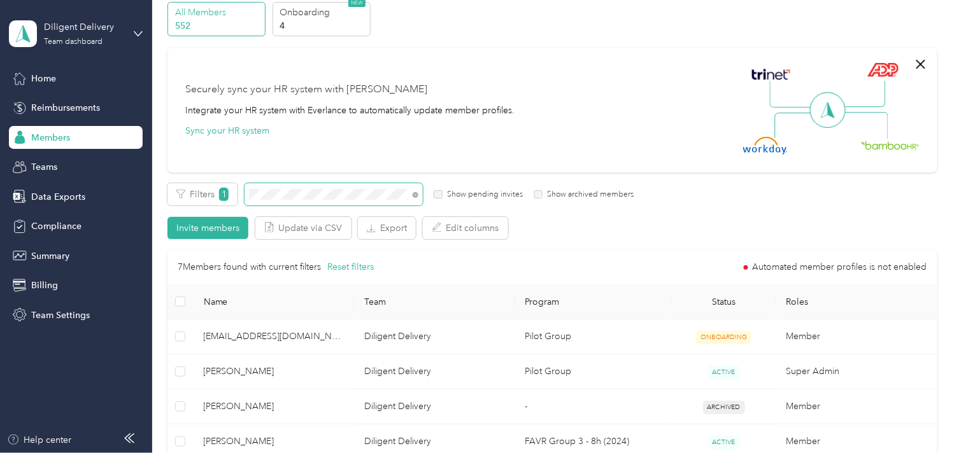
scroll to position [141, 0]
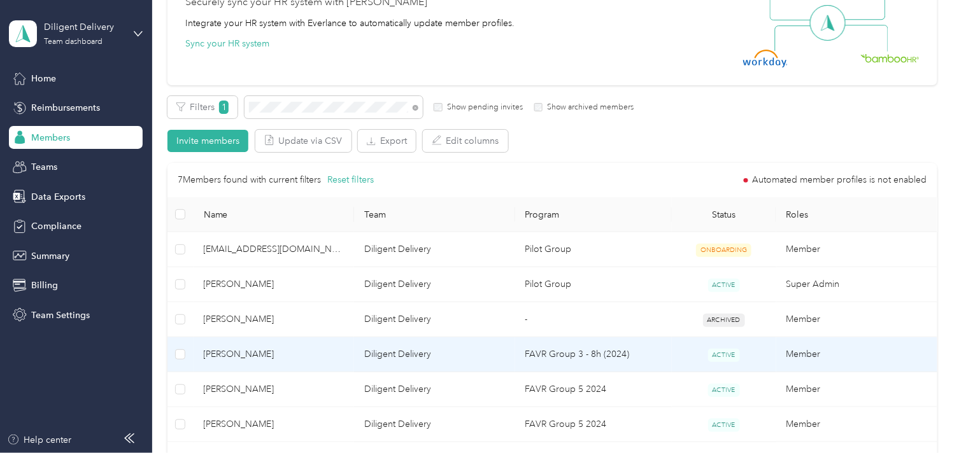
click at [299, 358] on span "[PERSON_NAME]" at bounding box center [274, 355] width 141 height 14
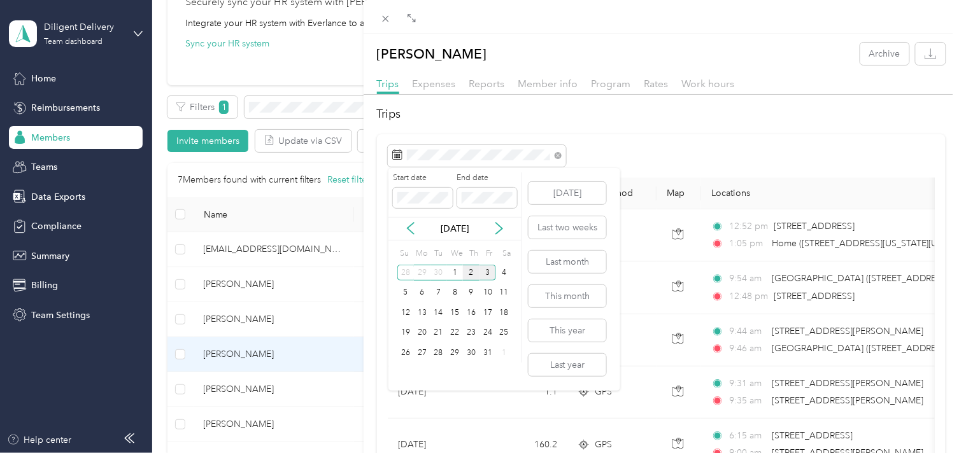
click at [470, 271] on div "2" at bounding box center [471, 273] width 17 height 16
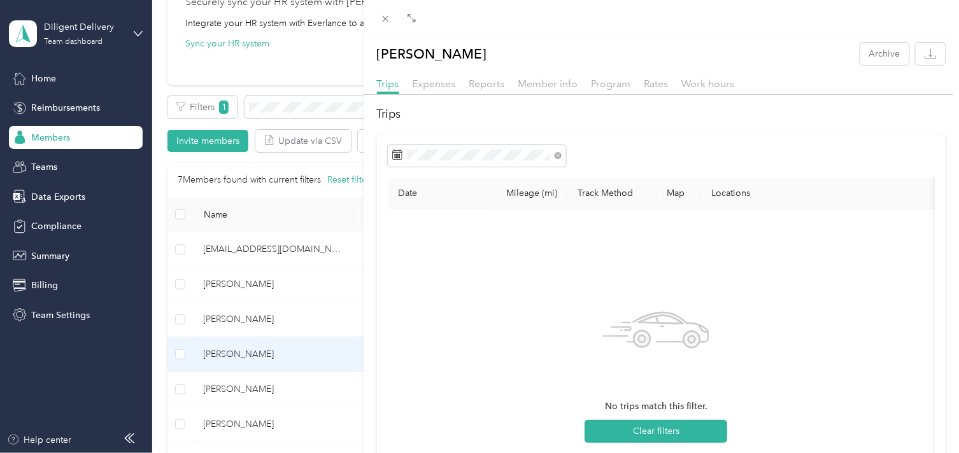
click at [293, 115] on div "[PERSON_NAME] Archive Trips Expenses Reports Member info Program Rates Work hou…" at bounding box center [479, 226] width 959 height 453
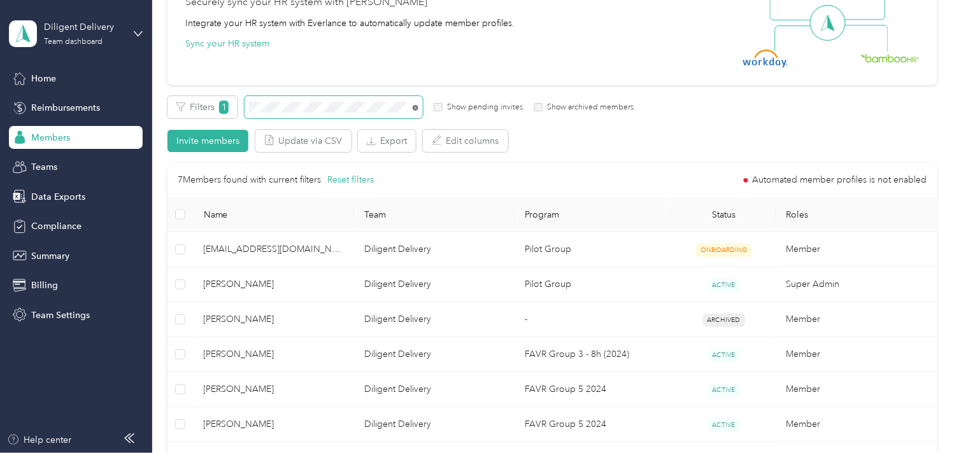
click at [416, 109] on icon at bounding box center [416, 108] width 6 height 6
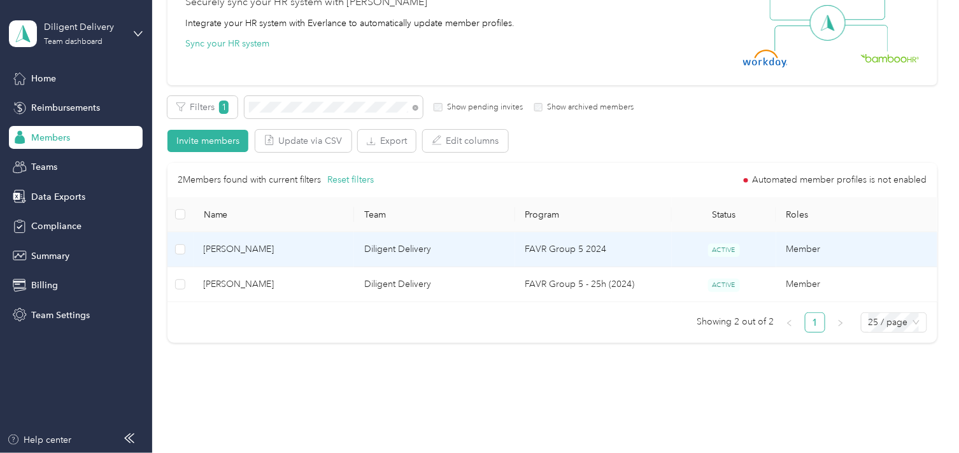
click at [325, 246] on span "[PERSON_NAME]" at bounding box center [274, 250] width 141 height 14
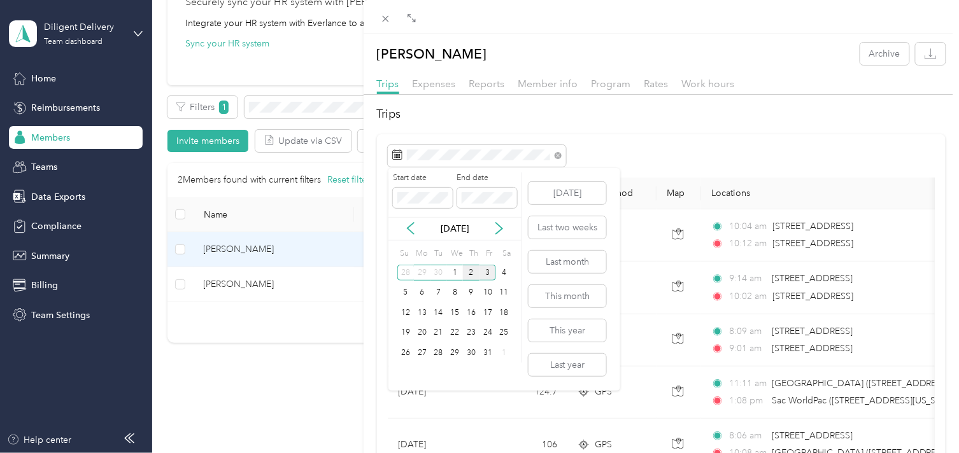
click at [472, 276] on div "2" at bounding box center [471, 273] width 17 height 16
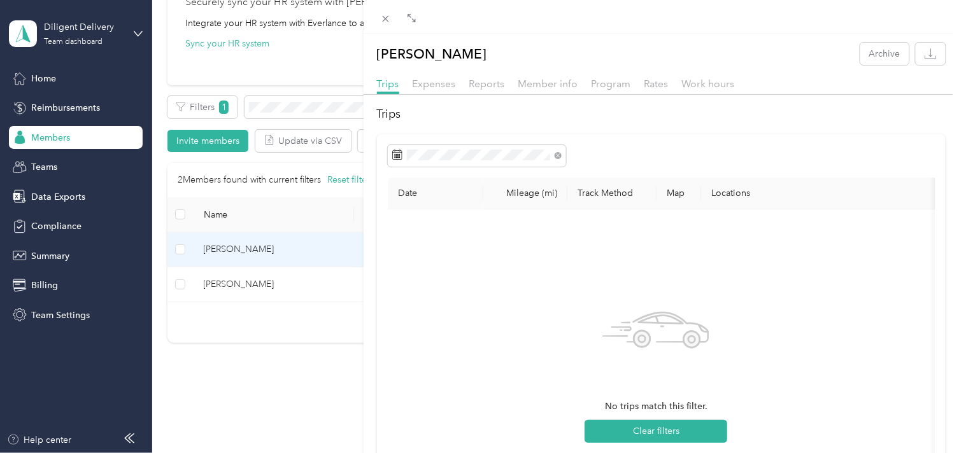
click at [290, 111] on div "[PERSON_NAME] Archive Trips Expenses Reports Member info Program Rates Work hou…" at bounding box center [479, 226] width 959 height 453
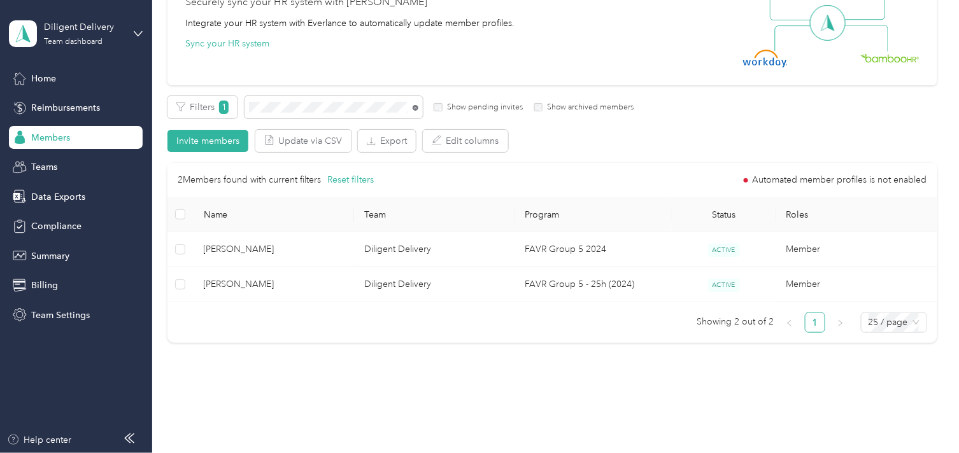
click at [417, 107] on icon at bounding box center [416, 108] width 6 height 6
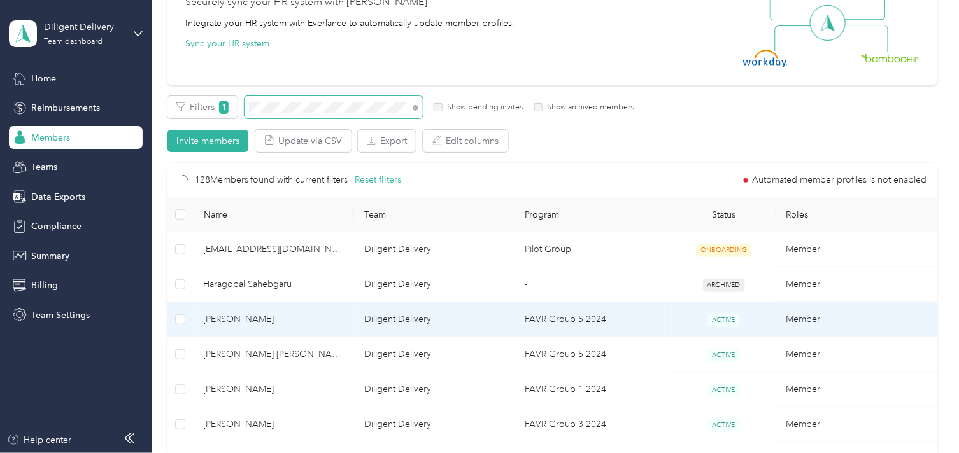
scroll to position [138, 0]
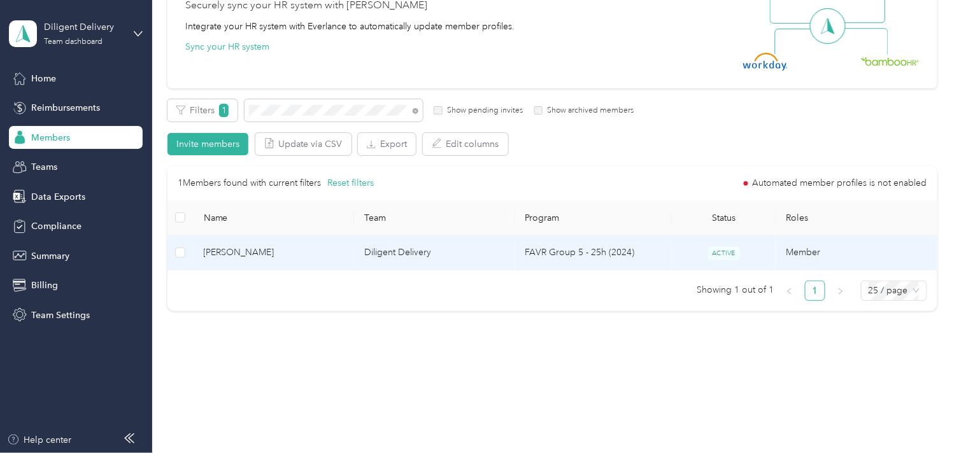
click at [328, 256] on span "[PERSON_NAME]" at bounding box center [274, 253] width 141 height 14
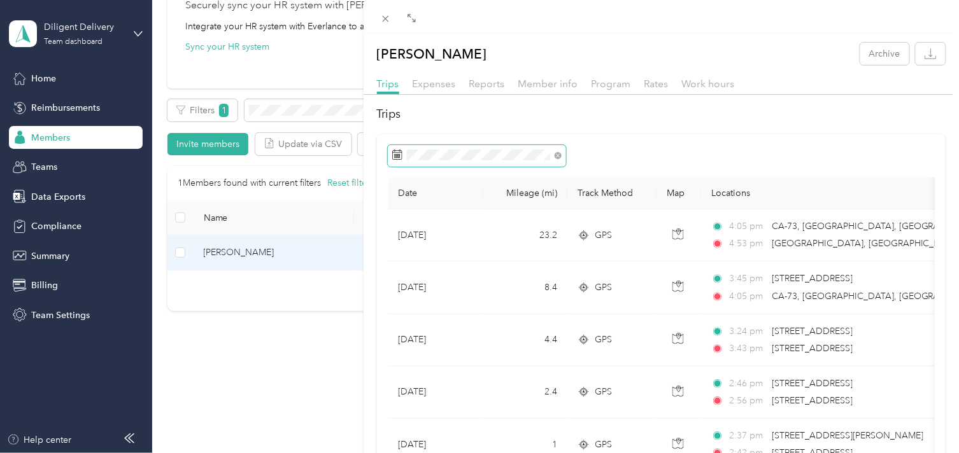
click at [503, 162] on span at bounding box center [477, 156] width 178 height 22
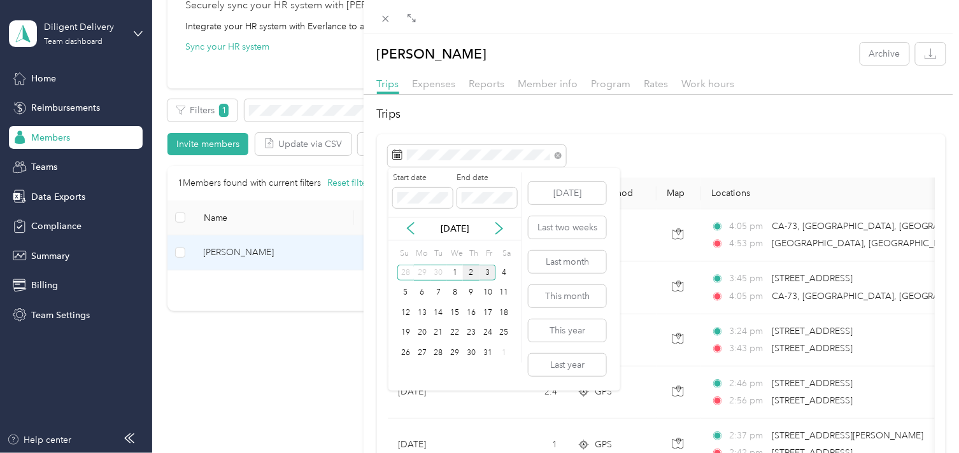
click at [465, 273] on div "2" at bounding box center [471, 273] width 17 height 16
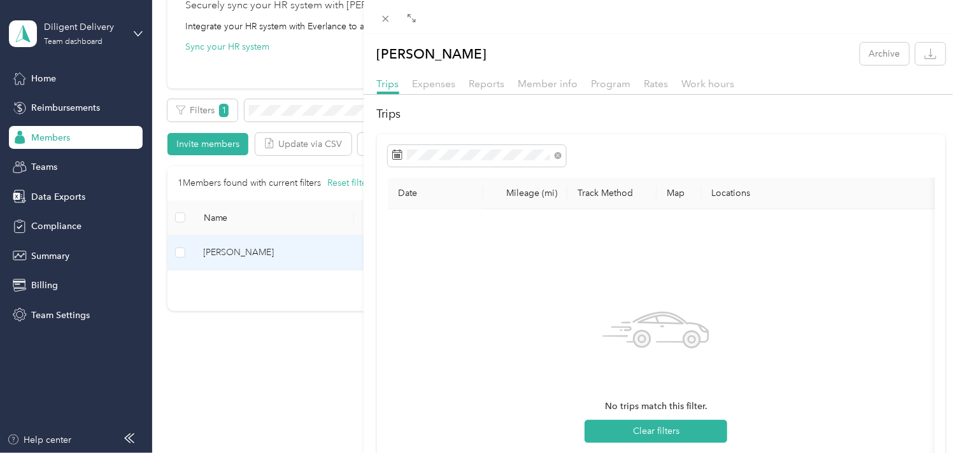
click at [315, 115] on div "[PERSON_NAME] Archive Trips Expenses Reports Member info Program Rates Work hou…" at bounding box center [479, 226] width 959 height 453
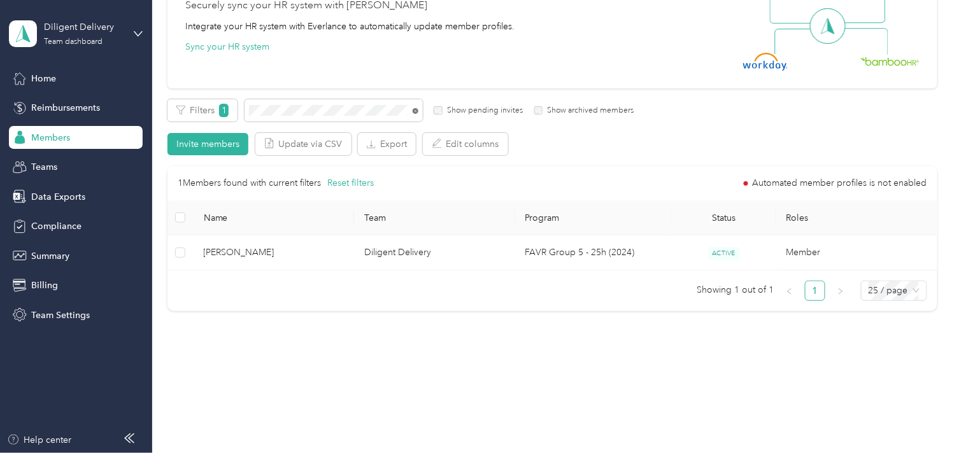
click at [416, 110] on icon at bounding box center [416, 111] width 6 height 6
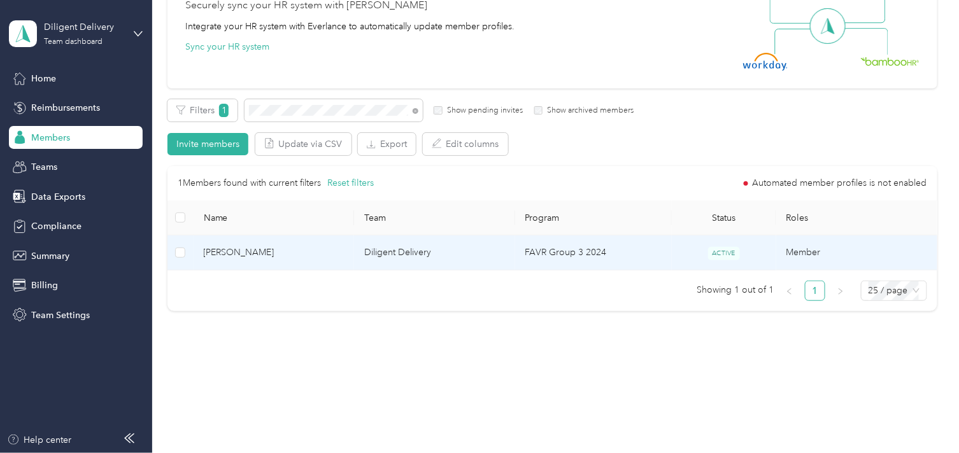
click at [367, 257] on td "Diligent Delivery" at bounding box center [434, 253] width 161 height 35
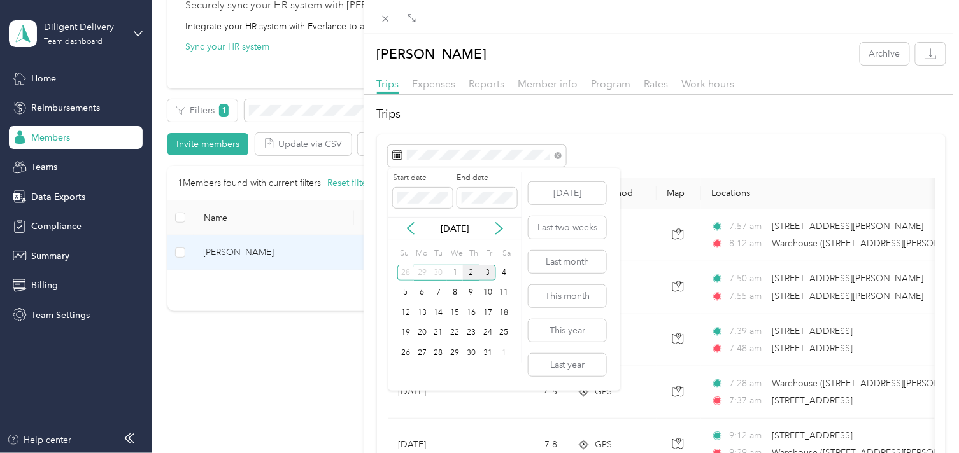
click at [473, 274] on div "2" at bounding box center [471, 273] width 17 height 16
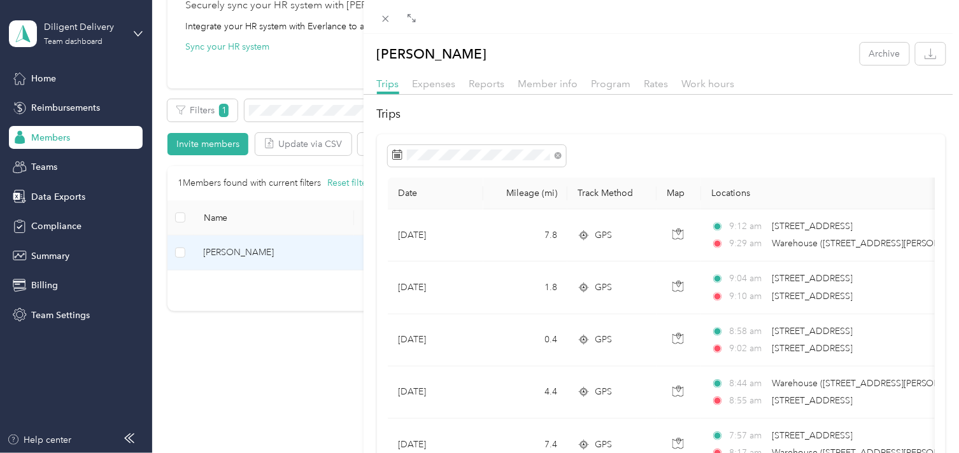
drag, startPoint x: 322, startPoint y: 113, endPoint x: 406, endPoint y: 118, distance: 84.2
click at [323, 112] on div "[PERSON_NAME] Archive Trips Expenses Reports Member info Program Rates Work hou…" at bounding box center [479, 226] width 959 height 453
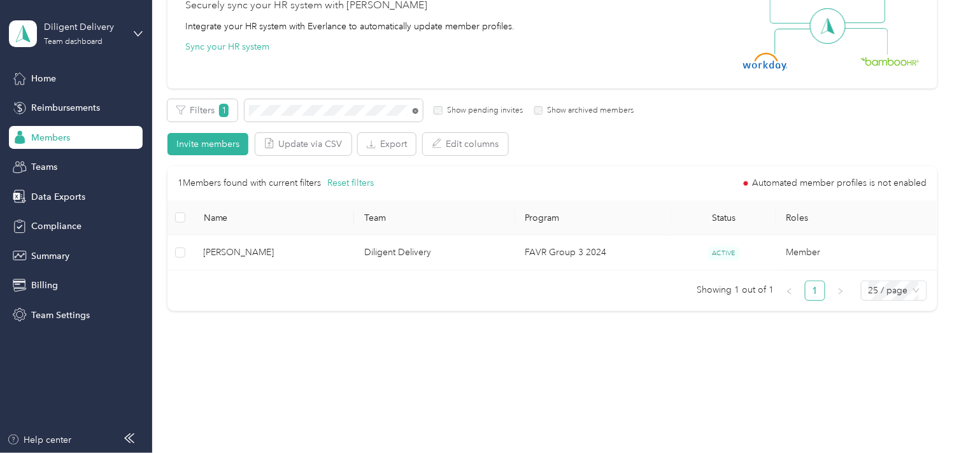
click at [415, 109] on icon at bounding box center [416, 111] width 6 height 6
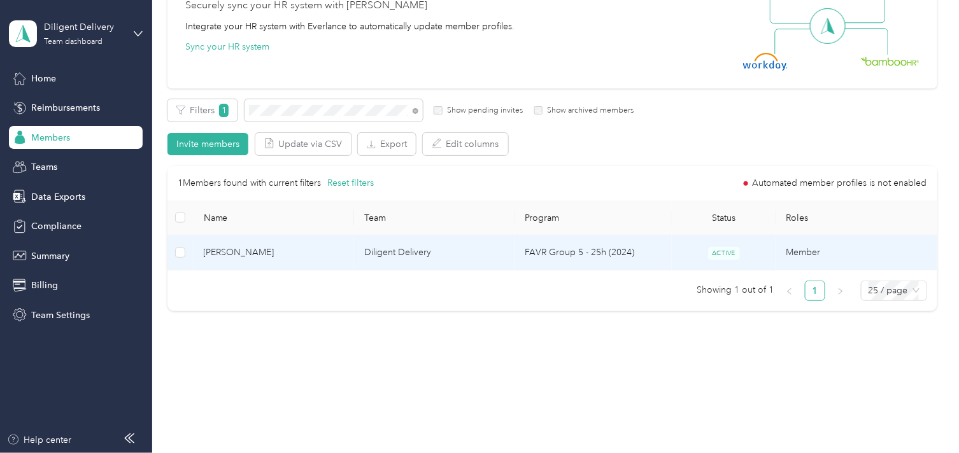
click at [313, 258] on span "[PERSON_NAME]" at bounding box center [274, 253] width 141 height 14
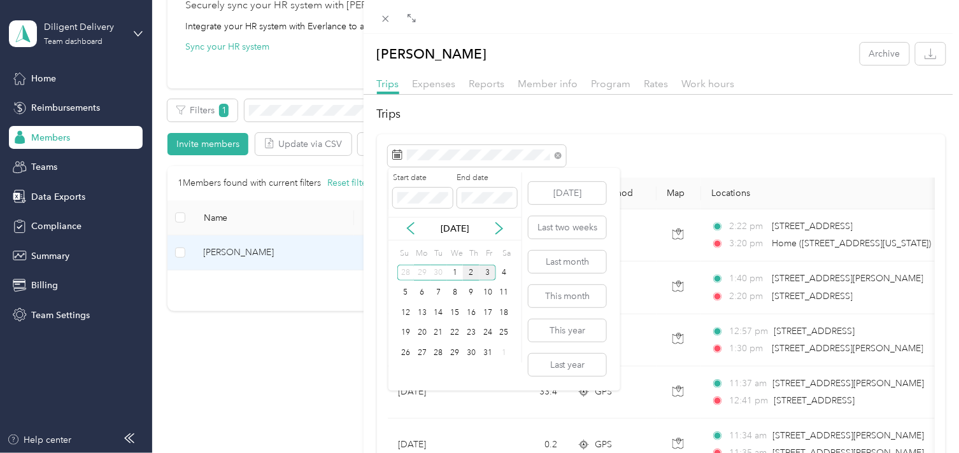
click at [472, 275] on div "2" at bounding box center [471, 273] width 17 height 16
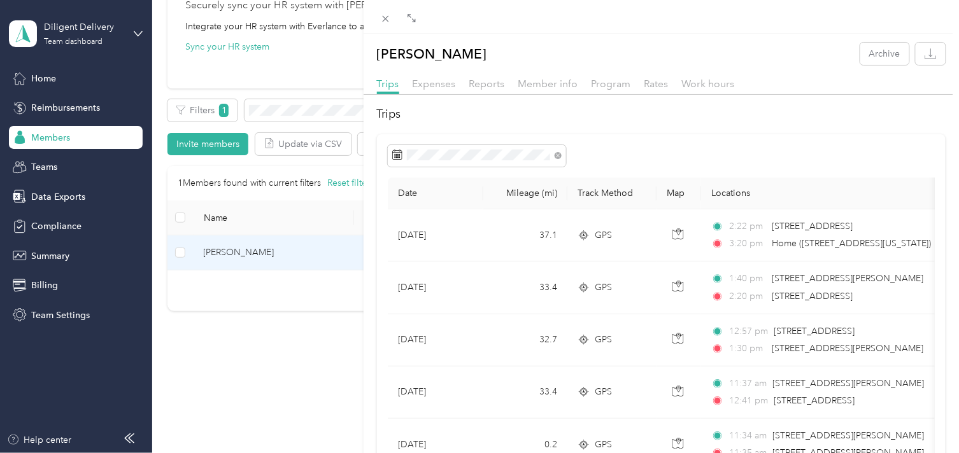
click at [695, 137] on div "Date Mileage (mi) Track Method Map Locations Mileage value Purpose [DATE] 37.1 …" at bounding box center [661, 409] width 569 height 550
click at [295, 109] on div "[PERSON_NAME] Archive Trips Expenses Reports Member info Program Rates Work hou…" at bounding box center [479, 226] width 959 height 453
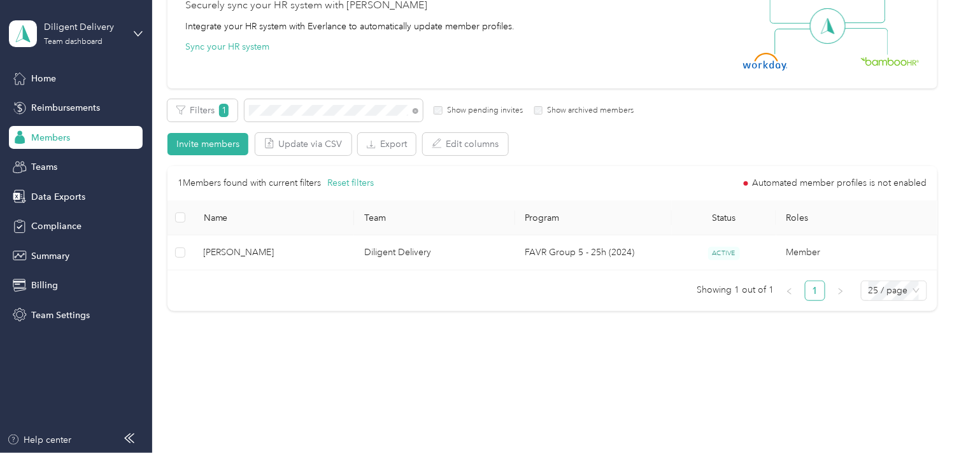
drag, startPoint x: 416, startPoint y: 111, endPoint x: 406, endPoint y: 110, distance: 9.6
click at [415, 111] on icon at bounding box center [416, 111] width 6 height 6
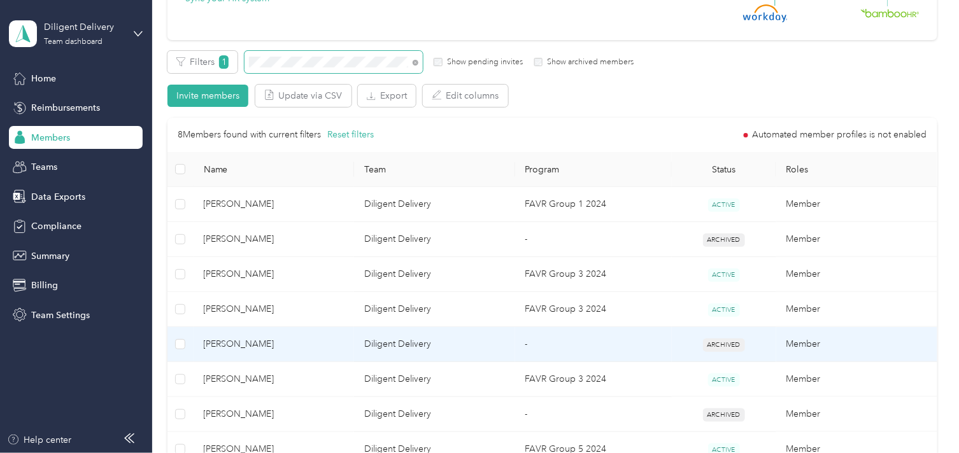
scroll to position [280, 0]
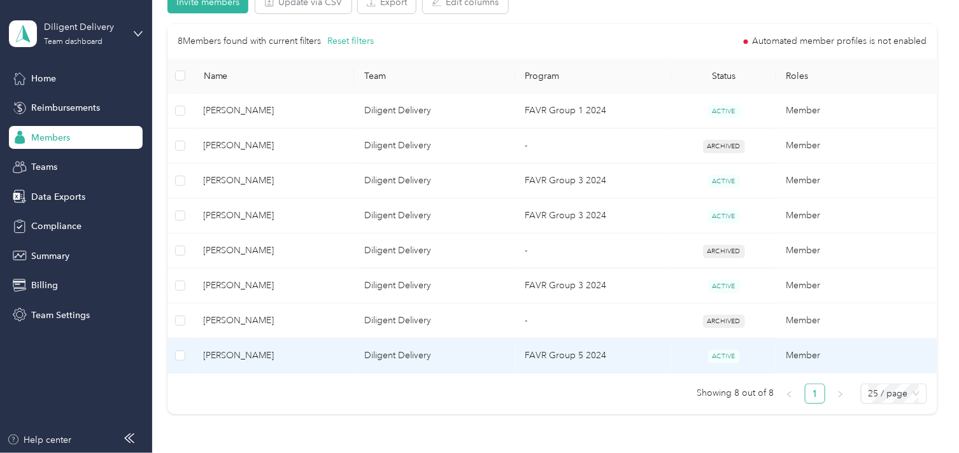
click at [285, 361] on span "[PERSON_NAME]" at bounding box center [274, 356] width 141 height 14
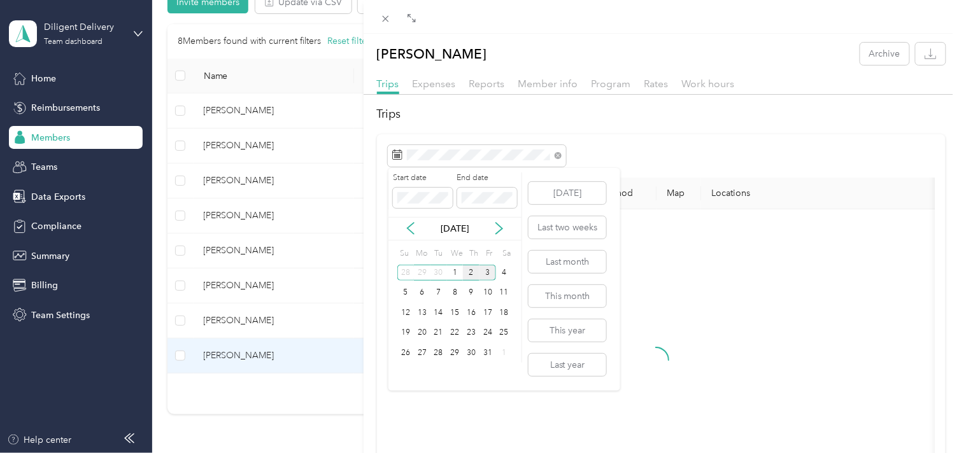
click at [469, 276] on div "2" at bounding box center [471, 273] width 17 height 16
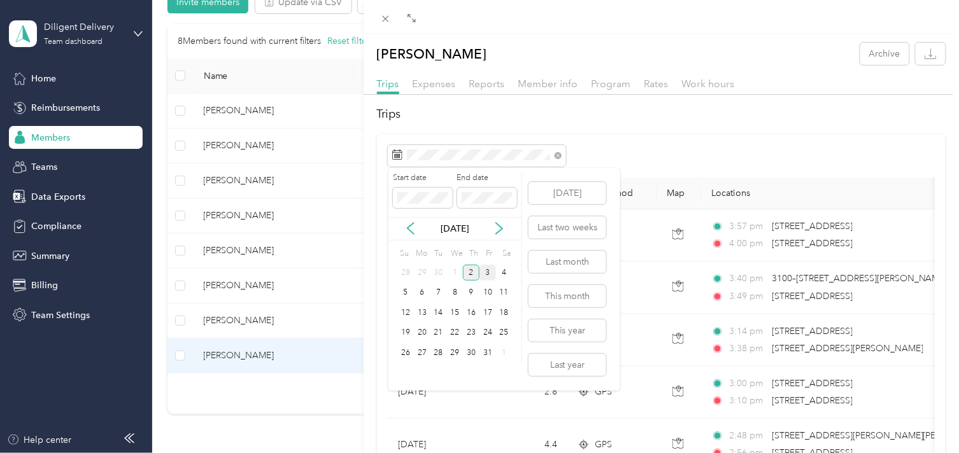
click at [469, 276] on div "2" at bounding box center [471, 273] width 17 height 16
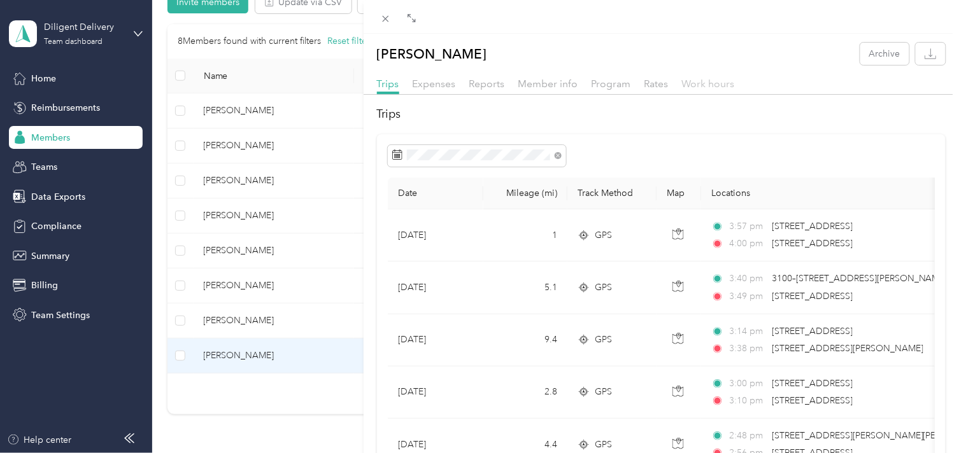
click at [697, 83] on span "Work hours" at bounding box center [708, 84] width 53 height 12
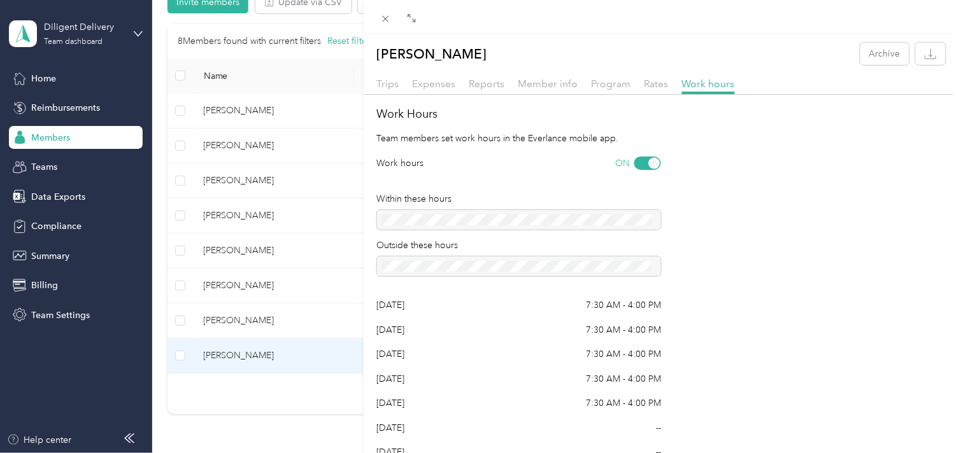
click at [758, 302] on div "Work hours ON Within these hours Outside these hours [DATE] 7:30 AM - 4:00 PM […" at bounding box center [661, 308] width 569 height 303
click at [382, 453] on div "Drag to resize Click to close [PERSON_NAME] Archive Trips Expenses Reports Memb…" at bounding box center [476, 453] width 953 height 0
click at [380, 15] on icon at bounding box center [385, 18] width 11 height 11
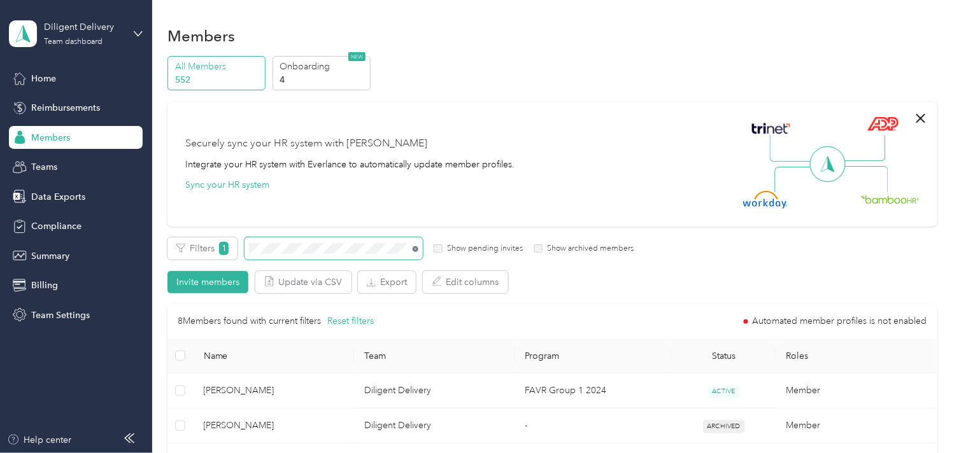
click at [413, 248] on icon at bounding box center [416, 249] width 6 height 6
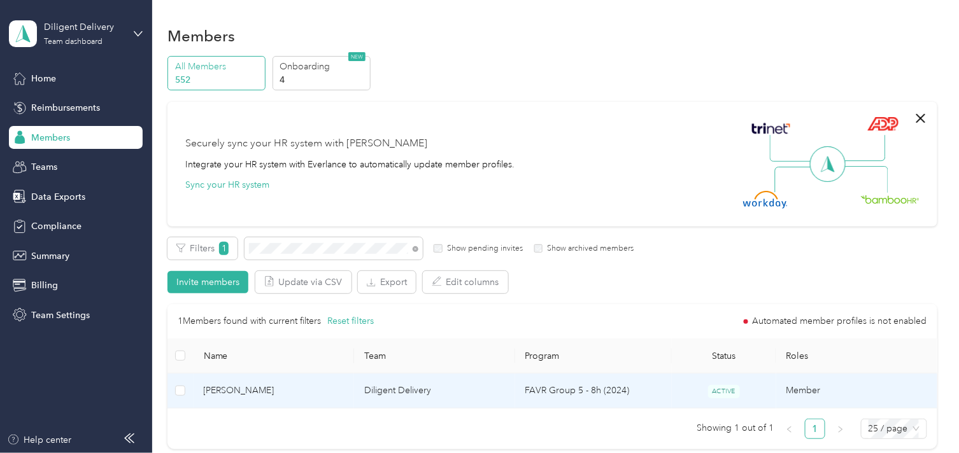
click at [310, 387] on span "[PERSON_NAME]" at bounding box center [274, 391] width 141 height 14
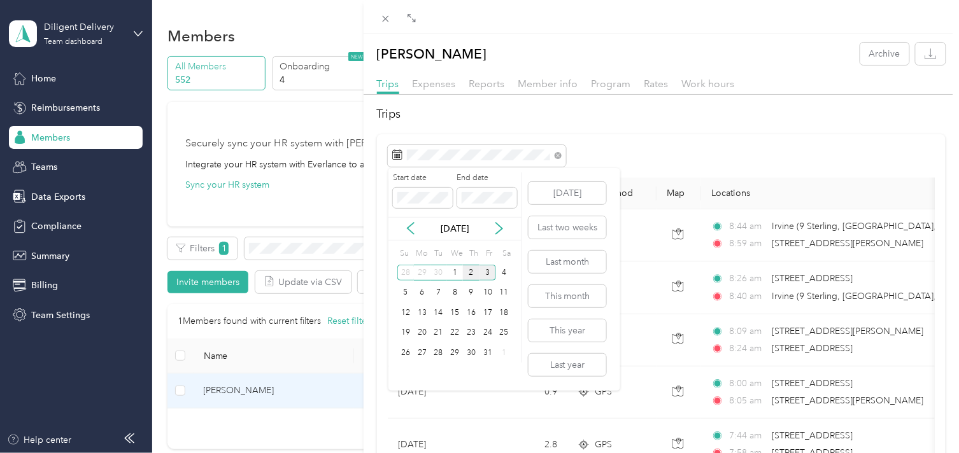
click at [474, 276] on div "2" at bounding box center [471, 273] width 17 height 16
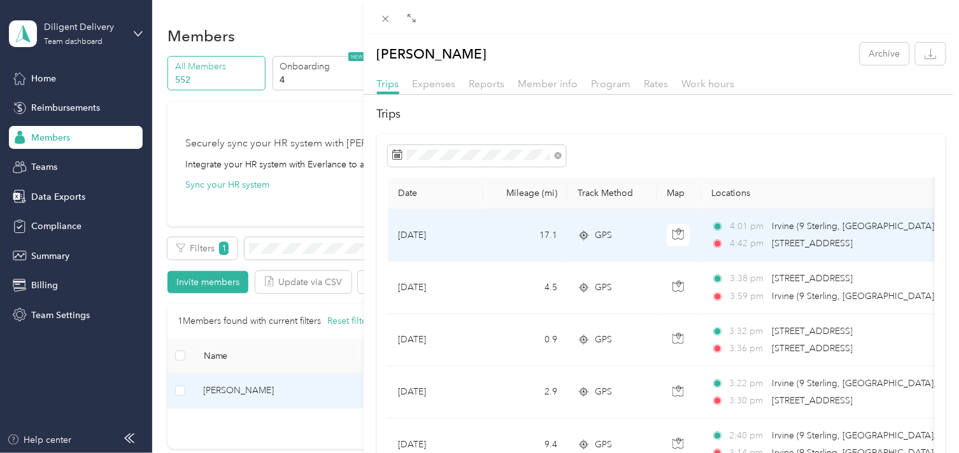
click at [791, 249] on span "[STREET_ADDRESS]" at bounding box center [812, 243] width 81 height 11
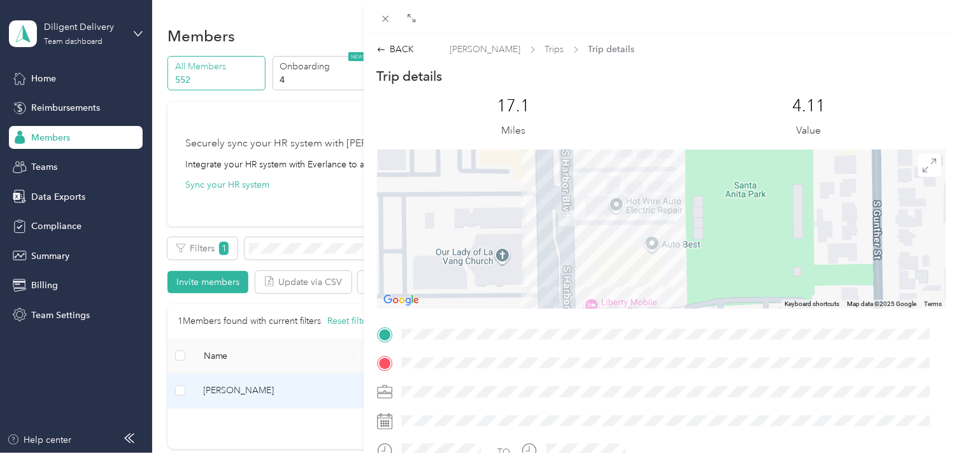
drag, startPoint x: 599, startPoint y: 199, endPoint x: 599, endPoint y: 262, distance: 62.4
click at [599, 262] on div at bounding box center [661, 229] width 569 height 159
click at [319, 250] on div "BACK [PERSON_NAME] Trips Trip details Trip details This trip cannot be edited b…" at bounding box center [479, 226] width 959 height 453
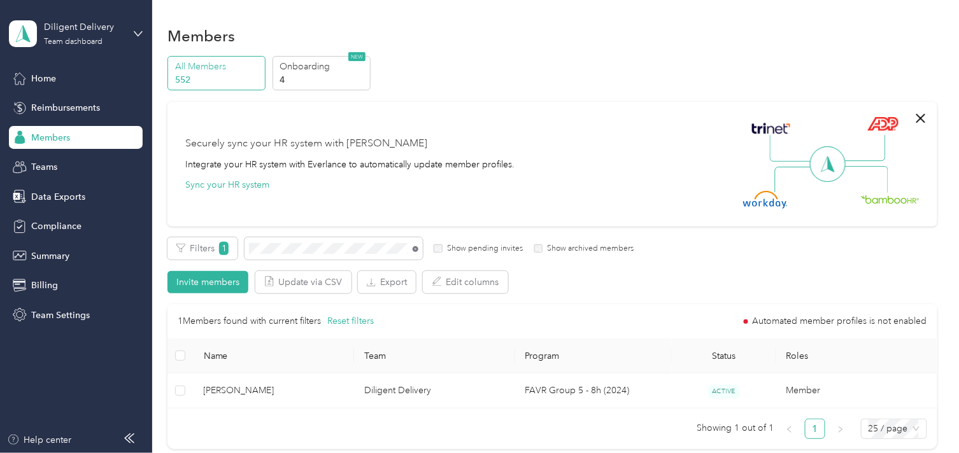
click at [414, 248] on icon at bounding box center [416, 249] width 6 height 6
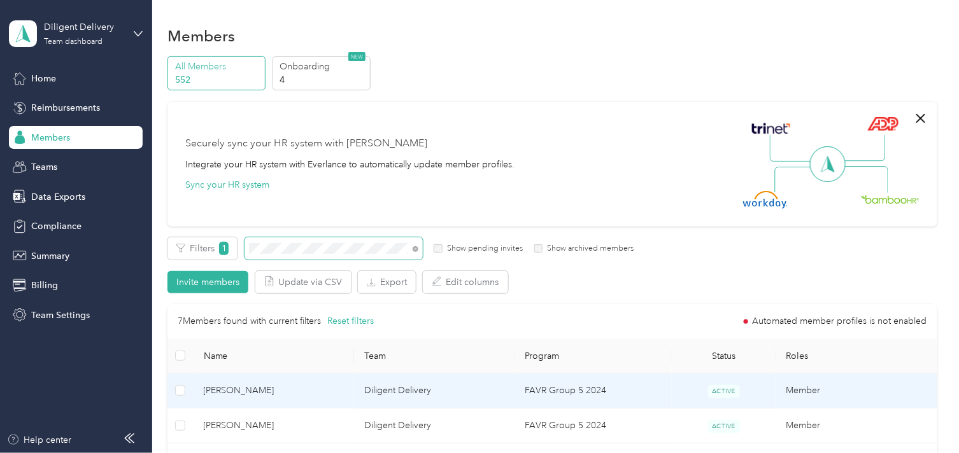
scroll to position [212, 0]
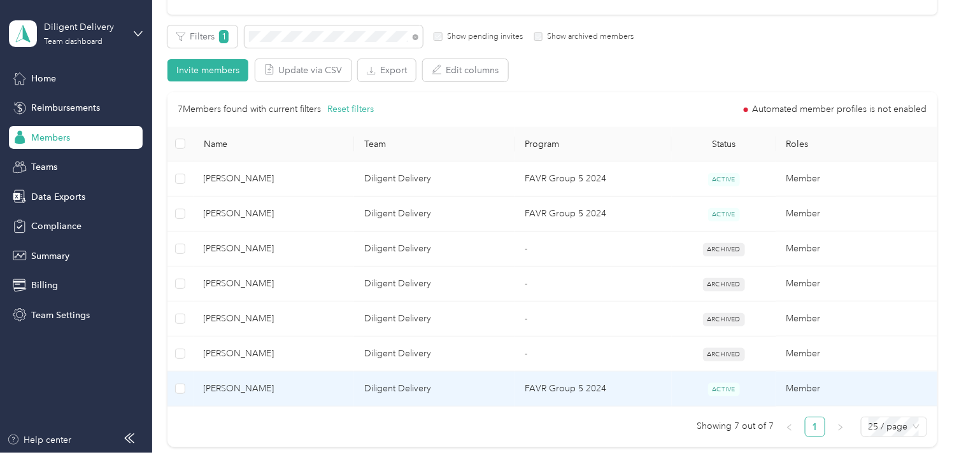
click at [323, 392] on span "[PERSON_NAME]" at bounding box center [274, 389] width 141 height 14
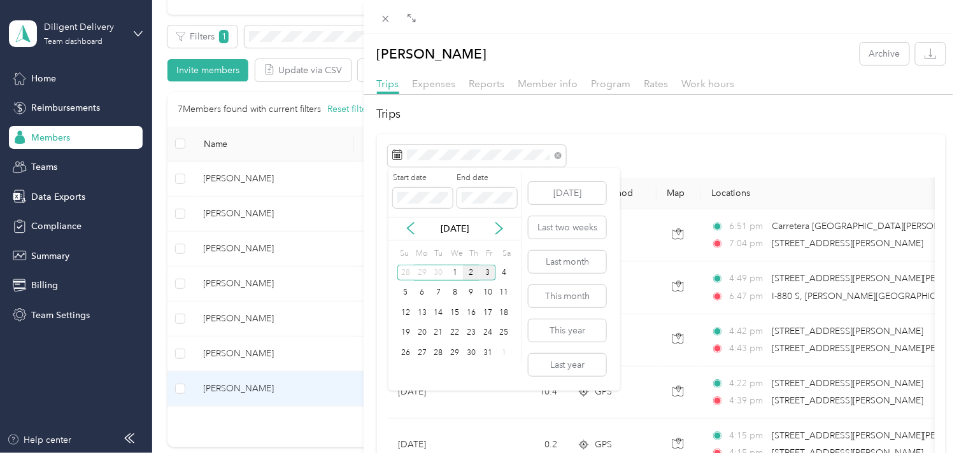
click at [471, 271] on div "2" at bounding box center [471, 273] width 17 height 16
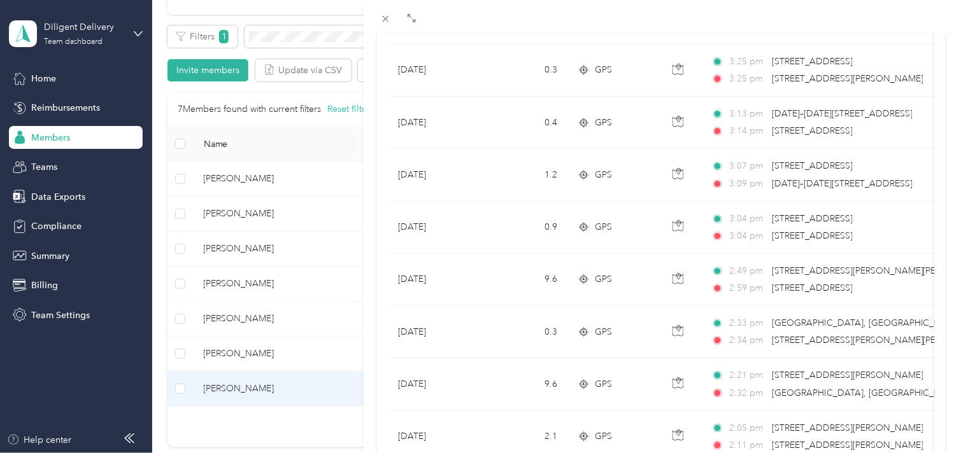
scroll to position [1175, 0]
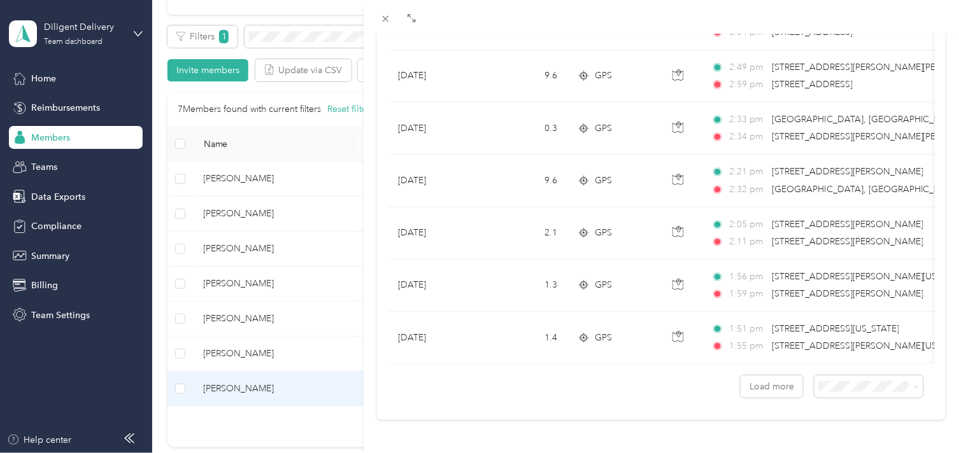
click at [830, 355] on li "100 per load" at bounding box center [858, 353] width 109 height 22
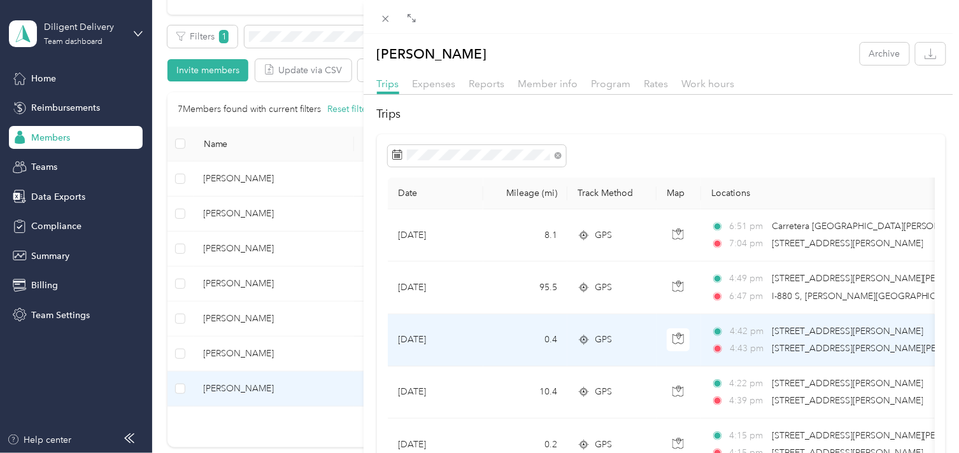
scroll to position [71, 0]
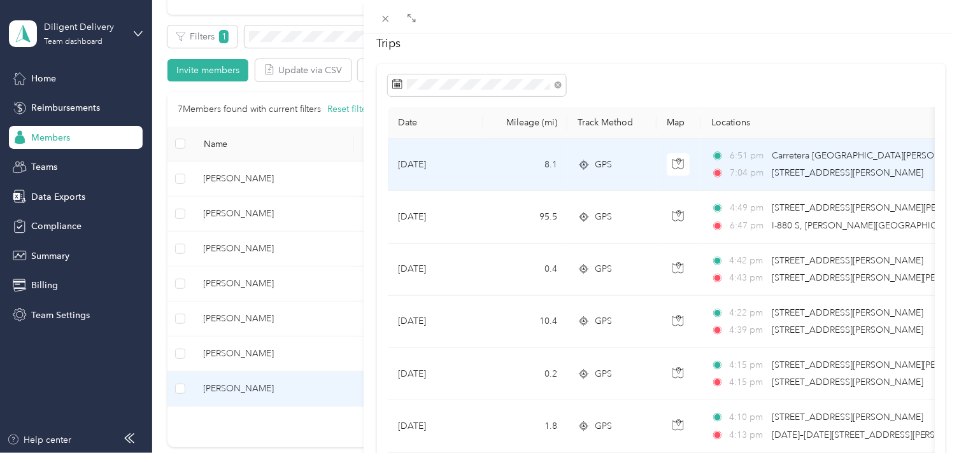
click at [861, 169] on span "[STREET_ADDRESS][PERSON_NAME]" at bounding box center [848, 172] width 152 height 11
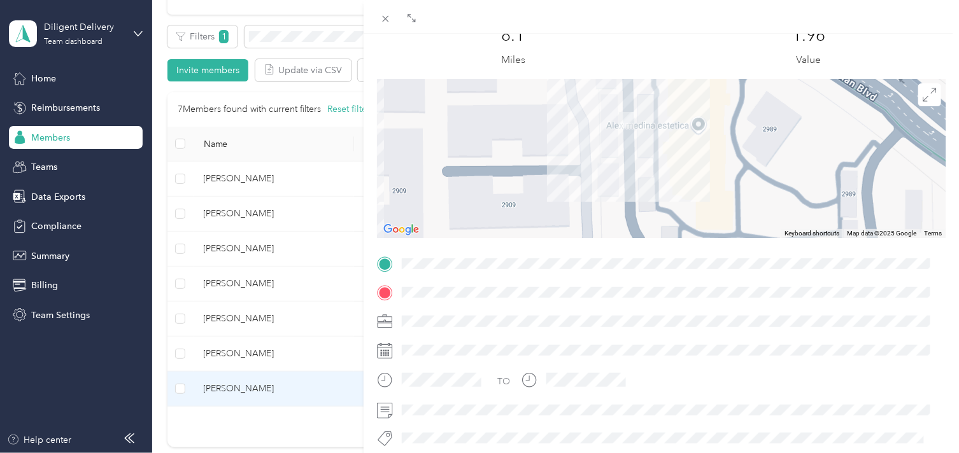
drag, startPoint x: 490, startPoint y: 321, endPoint x: 434, endPoint y: 298, distance: 61.1
click at [487, 318] on div at bounding box center [671, 321] width 548 height 20
click at [580, 296] on span at bounding box center [671, 293] width 548 height 20
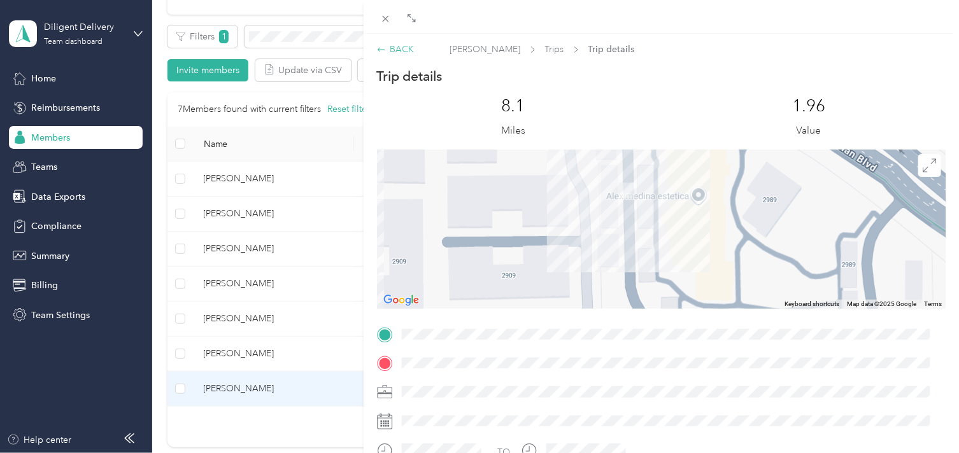
click at [400, 52] on div "BACK" at bounding box center [396, 49] width 38 height 13
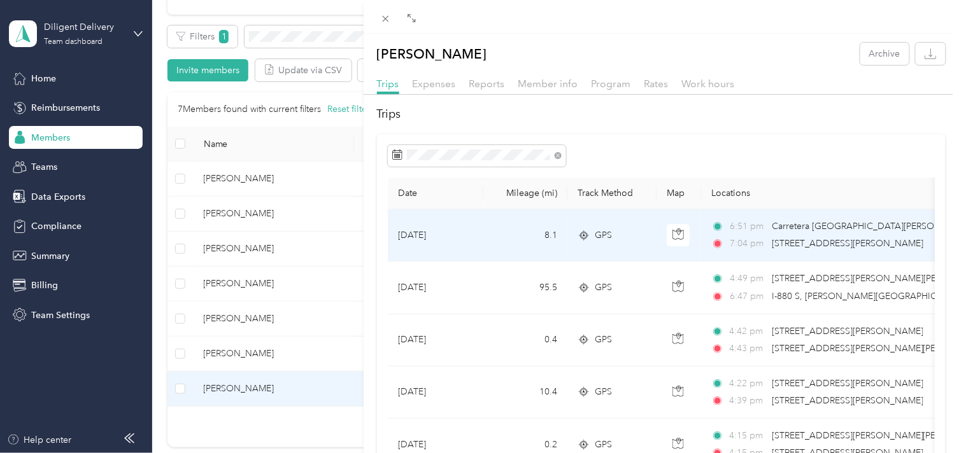
click at [832, 232] on span "Carretera [GEOGRAPHIC_DATA][PERSON_NAME], [GEOGRAPHIC_DATA], [GEOGRAPHIC_DATA]" at bounding box center [875, 227] width 207 height 14
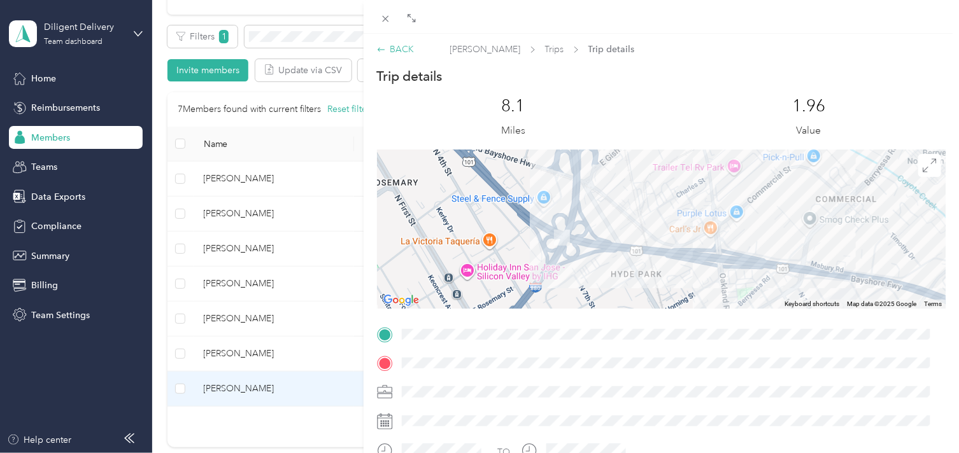
click at [397, 48] on div "BACK" at bounding box center [396, 49] width 38 height 13
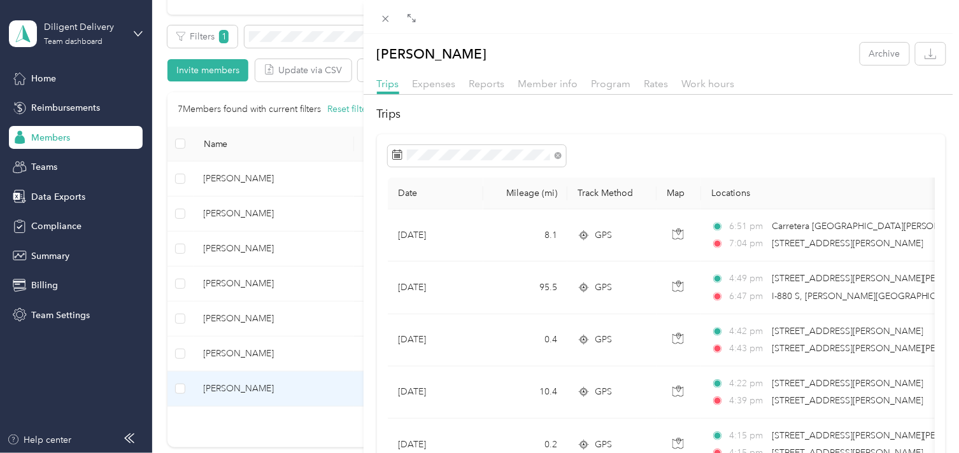
click at [319, 41] on div "[PERSON_NAME] Archive Trips Expenses Reports Member info Program Rates Work hou…" at bounding box center [479, 226] width 959 height 453
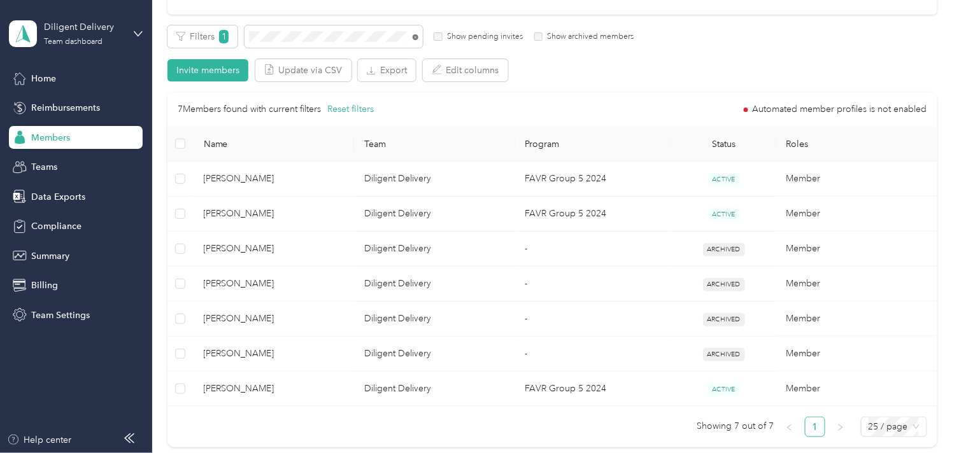
click at [416, 36] on icon at bounding box center [415, 37] width 3 height 3
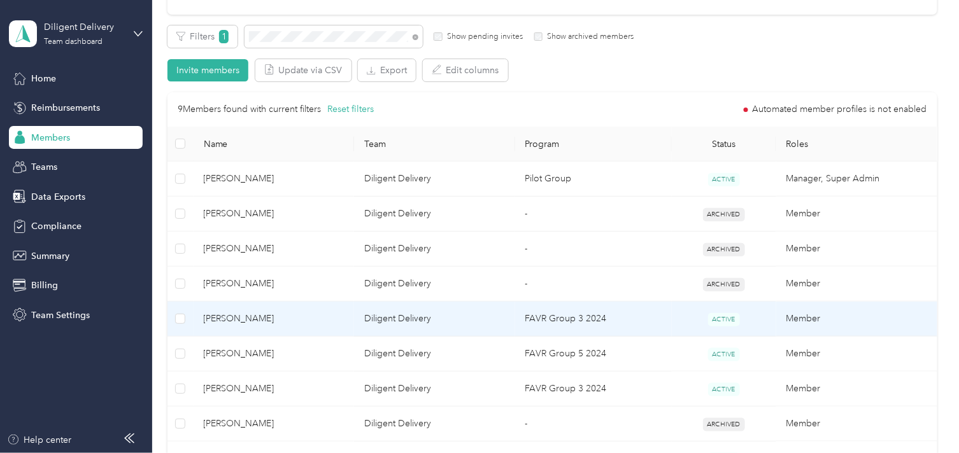
click at [302, 318] on span "[PERSON_NAME]" at bounding box center [274, 319] width 141 height 14
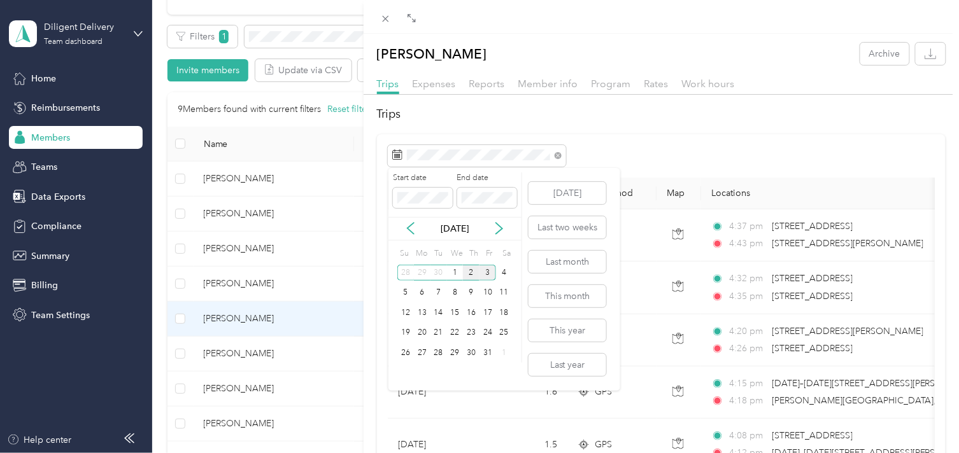
click at [469, 275] on div "2" at bounding box center [471, 273] width 17 height 16
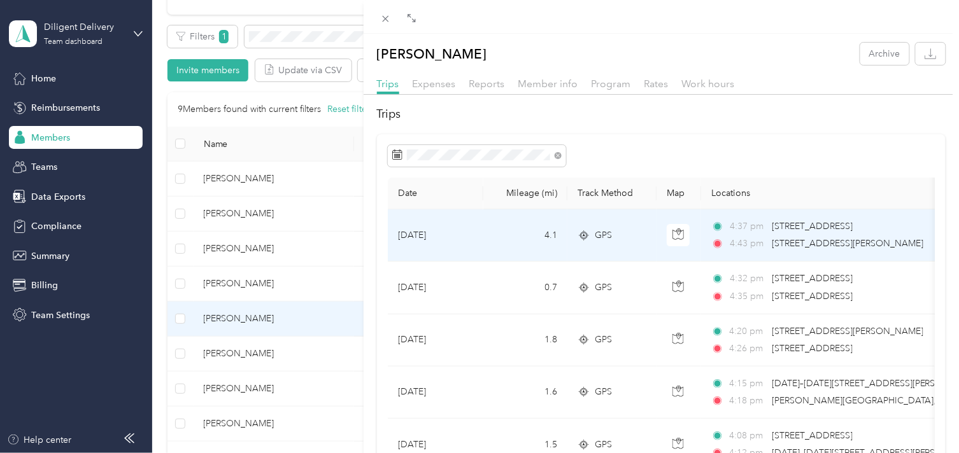
click at [832, 231] on span "[STREET_ADDRESS]" at bounding box center [812, 226] width 81 height 11
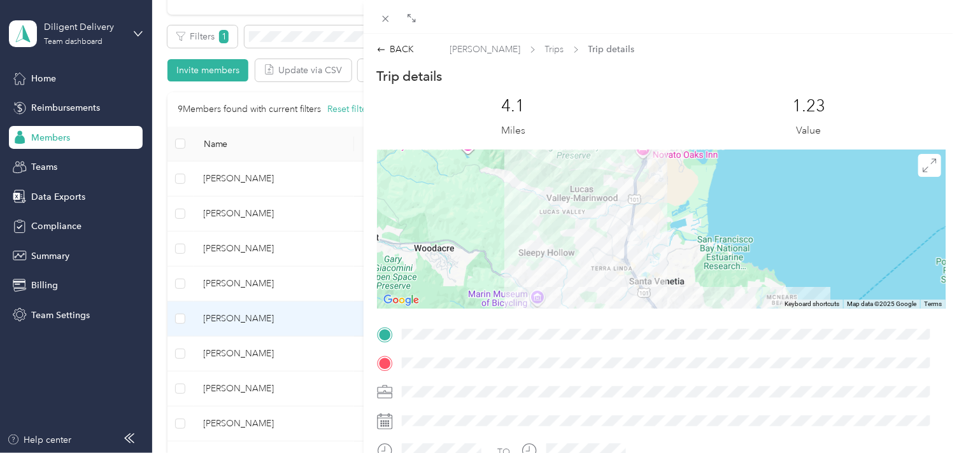
drag, startPoint x: 701, startPoint y: 183, endPoint x: 671, endPoint y: 237, distance: 61.3
click at [671, 237] on div at bounding box center [661, 229] width 569 height 159
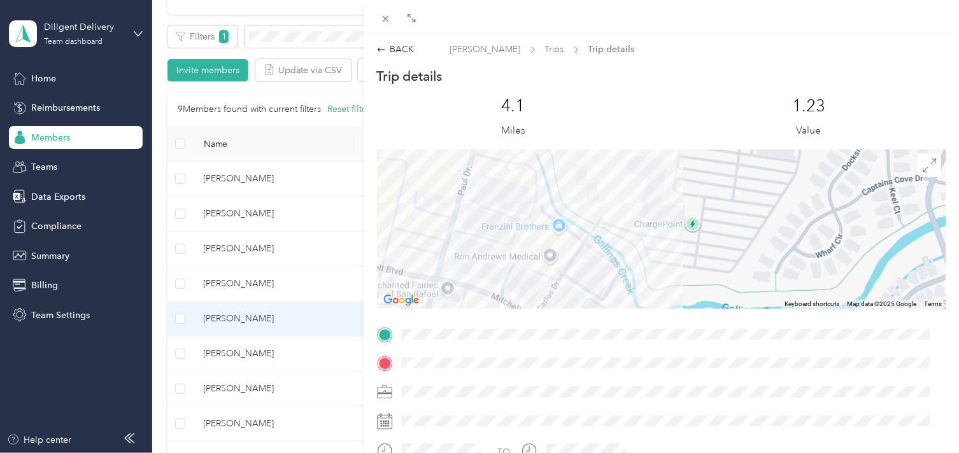
drag, startPoint x: 567, startPoint y: 285, endPoint x: 577, endPoint y: 189, distance: 96.0
click at [577, 189] on div at bounding box center [661, 229] width 569 height 159
click at [402, 53] on div "BACK" at bounding box center [396, 49] width 38 height 13
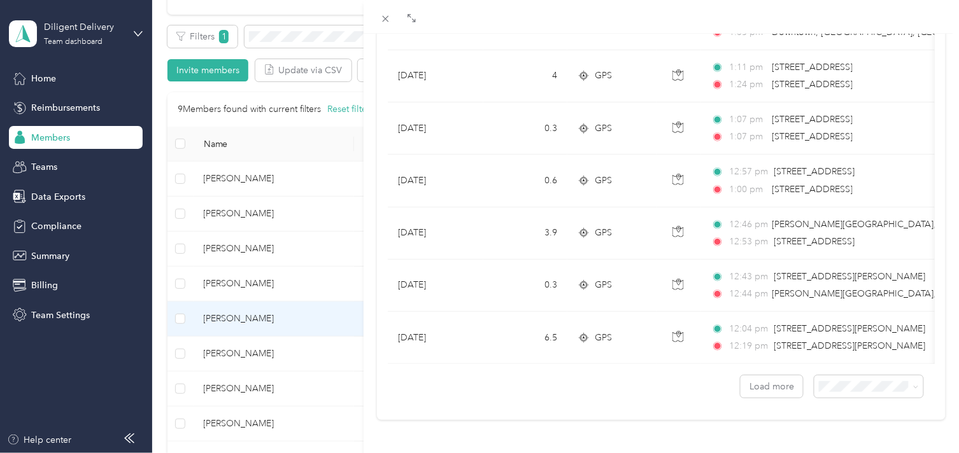
scroll to position [1175, 0]
click at [846, 349] on span "100 per load" at bounding box center [839, 353] width 52 height 11
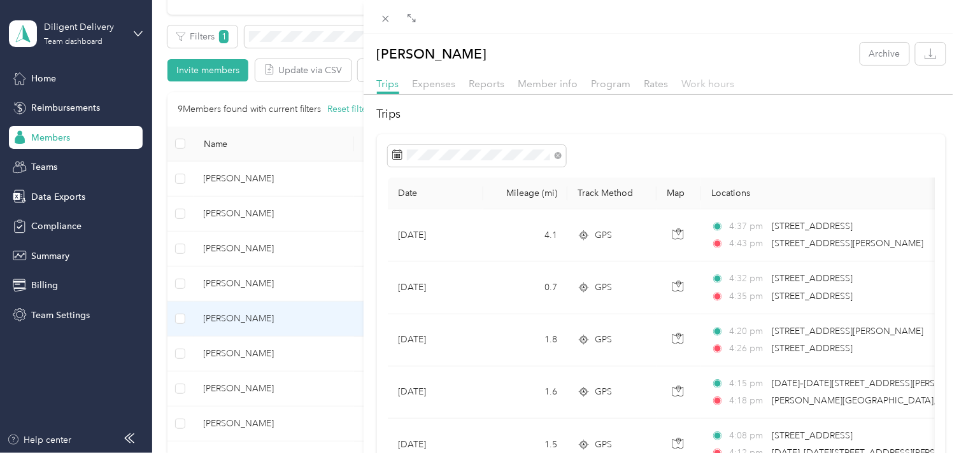
click at [690, 89] on span "Work hours" at bounding box center [708, 84] width 53 height 12
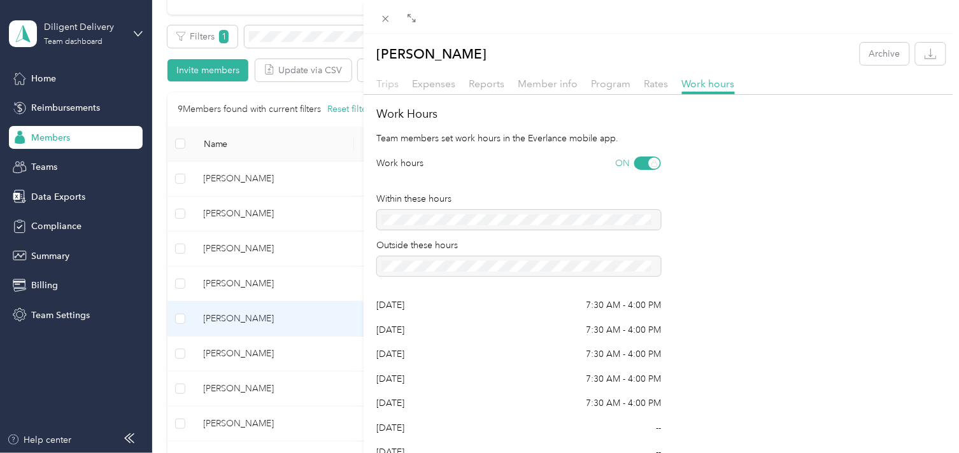
click at [392, 82] on span "Trips" at bounding box center [388, 84] width 22 height 12
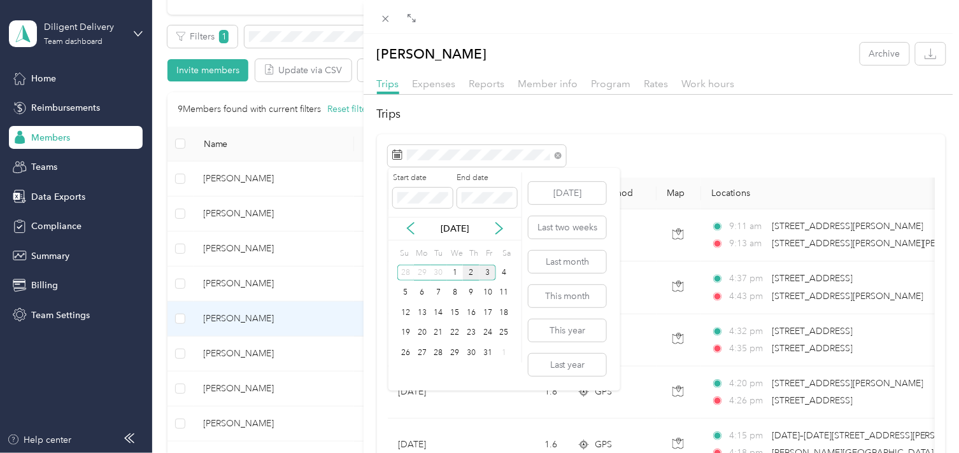
click at [466, 275] on div "2" at bounding box center [471, 273] width 17 height 16
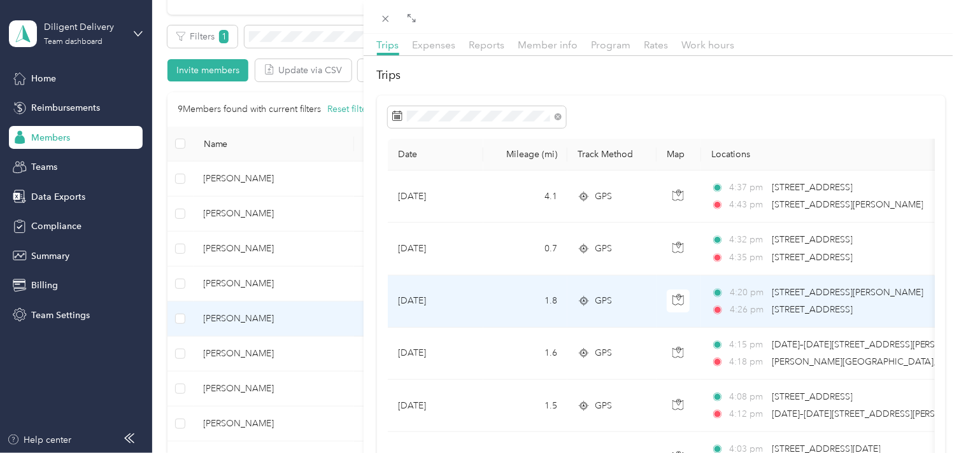
scroll to position [71, 0]
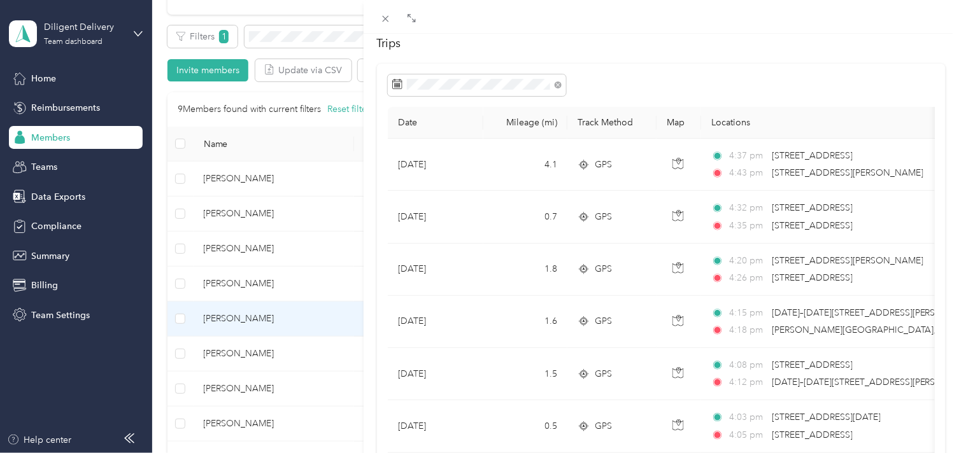
drag, startPoint x: 329, startPoint y: 29, endPoint x: 341, endPoint y: 46, distance: 21.2
click at [329, 29] on div "[PERSON_NAME] Archive Trips Expenses Reports Member info Program Rates Work hou…" at bounding box center [479, 226] width 959 height 453
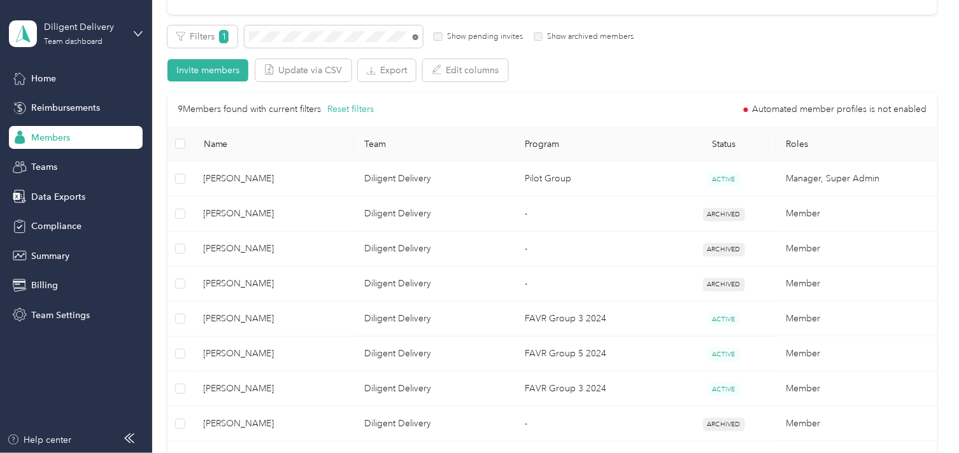
click at [414, 35] on icon at bounding box center [416, 37] width 6 height 6
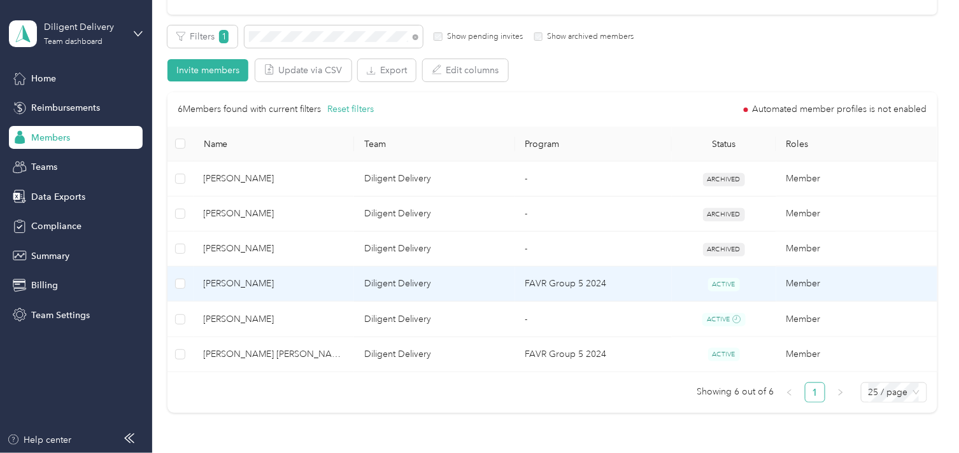
click at [322, 288] on span "[PERSON_NAME]" at bounding box center [274, 284] width 141 height 14
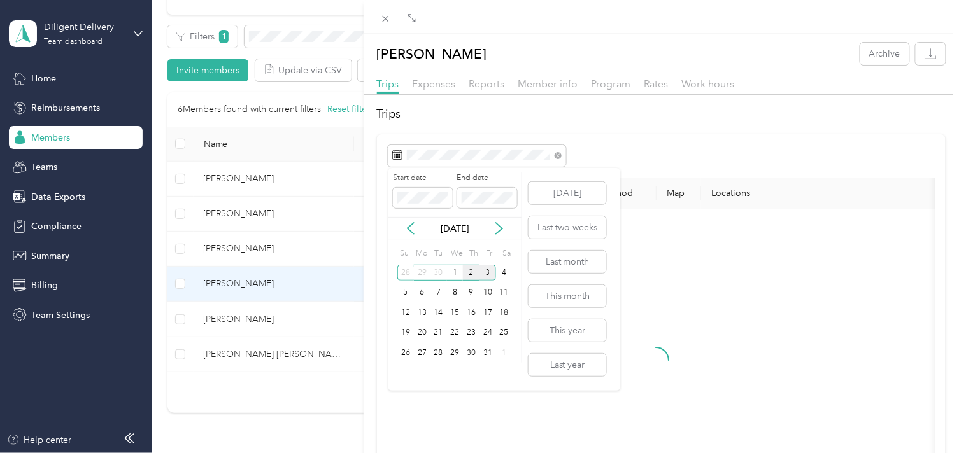
click at [469, 272] on div "2" at bounding box center [471, 273] width 17 height 16
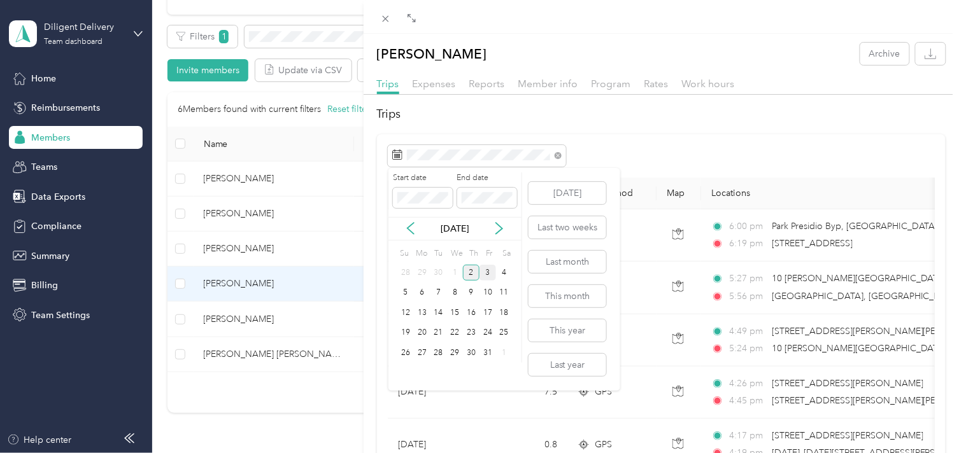
click at [469, 272] on div "2" at bounding box center [471, 273] width 17 height 16
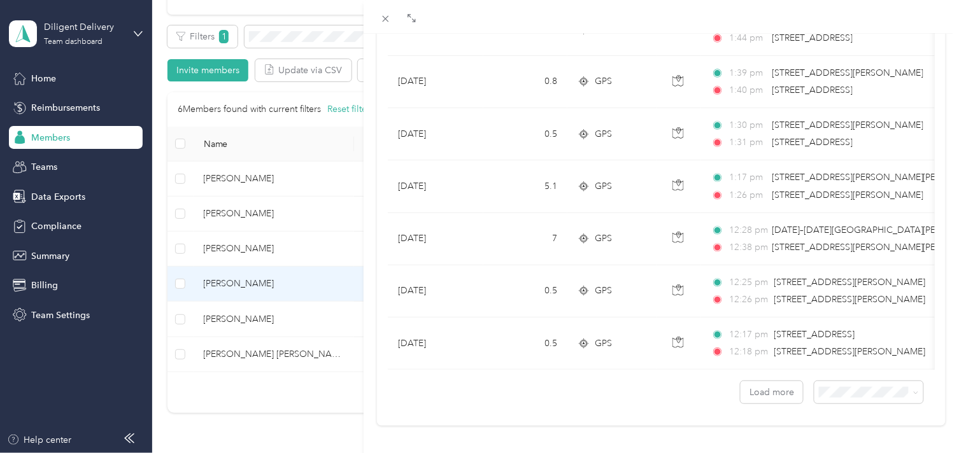
scroll to position [1175, 0]
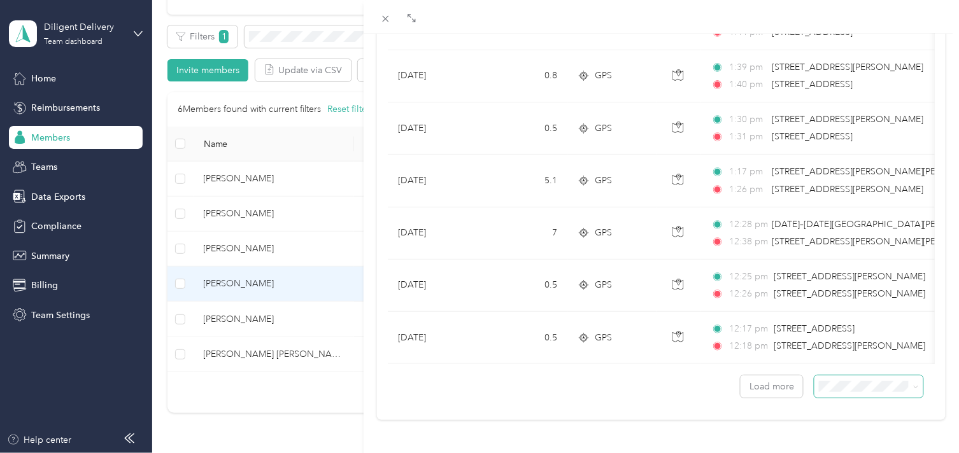
click at [843, 376] on span at bounding box center [868, 387] width 109 height 22
click at [837, 353] on span "100 per load" at bounding box center [839, 349] width 52 height 11
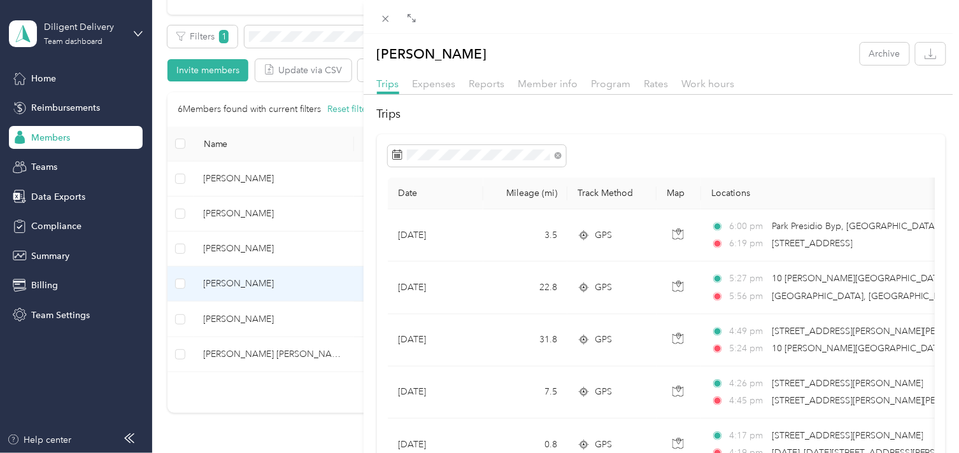
click at [301, 36] on div "[PERSON_NAME] Archive Trips Expenses Reports Member info Program Rates Work hou…" at bounding box center [479, 226] width 959 height 453
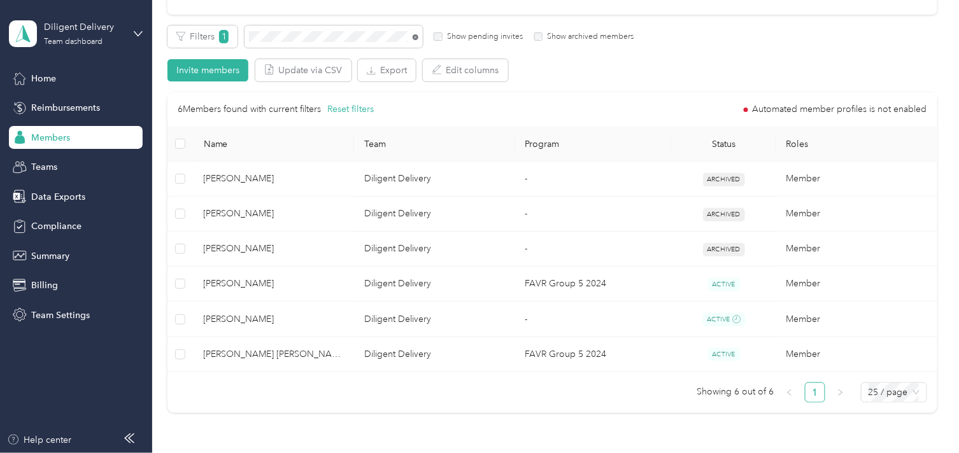
click at [413, 36] on icon at bounding box center [416, 37] width 6 height 6
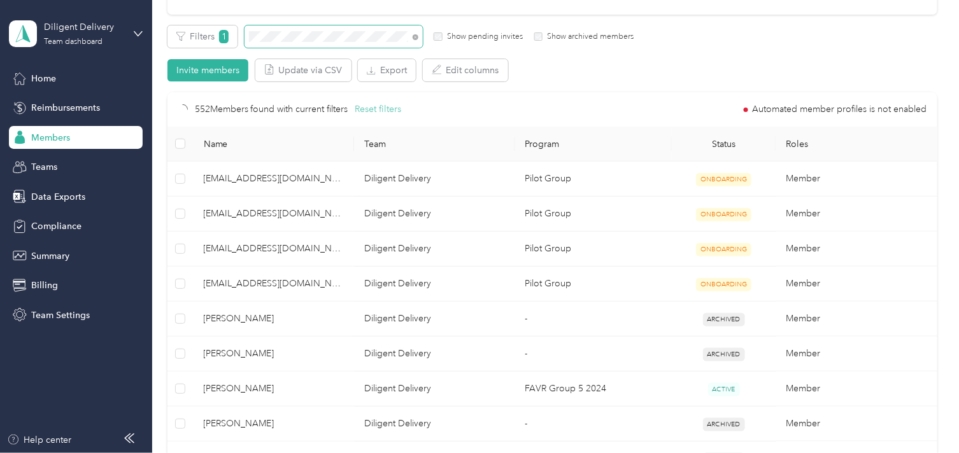
scroll to position [138, 0]
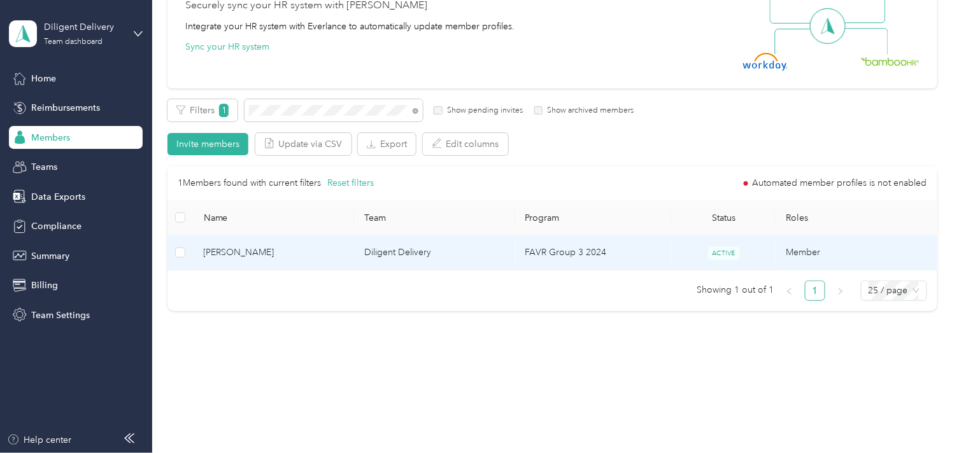
click at [334, 261] on td "[PERSON_NAME]" at bounding box center [274, 253] width 161 height 35
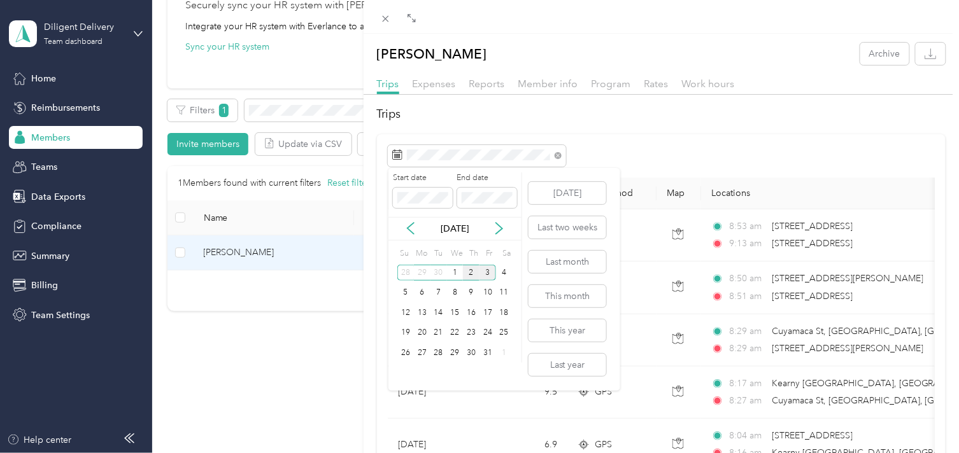
click at [465, 272] on div "2" at bounding box center [471, 273] width 17 height 16
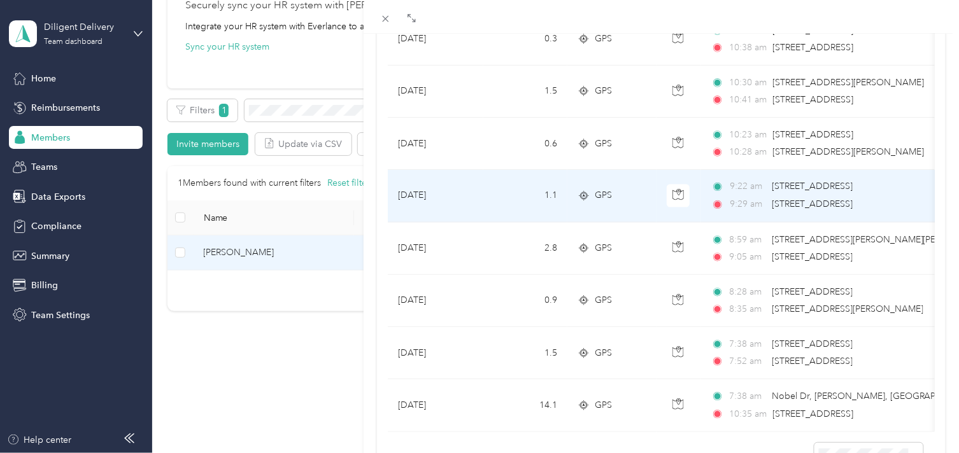
scroll to position [809, 0]
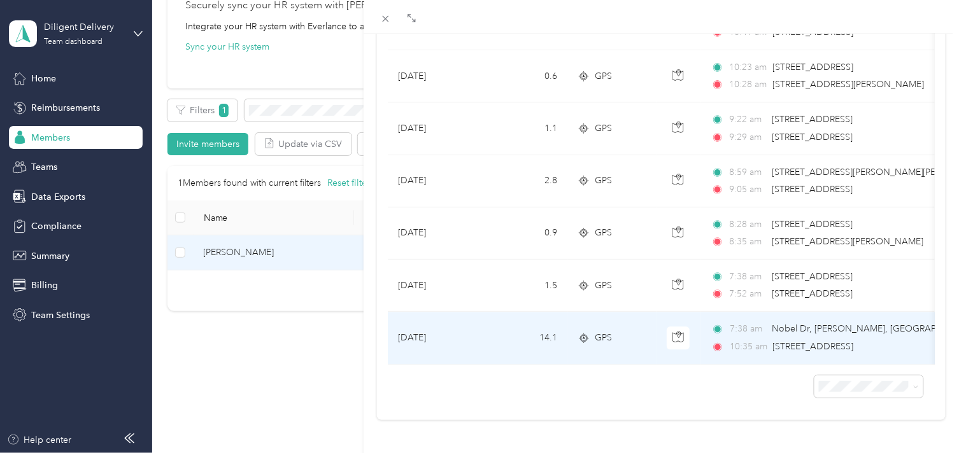
click at [800, 322] on span "Nobel Dr, [PERSON_NAME], [GEOGRAPHIC_DATA], [GEOGRAPHIC_DATA]" at bounding box center [875, 329] width 207 height 14
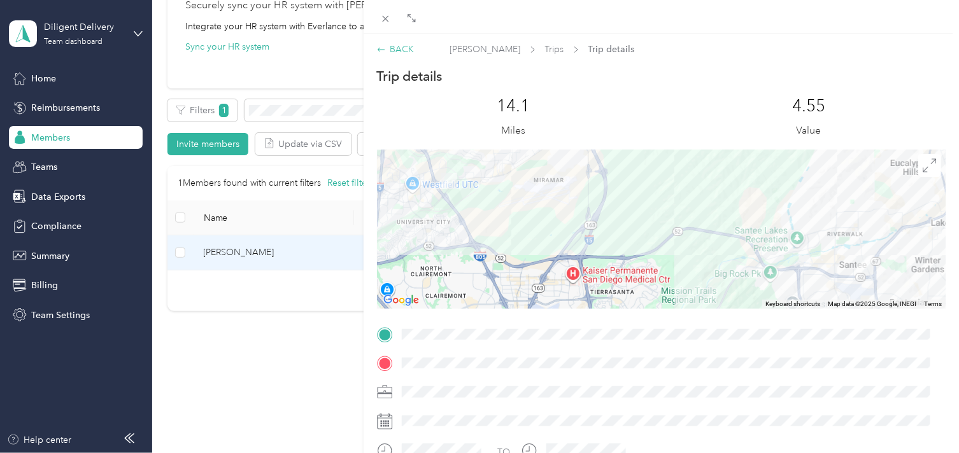
click at [396, 50] on div "BACK" at bounding box center [396, 49] width 38 height 13
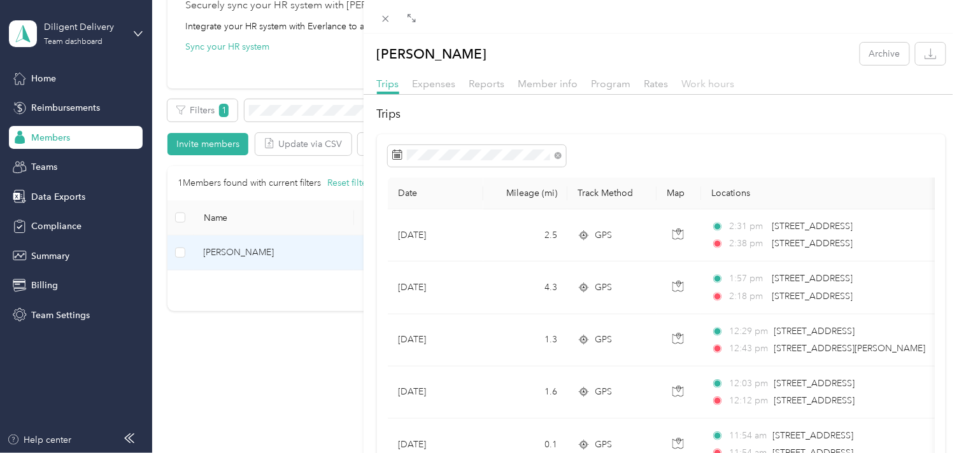
click at [710, 89] on div "Work hours" at bounding box center [708, 84] width 53 height 16
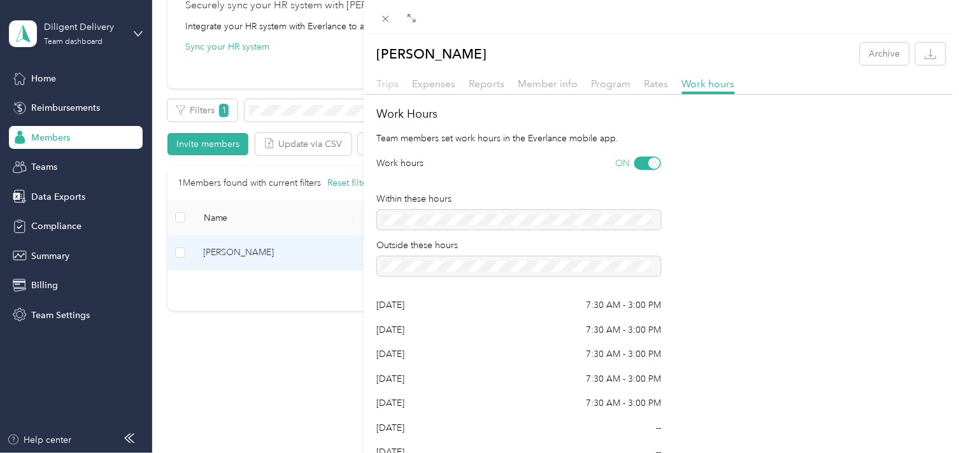
click at [389, 86] on span "Trips" at bounding box center [388, 84] width 22 height 12
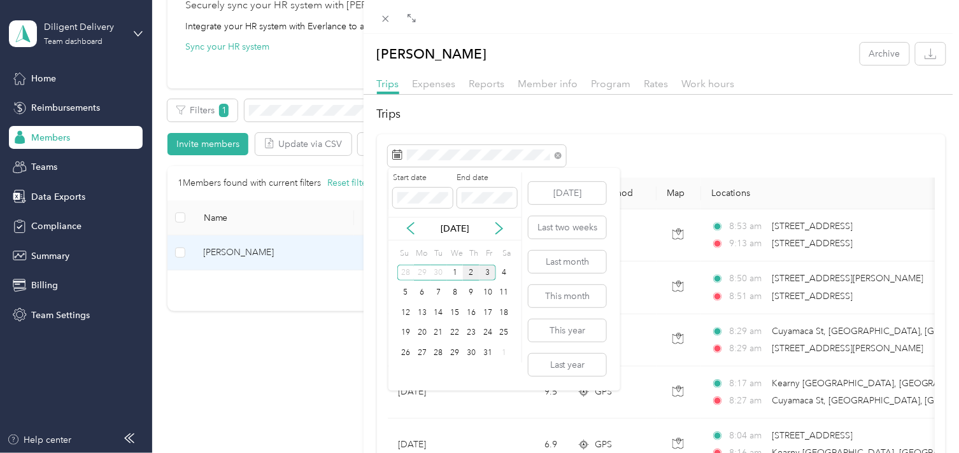
click at [469, 277] on div "2" at bounding box center [471, 273] width 17 height 16
click at [469, 276] on div "2" at bounding box center [471, 273] width 17 height 16
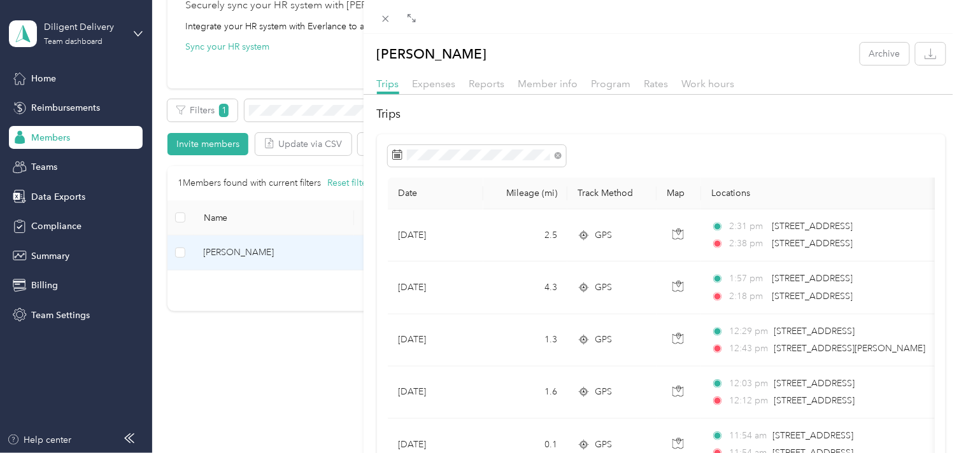
click at [319, 111] on div "Evan Holder Archive Trips Expenses Reports Member info Program Rates Work hours…" at bounding box center [479, 226] width 959 height 453
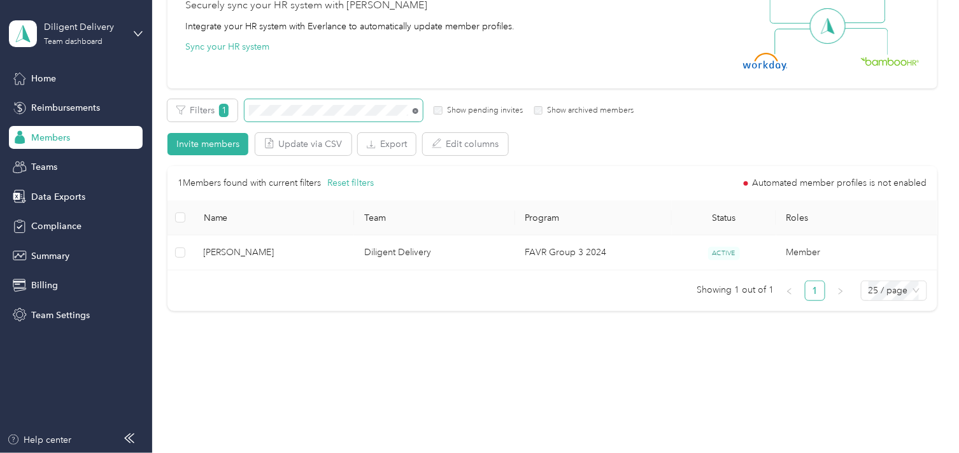
click at [415, 112] on icon at bounding box center [416, 111] width 6 height 6
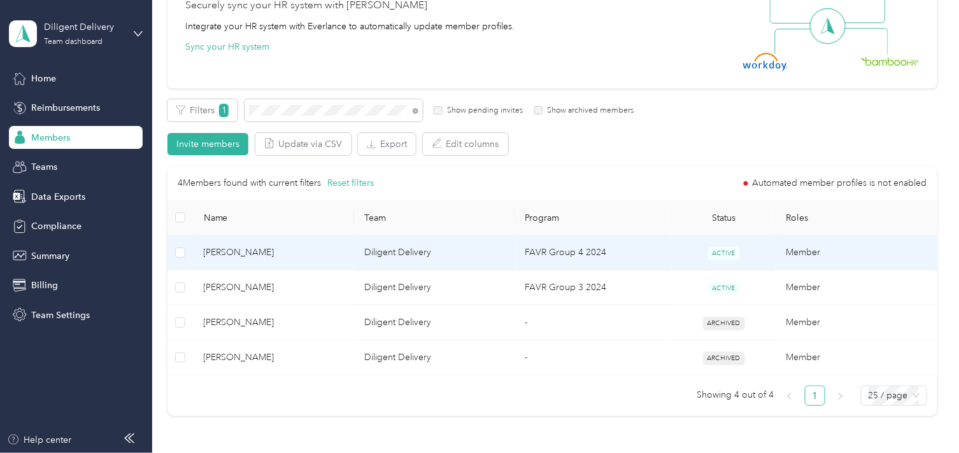
click at [329, 255] on span "Frances Pati" at bounding box center [274, 253] width 141 height 14
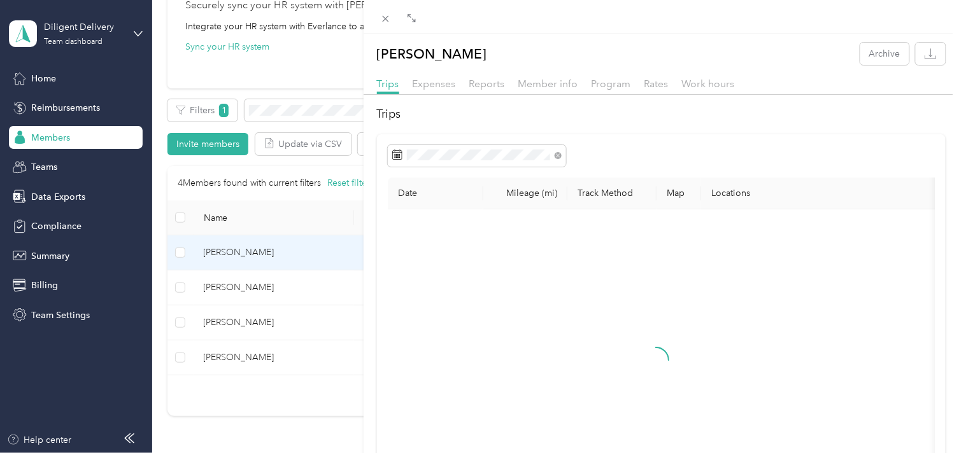
click at [233, 294] on div "Frances Pati Archive Trips Expenses Reports Member info Program Rates Work hour…" at bounding box center [479, 226] width 959 height 453
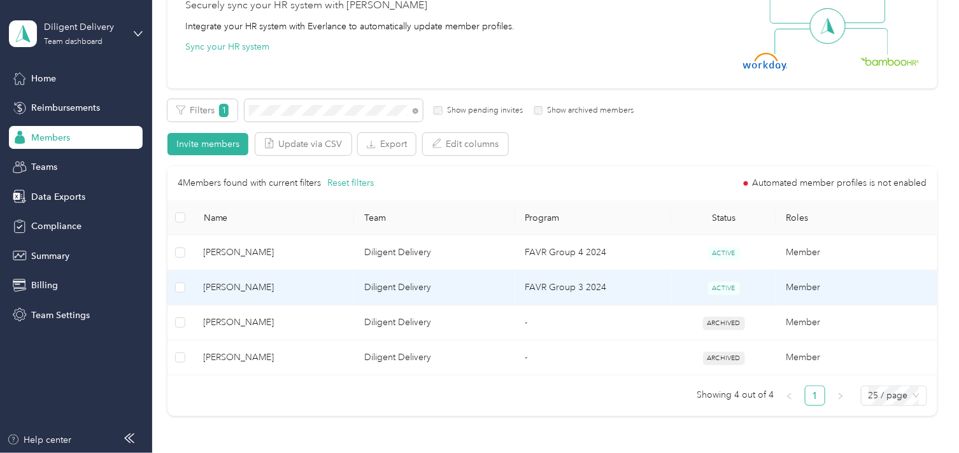
click at [232, 291] on span "Talele Pati" at bounding box center [274, 288] width 141 height 14
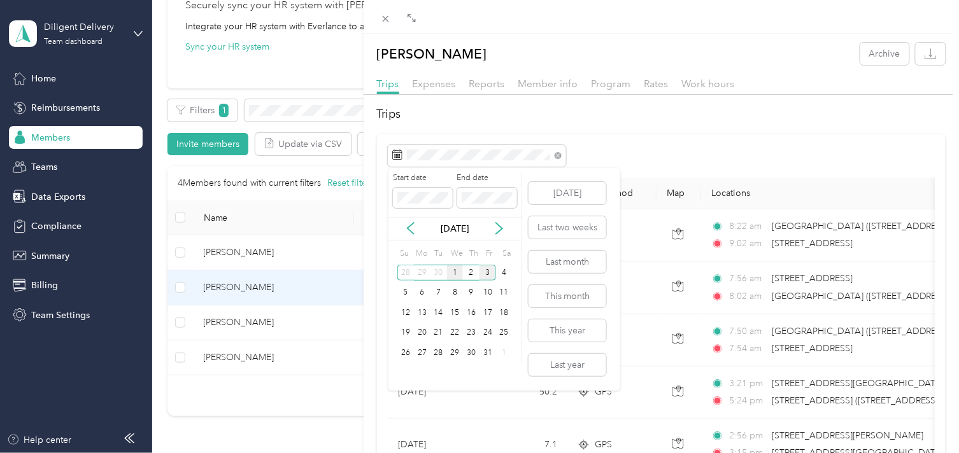
click at [454, 276] on div "1" at bounding box center [455, 273] width 17 height 16
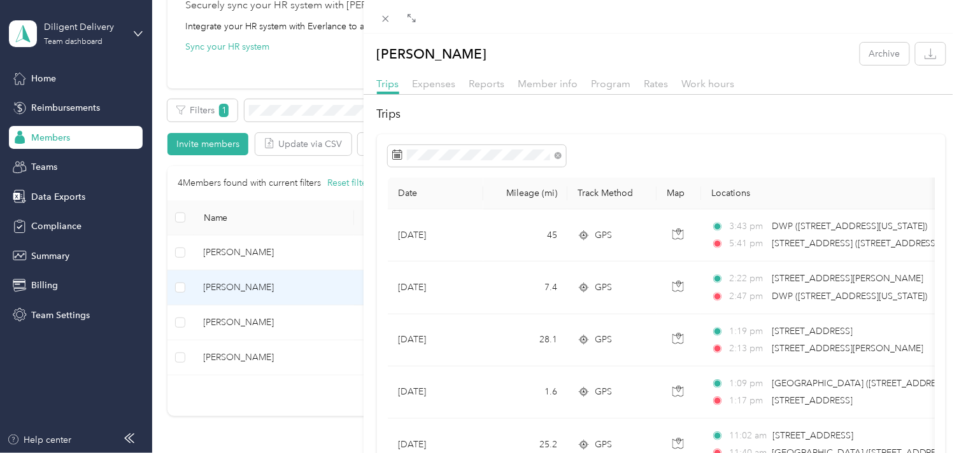
click at [313, 110] on div "Talele Pati Archive Trips Expenses Reports Member info Program Rates Work hours…" at bounding box center [479, 226] width 959 height 453
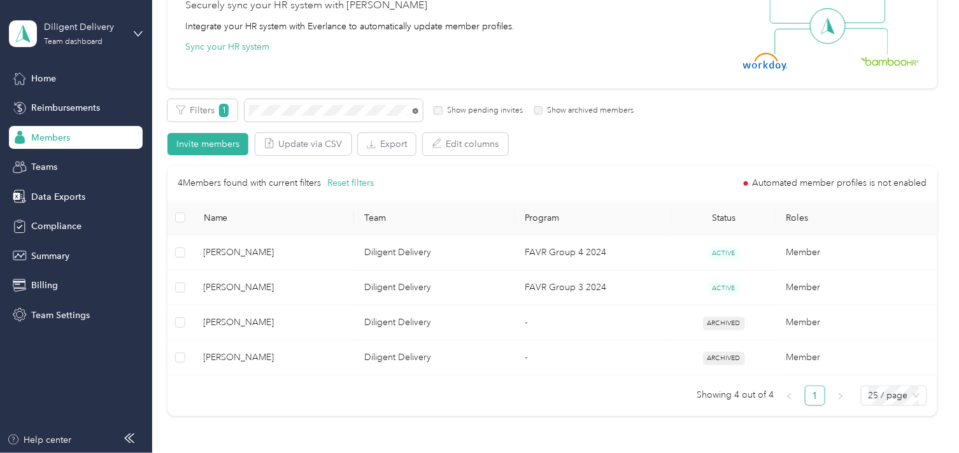
click at [415, 108] on icon at bounding box center [416, 111] width 6 height 6
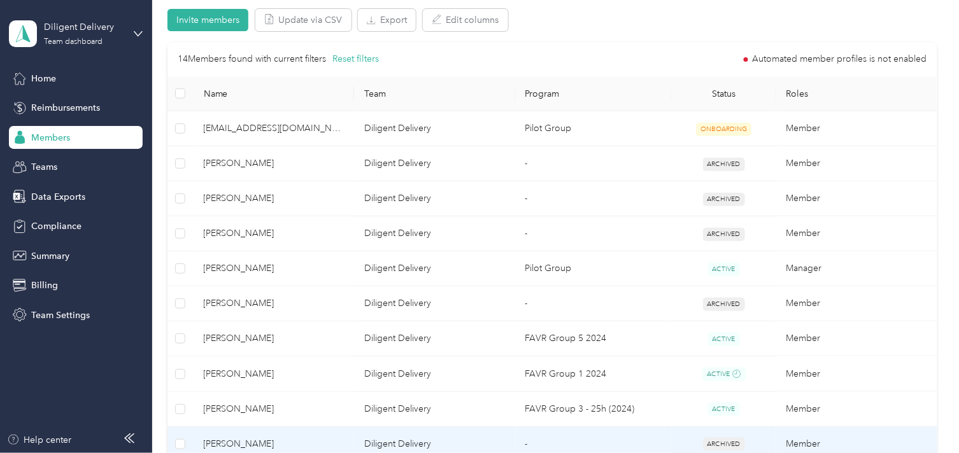
scroll to position [492, 0]
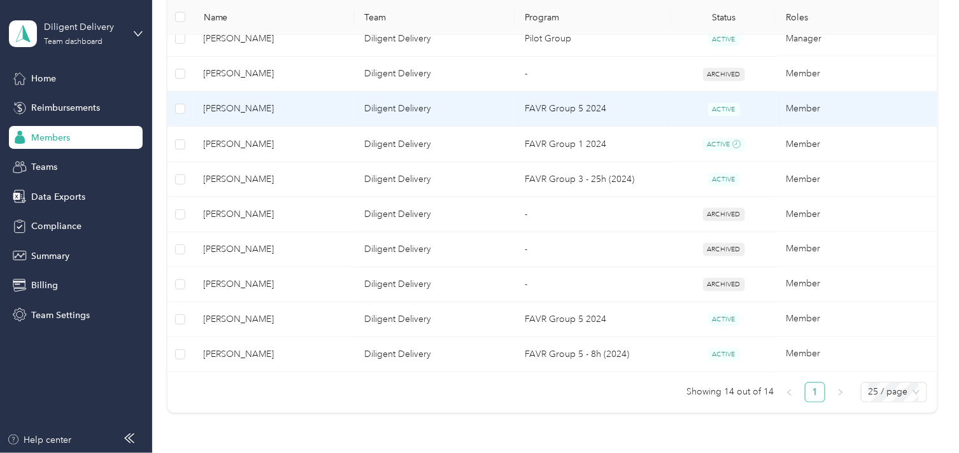
click at [316, 111] on span "Xochitl Hernandez" at bounding box center [274, 109] width 141 height 14
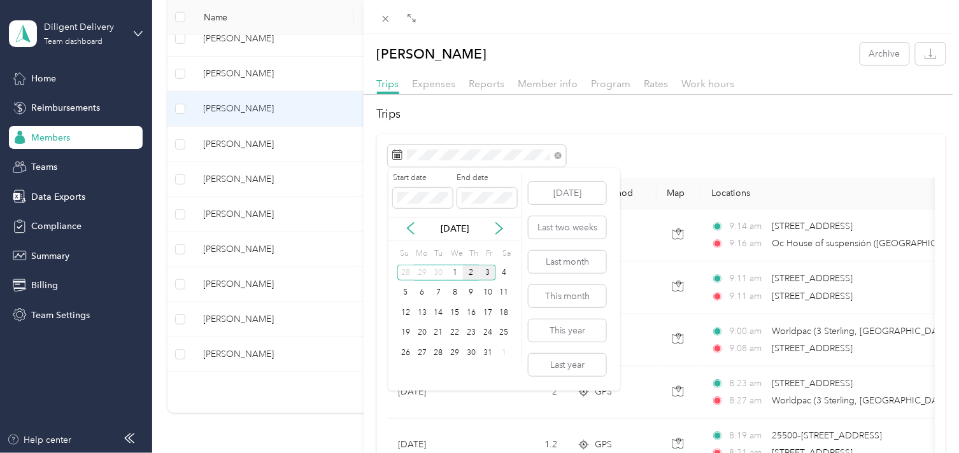
click at [472, 269] on div "2" at bounding box center [471, 273] width 17 height 16
click at [472, 268] on div "2" at bounding box center [471, 273] width 17 height 16
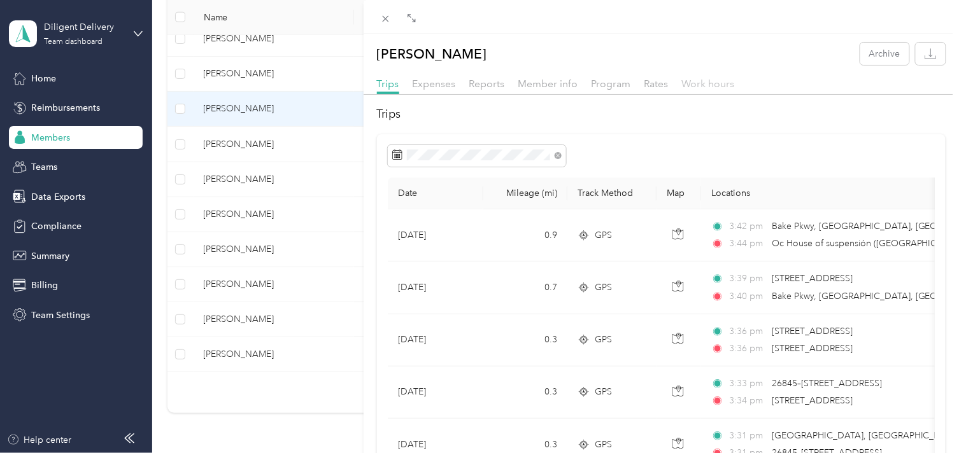
click at [725, 82] on span "Work hours" at bounding box center [708, 84] width 53 height 12
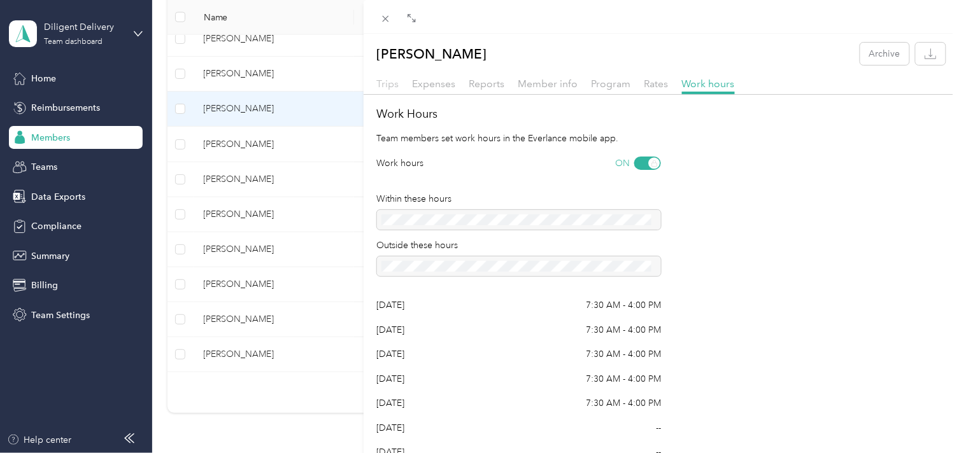
click at [392, 85] on span "Trips" at bounding box center [388, 84] width 22 height 12
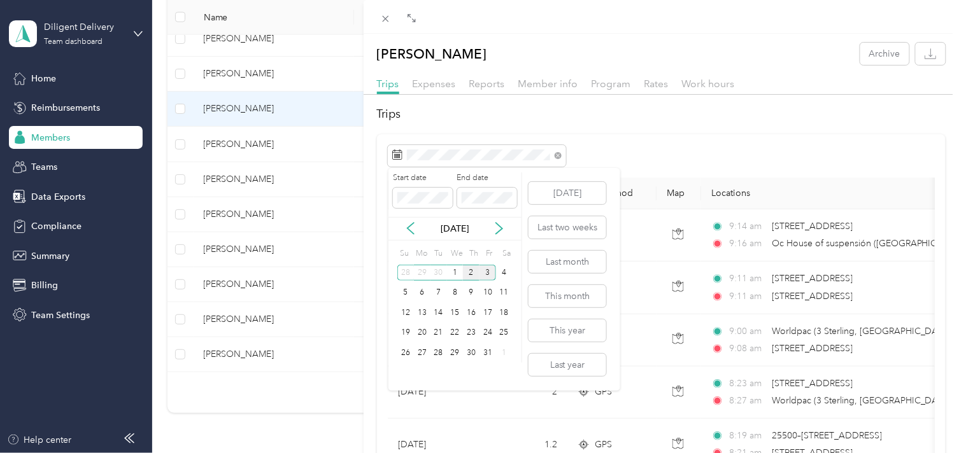
click at [472, 269] on div "2" at bounding box center [471, 273] width 17 height 16
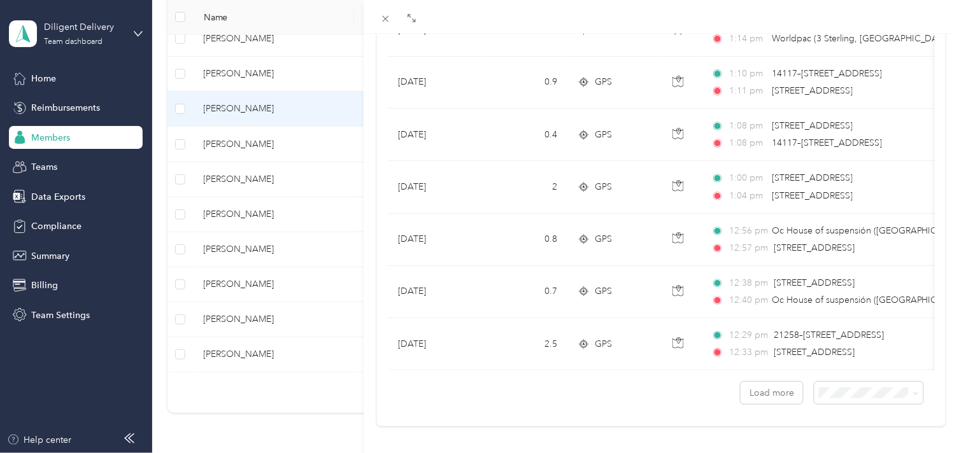
scroll to position [1175, 0]
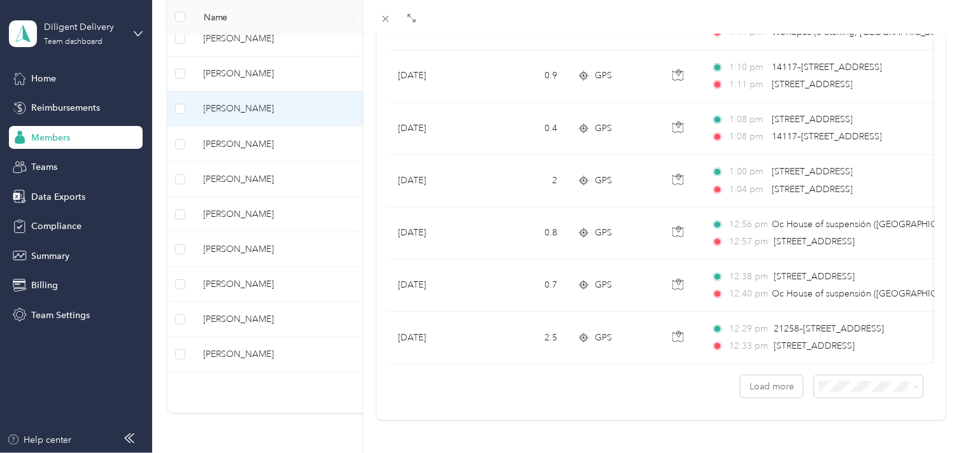
click at [839, 353] on div "100 per load" at bounding box center [858, 352] width 91 height 13
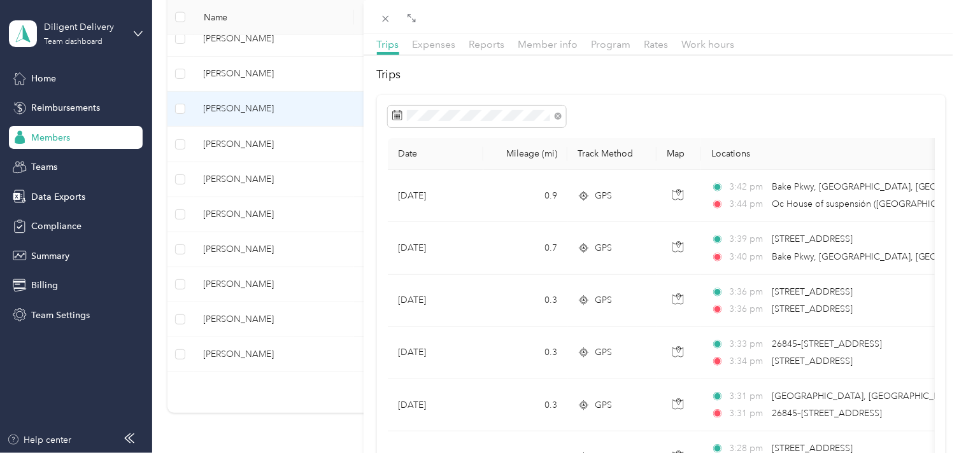
scroll to position [30, 0]
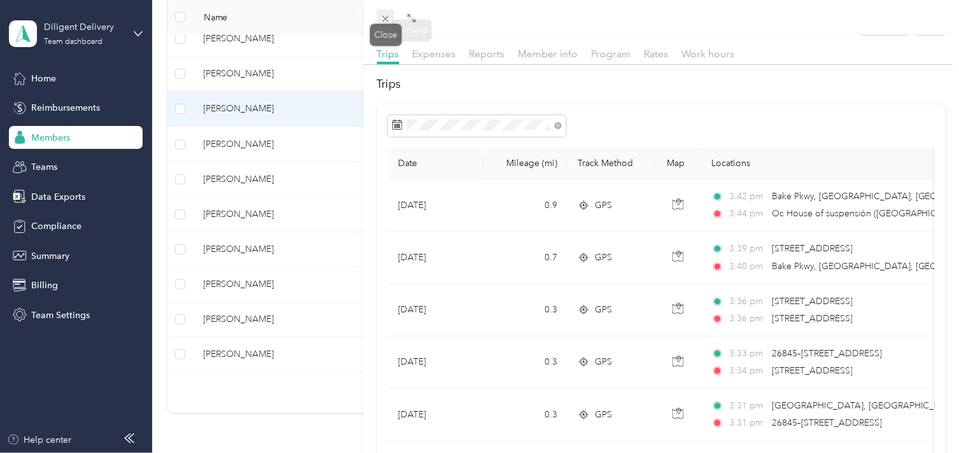
click at [385, 14] on icon at bounding box center [385, 18] width 11 height 11
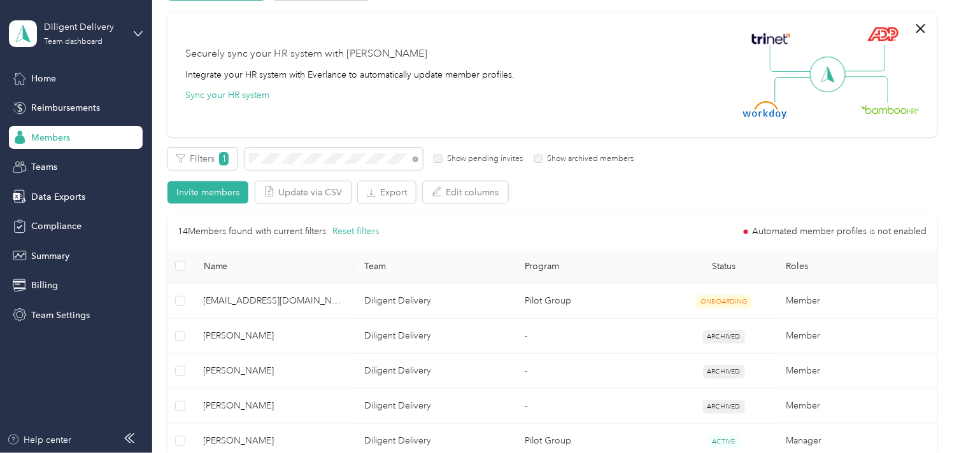
scroll to position [71, 0]
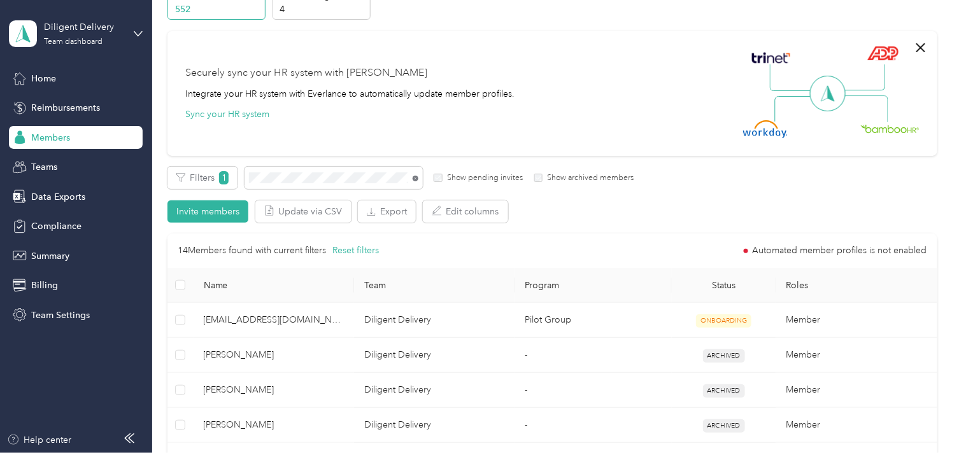
click at [413, 177] on icon at bounding box center [416, 179] width 6 height 6
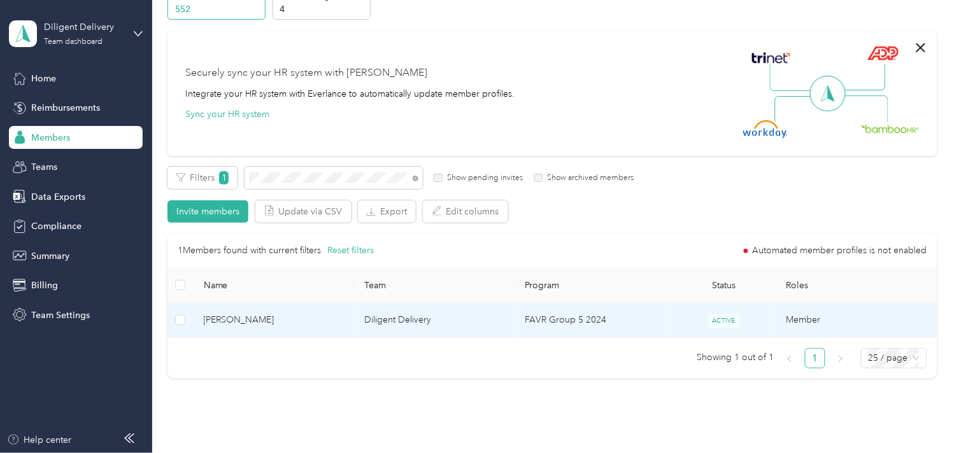
click at [383, 322] on td "Diligent Delivery" at bounding box center [434, 320] width 161 height 35
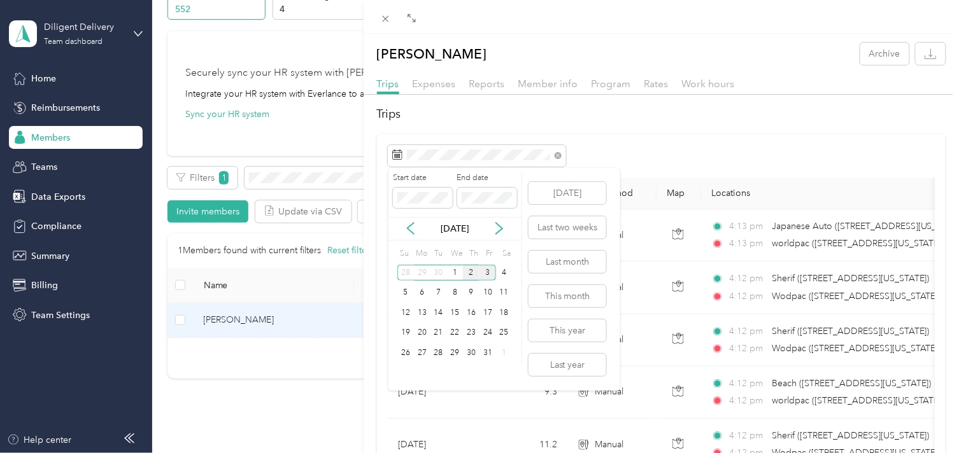
click at [469, 269] on div "2" at bounding box center [471, 273] width 17 height 16
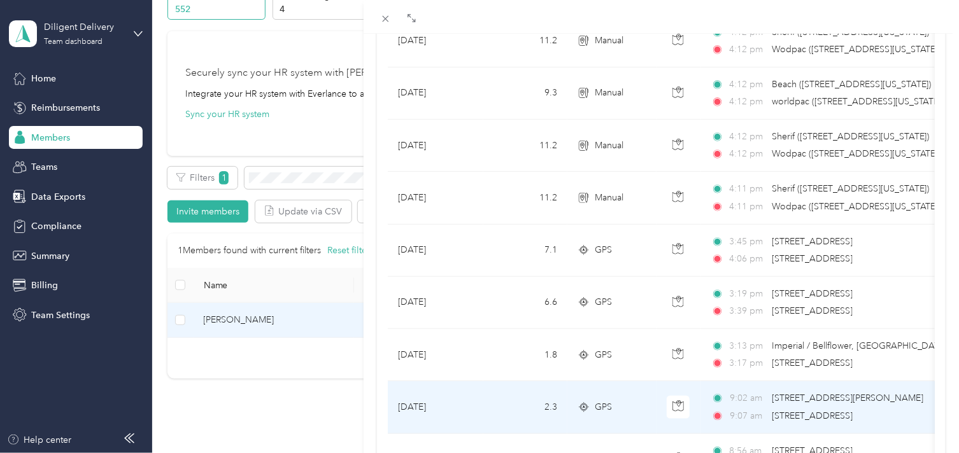
scroll to position [494, 0]
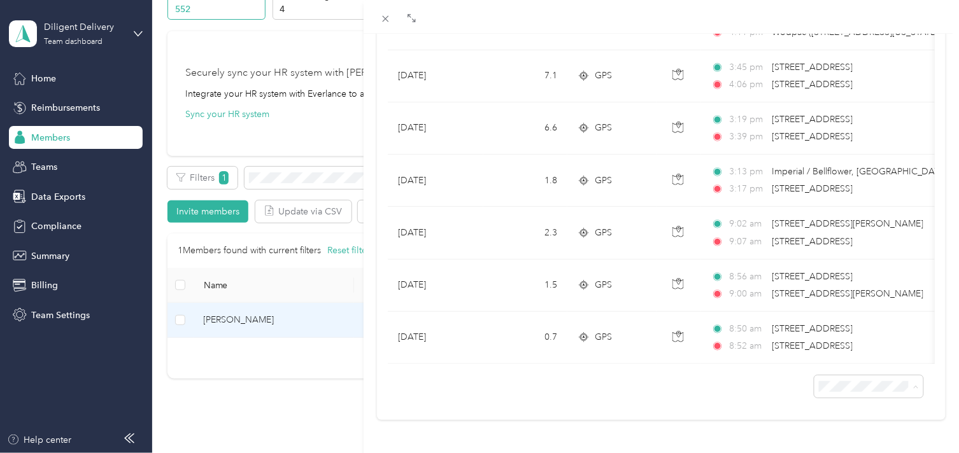
click at [835, 353] on div "100 per load" at bounding box center [858, 352] width 91 height 13
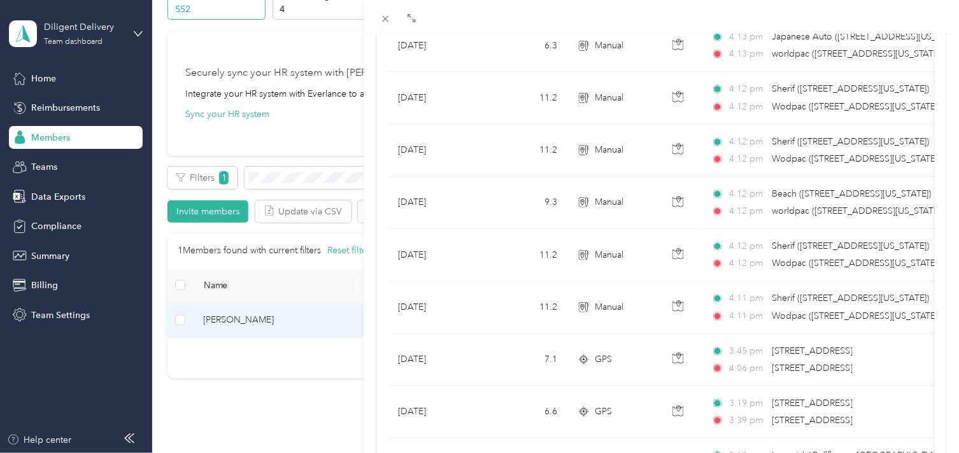
scroll to position [494, 0]
